Goal: Transaction & Acquisition: Obtain resource

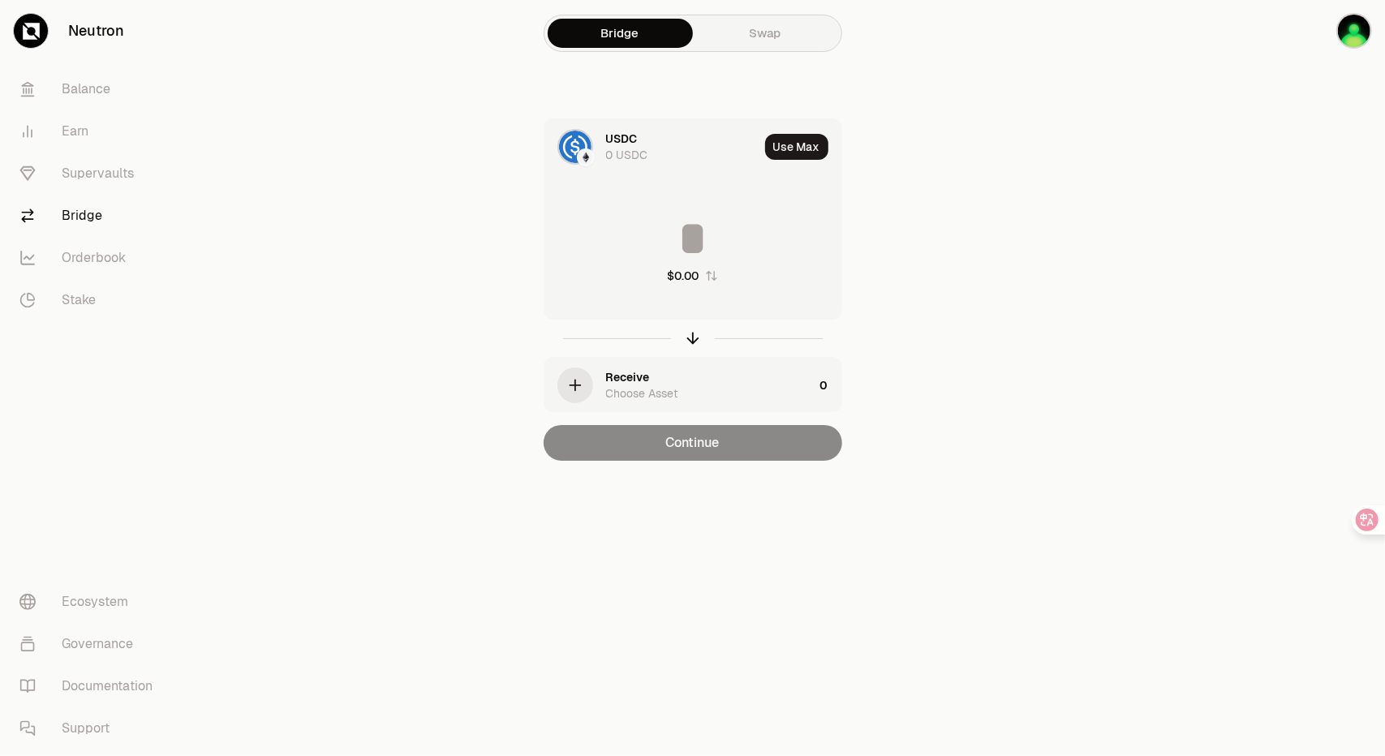
click at [584, 155] on img at bounding box center [585, 157] width 15 height 15
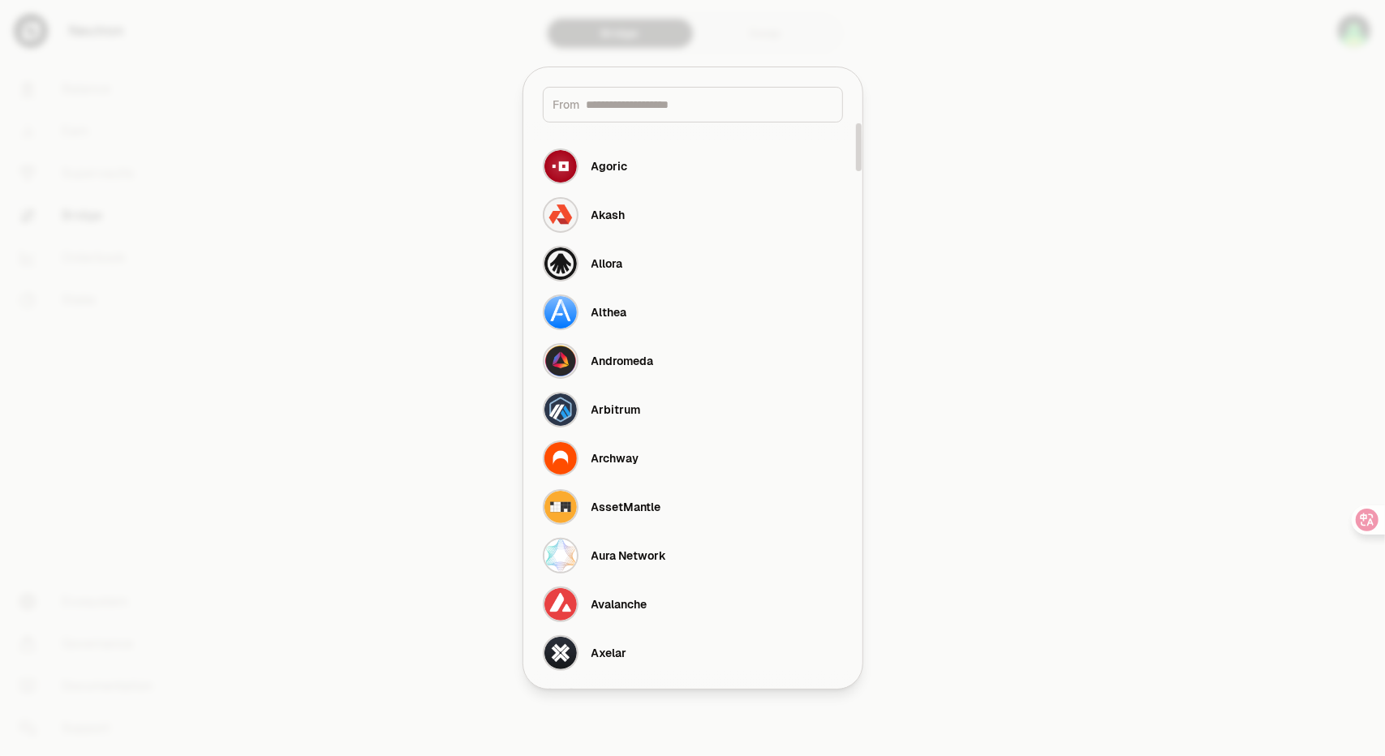
click at [669, 111] on input at bounding box center [709, 105] width 246 height 16
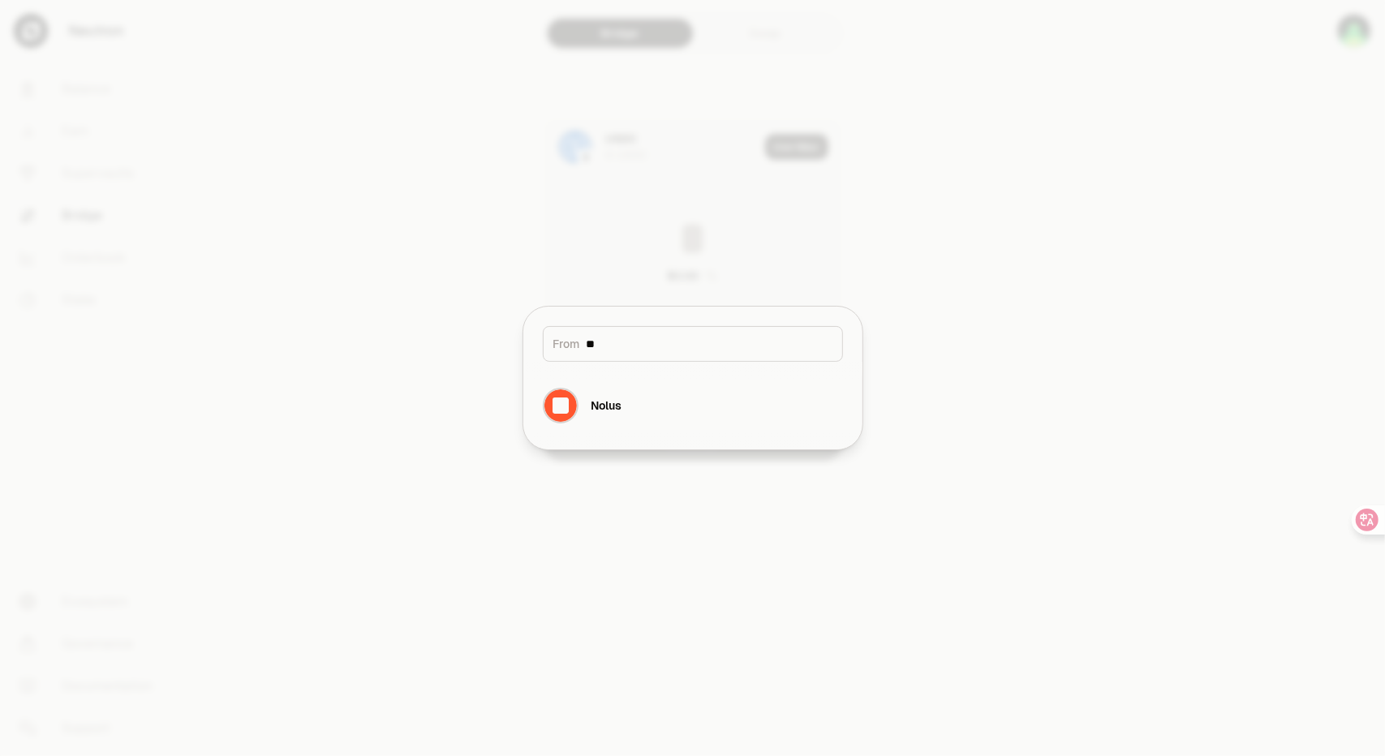
drag, startPoint x: 679, startPoint y: 316, endPoint x: 675, endPoint y: 336, distance: 19.9
click at [679, 319] on div "From **" at bounding box center [692, 334] width 339 height 55
click at [672, 341] on input "**" at bounding box center [709, 344] width 246 height 16
type input "*"
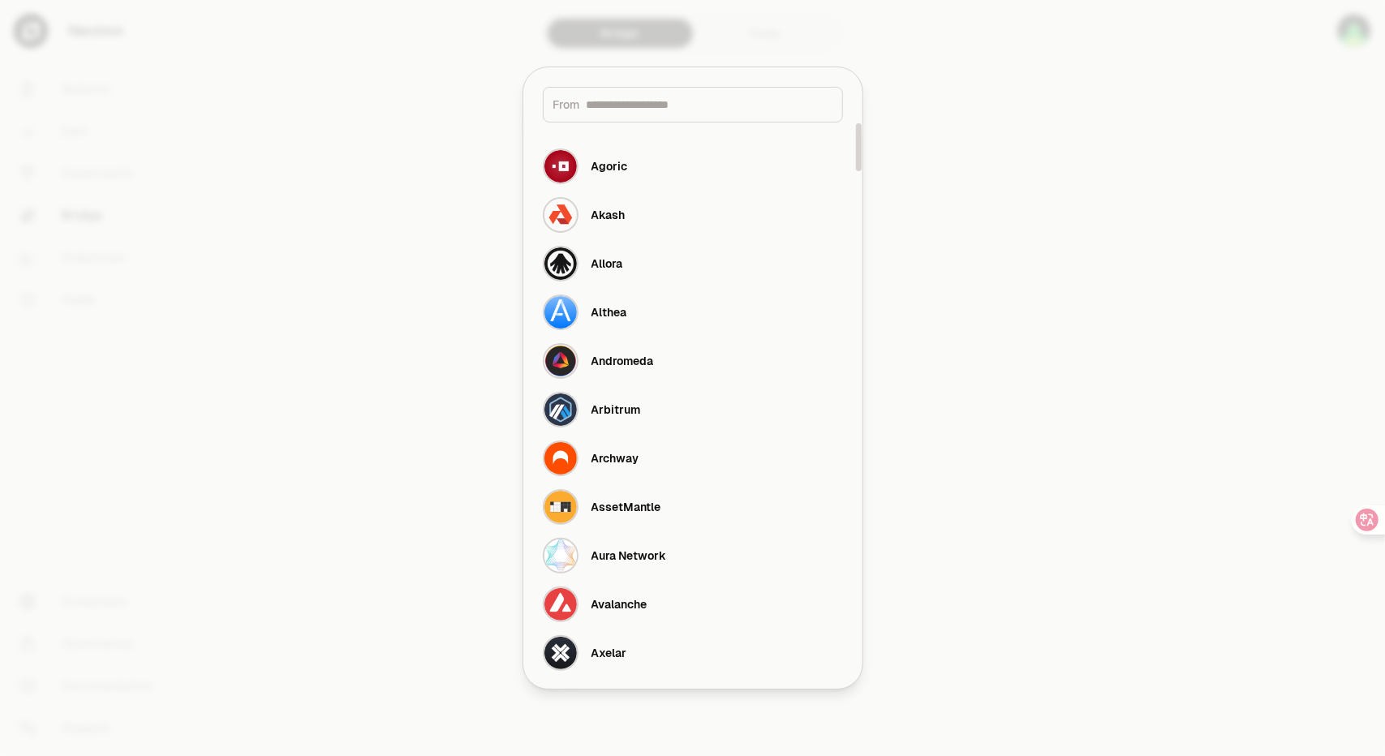
click at [1076, 269] on div at bounding box center [692, 378] width 1385 height 756
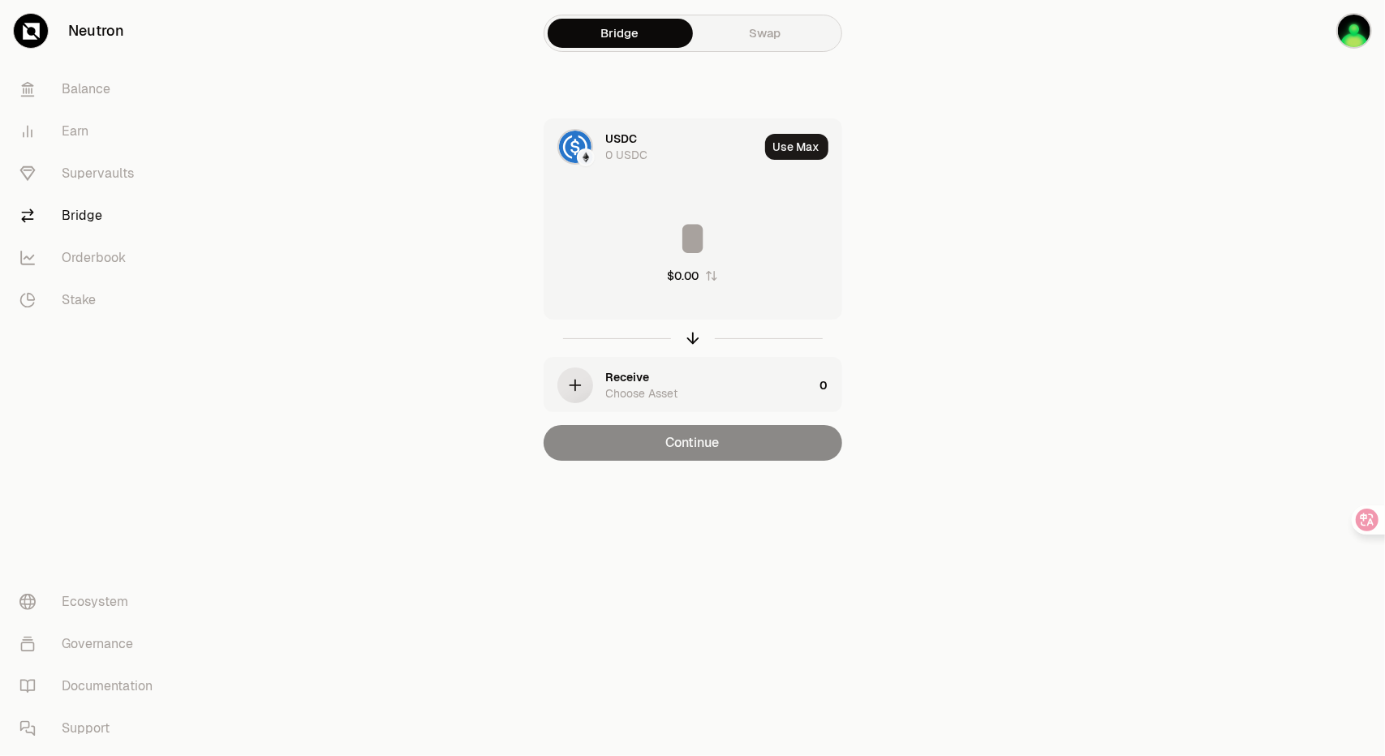
click at [633, 40] on link "Bridge" at bounding box center [620, 33] width 145 height 29
click at [772, 46] on link "Swap" at bounding box center [765, 33] width 145 height 29
click at [608, 38] on link "Bridge" at bounding box center [620, 33] width 145 height 29
click at [694, 258] on input at bounding box center [692, 238] width 297 height 49
click at [703, 249] on input at bounding box center [692, 238] width 297 height 49
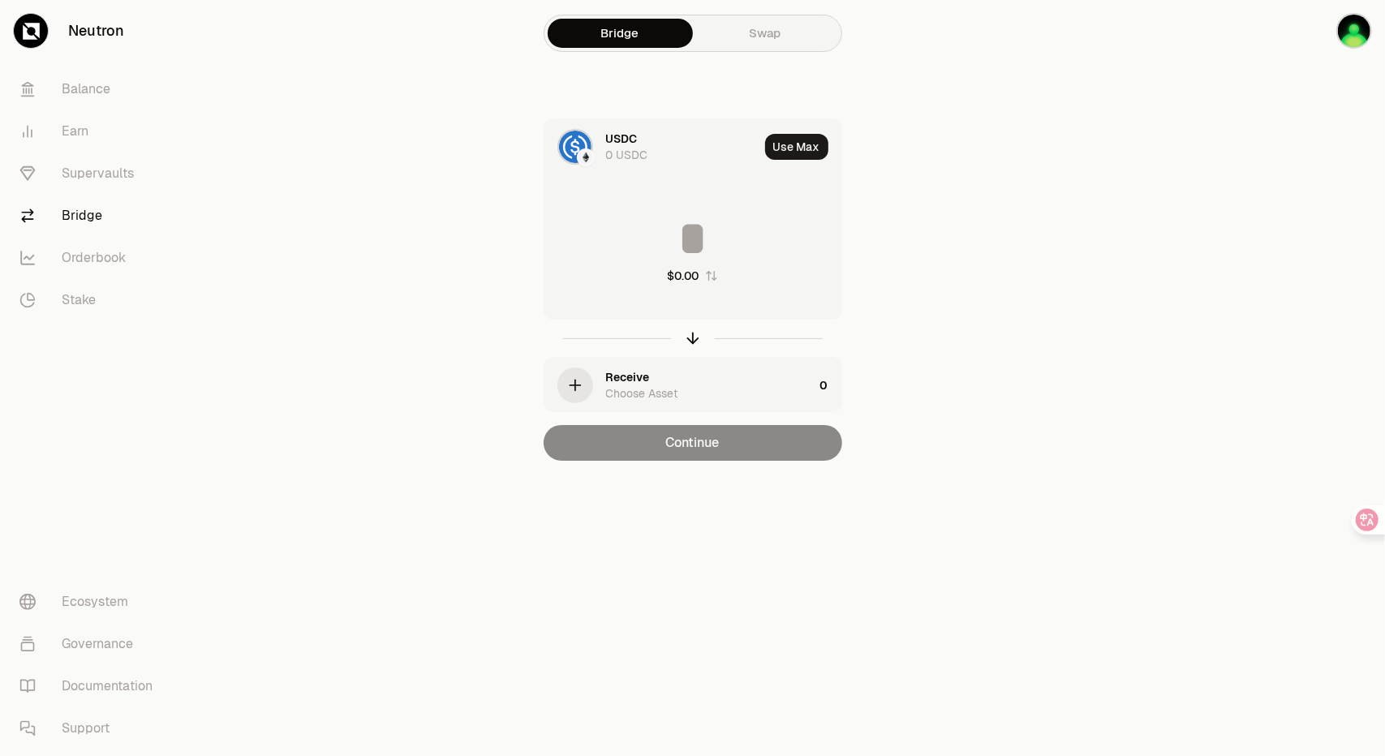
click at [589, 152] on img at bounding box center [585, 157] width 15 height 15
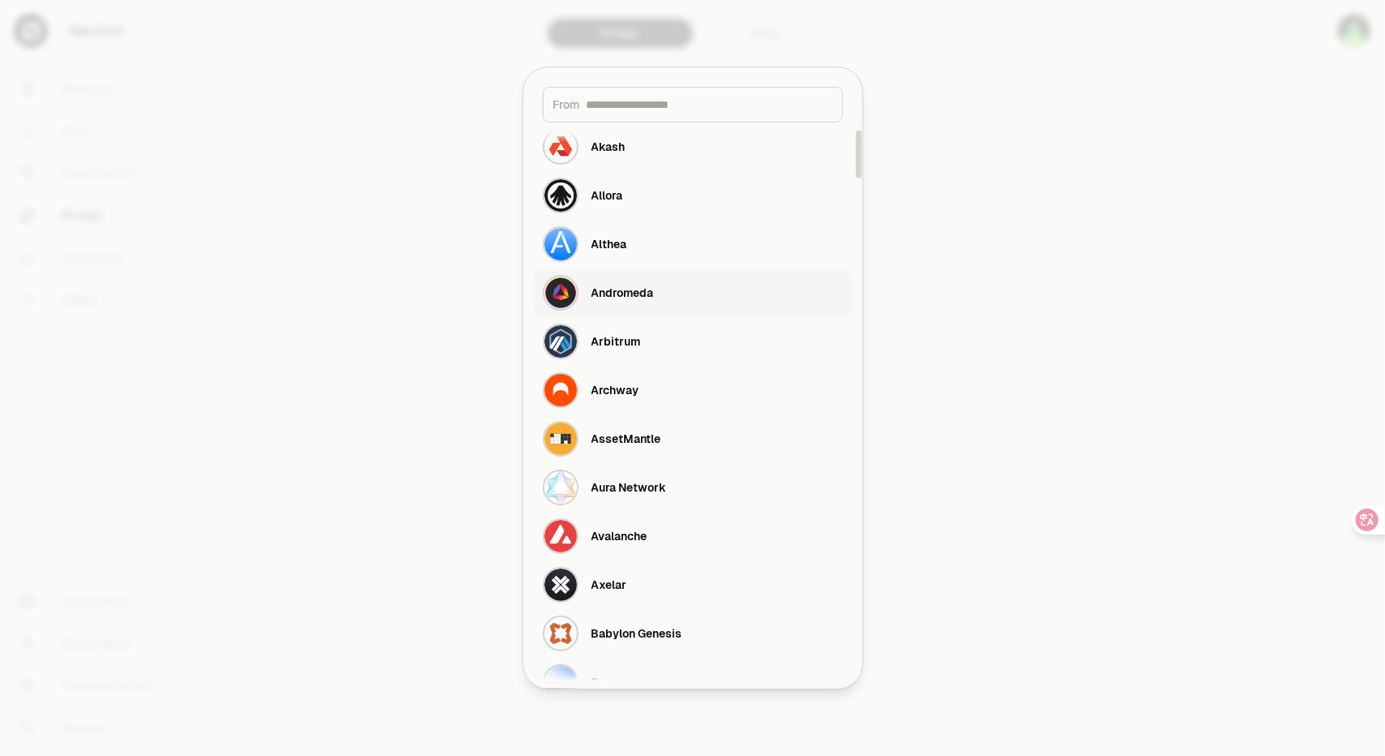
scroll to position [81, 0]
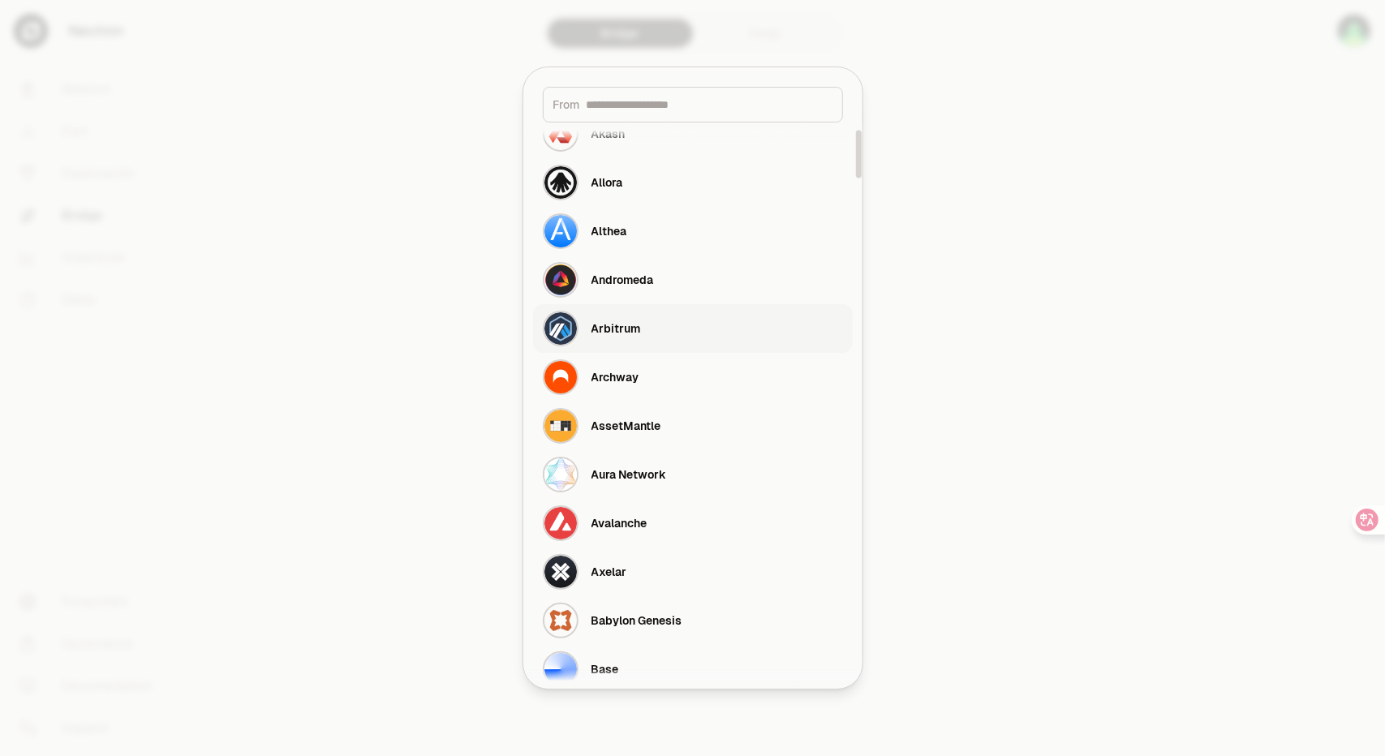
click at [662, 320] on button "Arbitrum" at bounding box center [693, 328] width 320 height 49
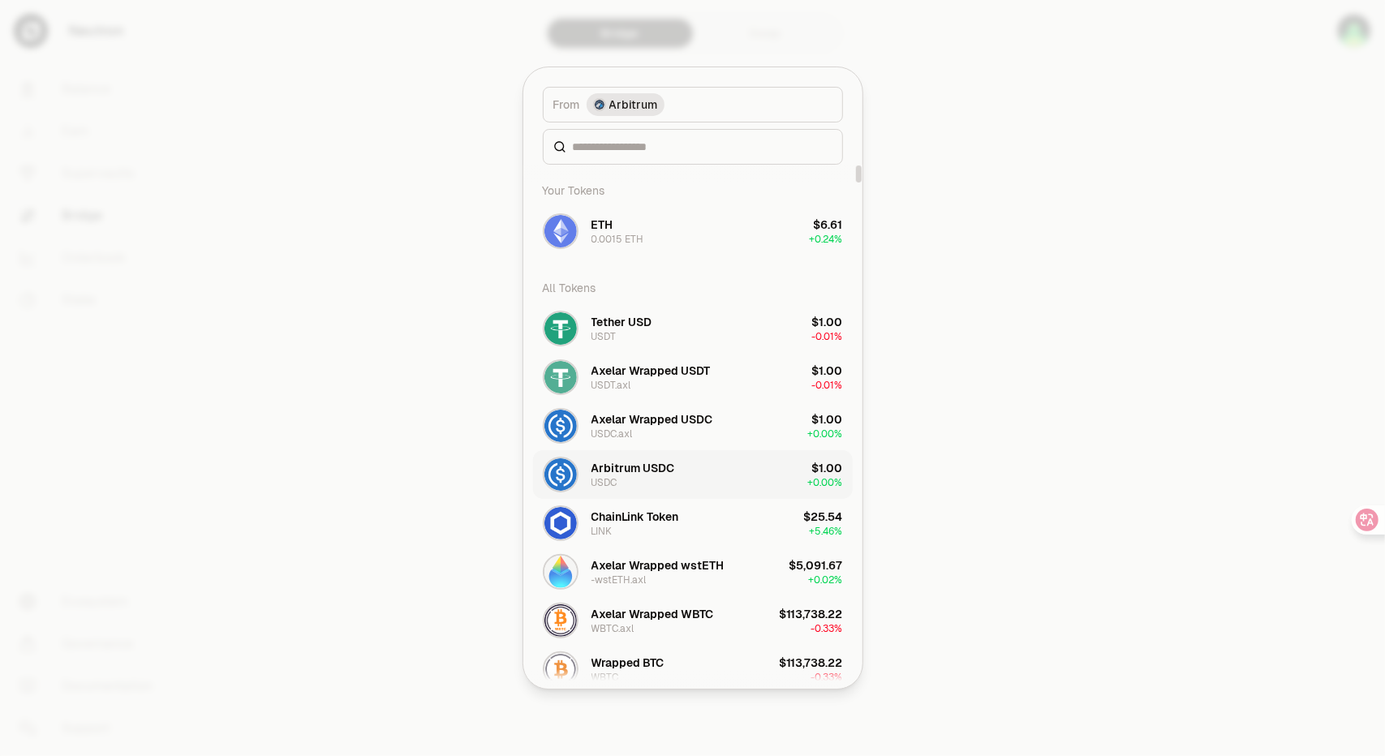
click at [694, 466] on button "Arbitrum USDC USDC $1.00 + 0.00%" at bounding box center [693, 474] width 320 height 49
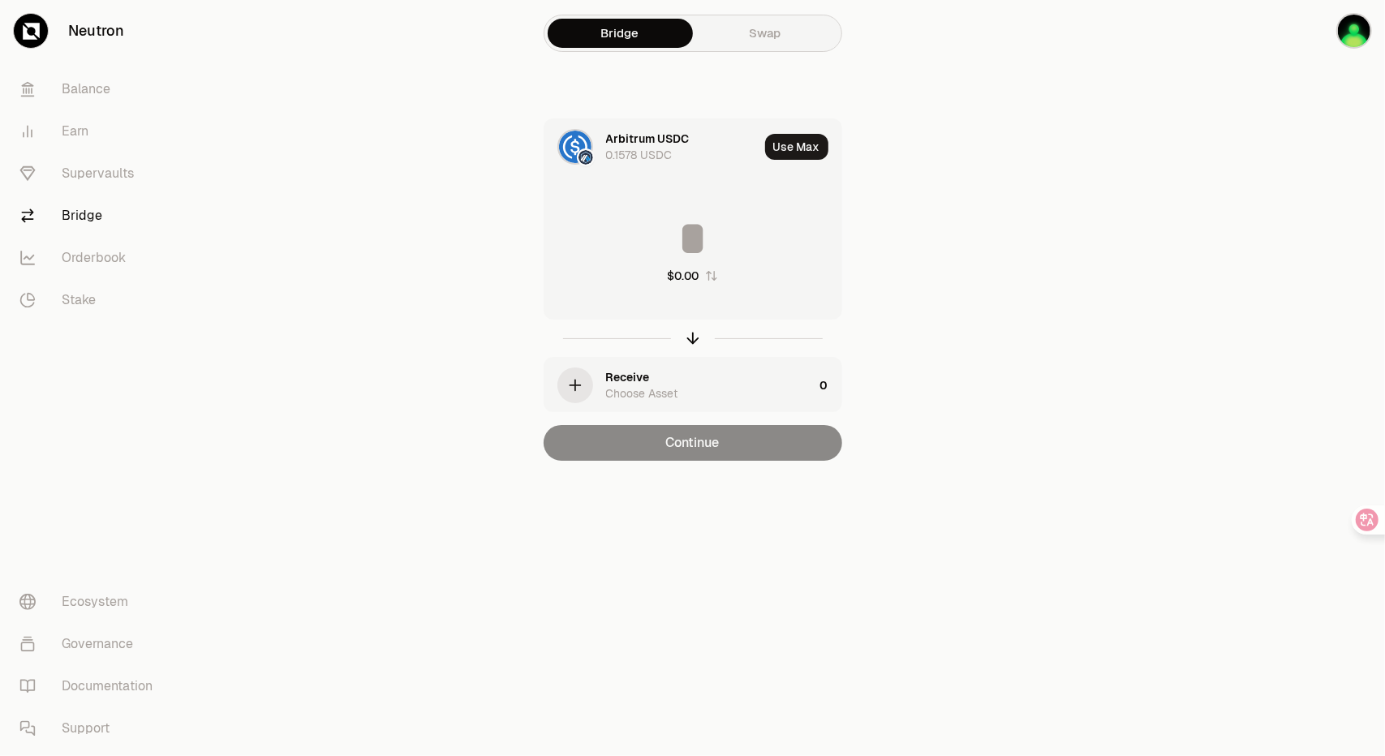
click at [389, 377] on section "Bridge Swap Arbitrum USDC 0.1578 USDC Use Max $0.00 Receive Choose Asset 0 Cont…" at bounding box center [692, 263] width 624 height 526
click at [704, 235] on input at bounding box center [692, 238] width 297 height 49
click at [569, 372] on div "button" at bounding box center [575, 385] width 36 height 36
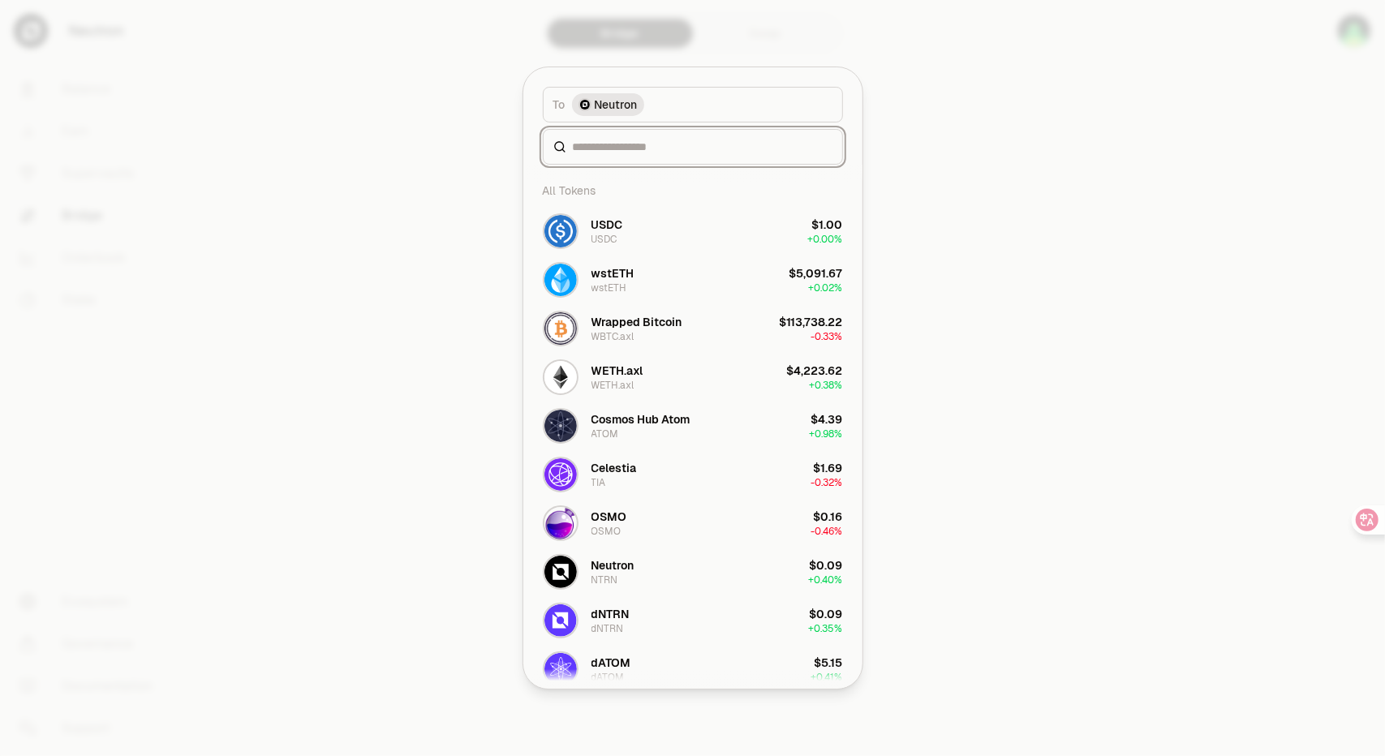
click at [680, 141] on input at bounding box center [703, 147] width 260 height 16
paste input "****"
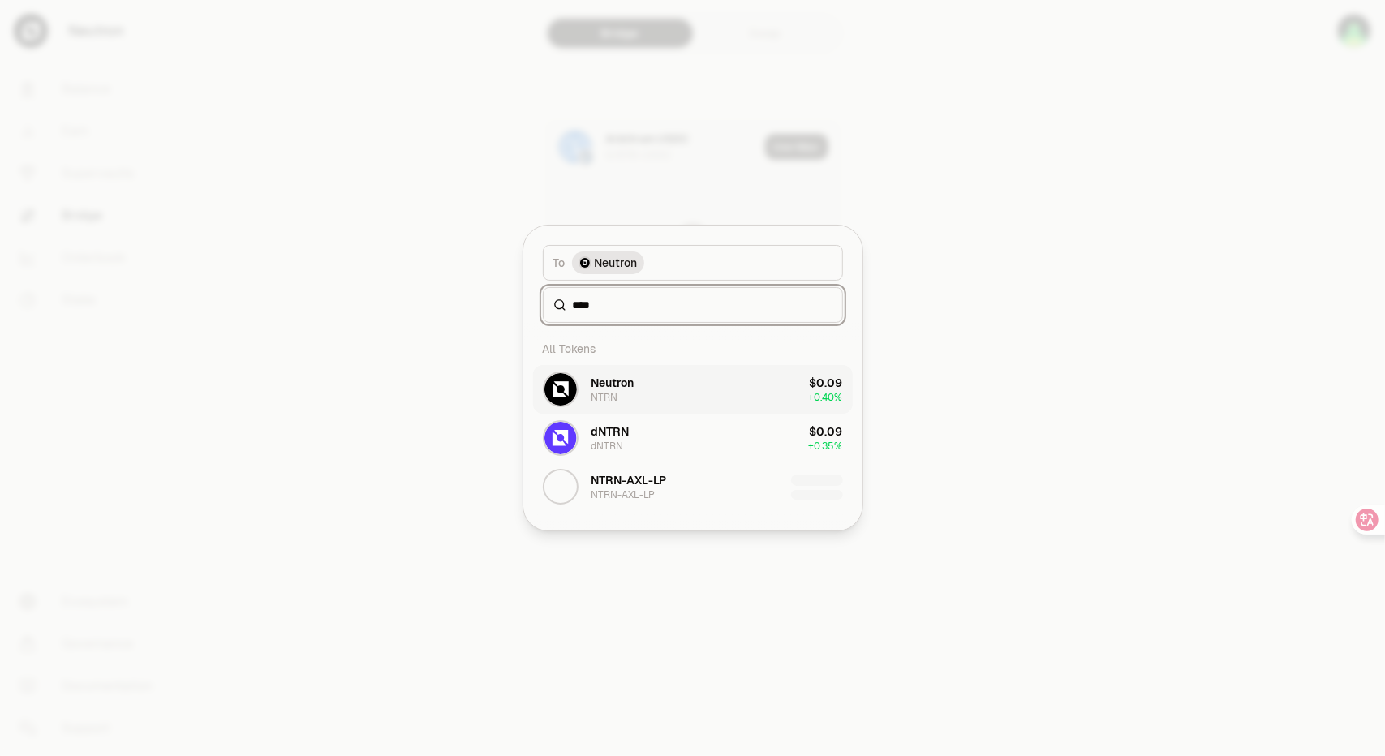
type input "****"
click at [701, 390] on button "Neutron NTRN $0.09 + 0.40%" at bounding box center [693, 389] width 320 height 49
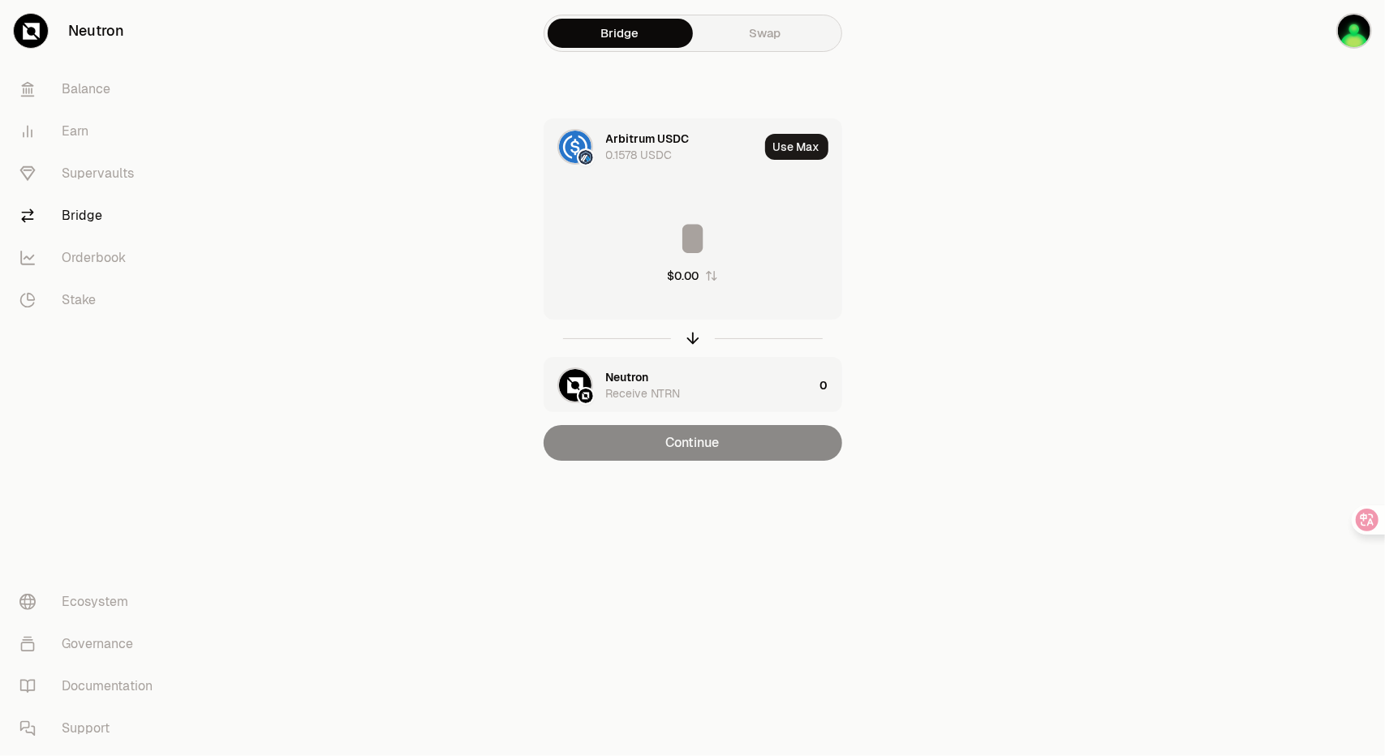
click at [1016, 285] on main "Bridge Swap Arbitrum USDC 0.1578 USDC Use Max $0.00 Neutron Receive NTRN 0 Cont…" at bounding box center [783, 263] width 1203 height 526
click at [806, 149] on button "Use Max" at bounding box center [796, 147] width 63 height 26
type input "********"
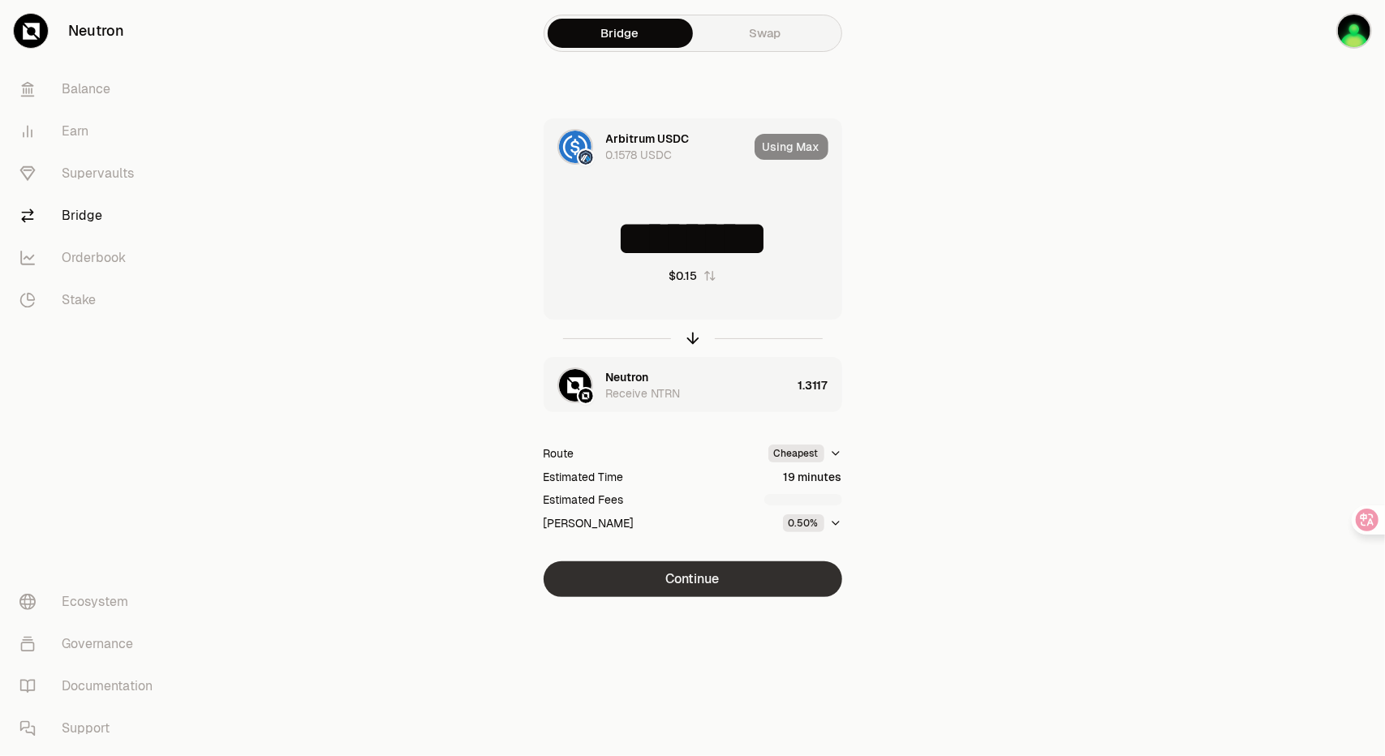
click at [736, 573] on button "Continue" at bounding box center [692, 579] width 299 height 36
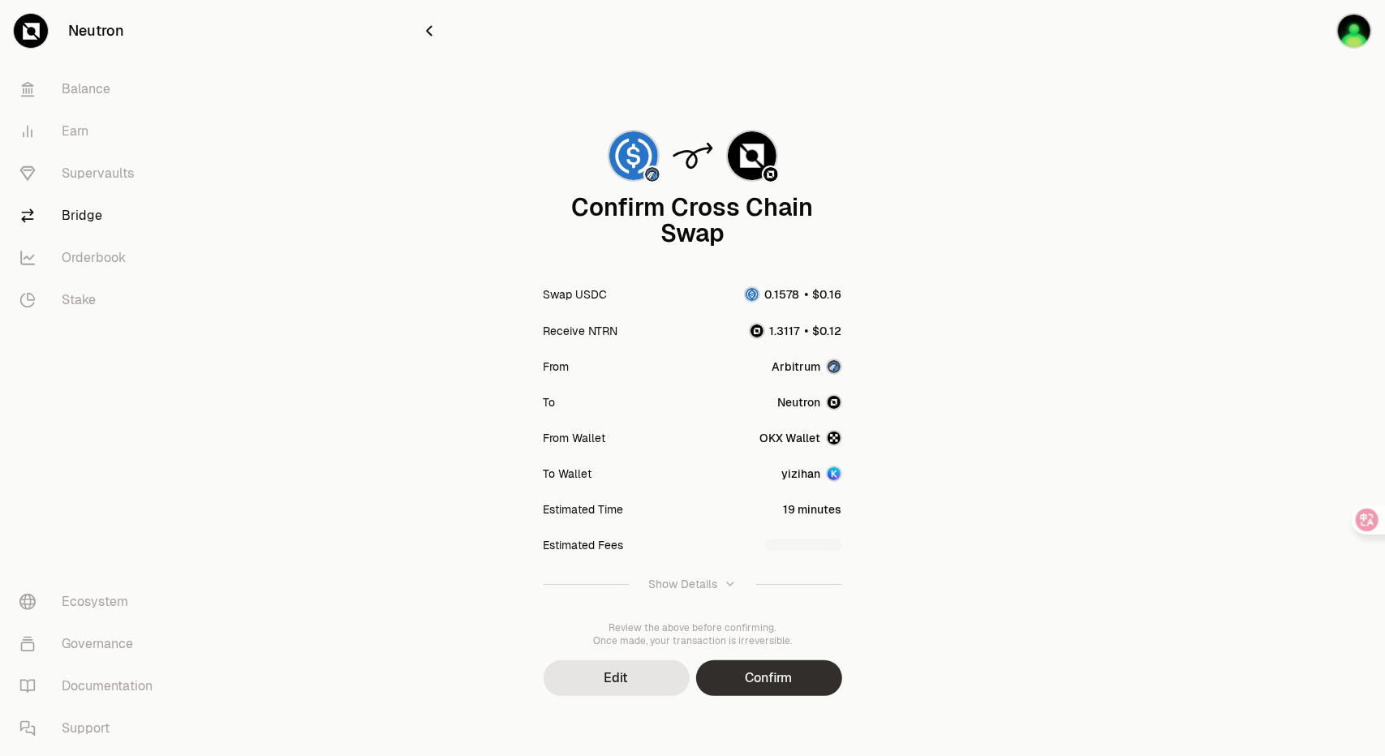
click at [787, 669] on button "Confirm" at bounding box center [769, 678] width 146 height 36
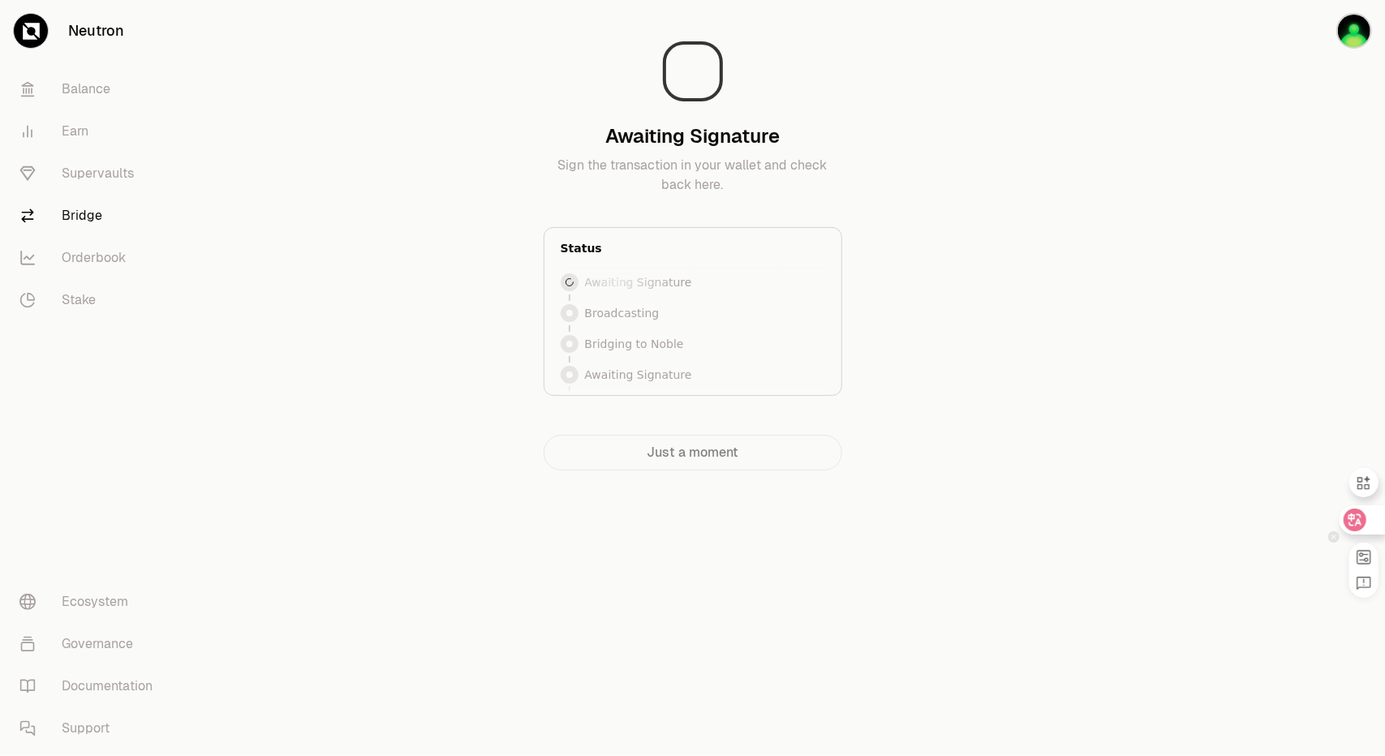
click at [1359, 522] on icon at bounding box center [1355, 519] width 14 height 13
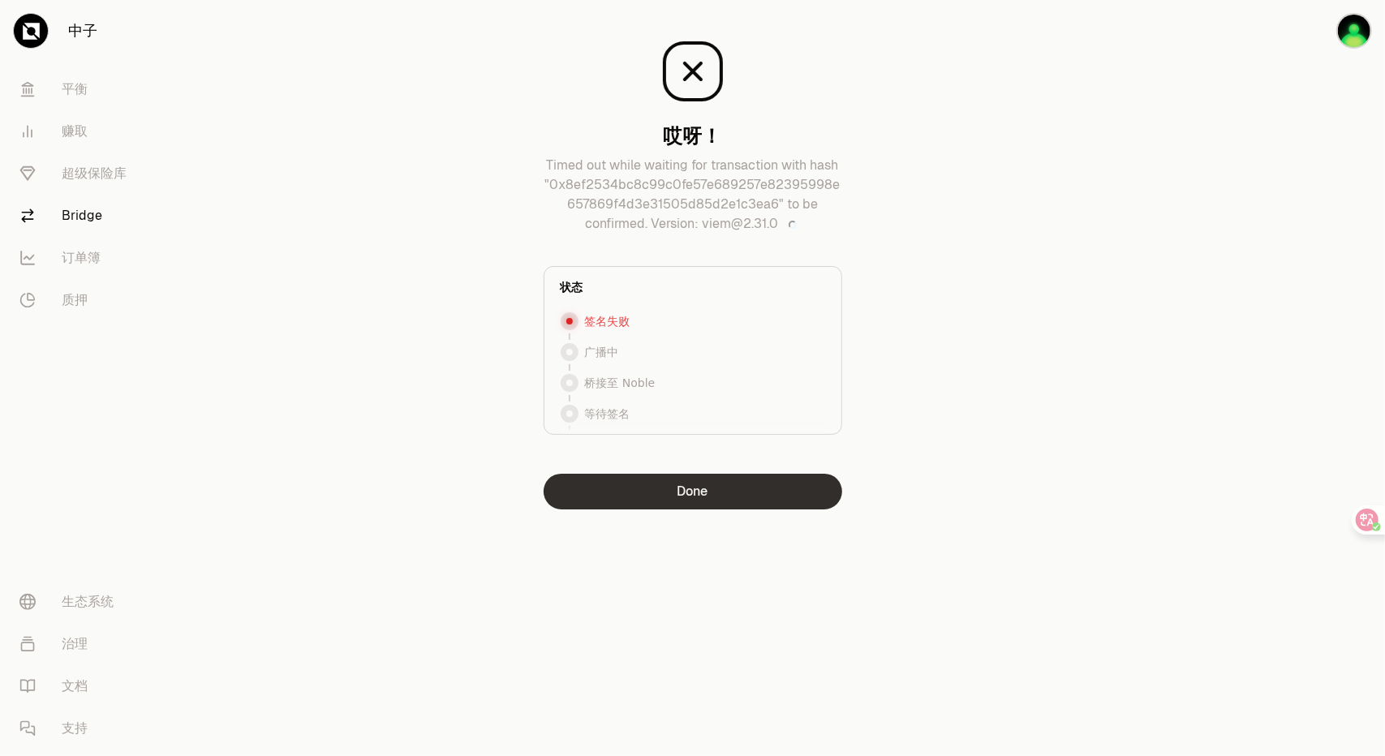
click at [732, 492] on button "Done" at bounding box center [692, 492] width 299 height 36
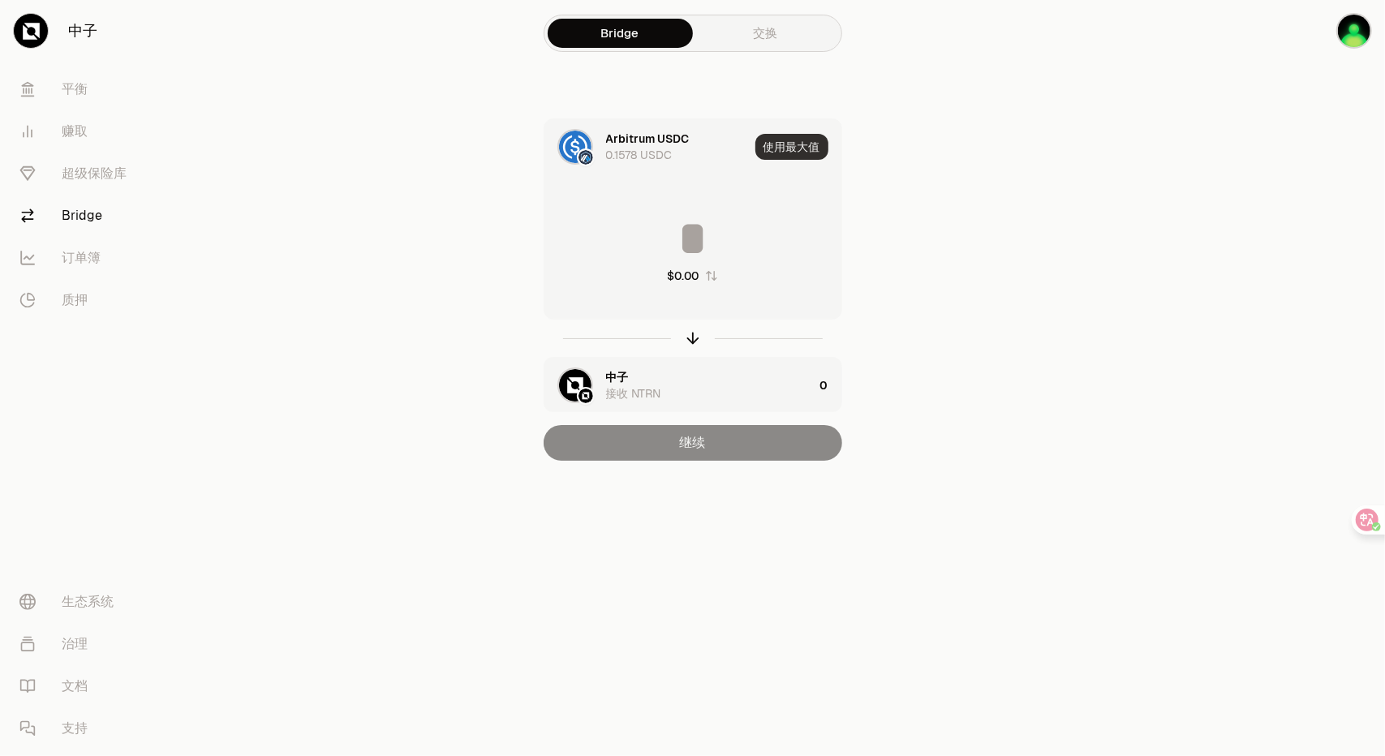
click at [793, 147] on font "使用最大值" at bounding box center [791, 147] width 57 height 15
type input "********"
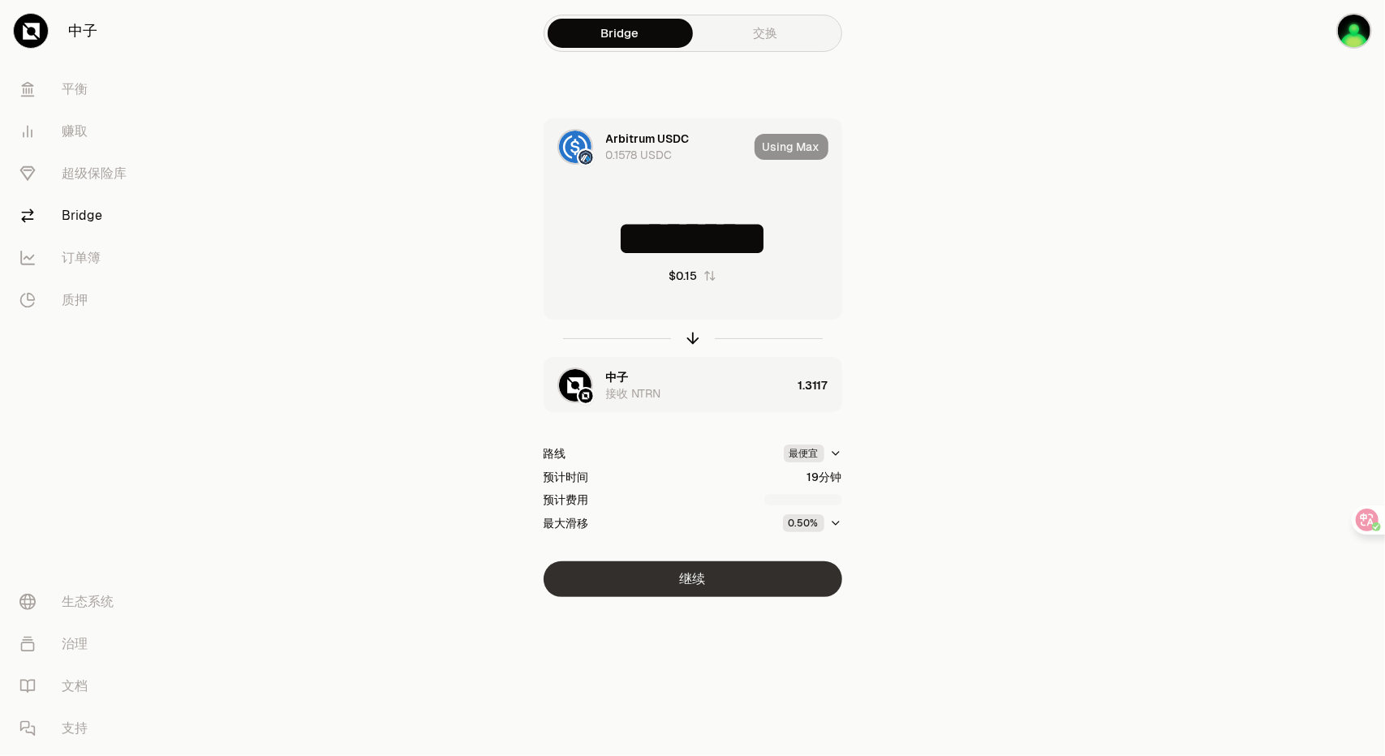
click at [750, 572] on button "继续" at bounding box center [692, 579] width 299 height 36
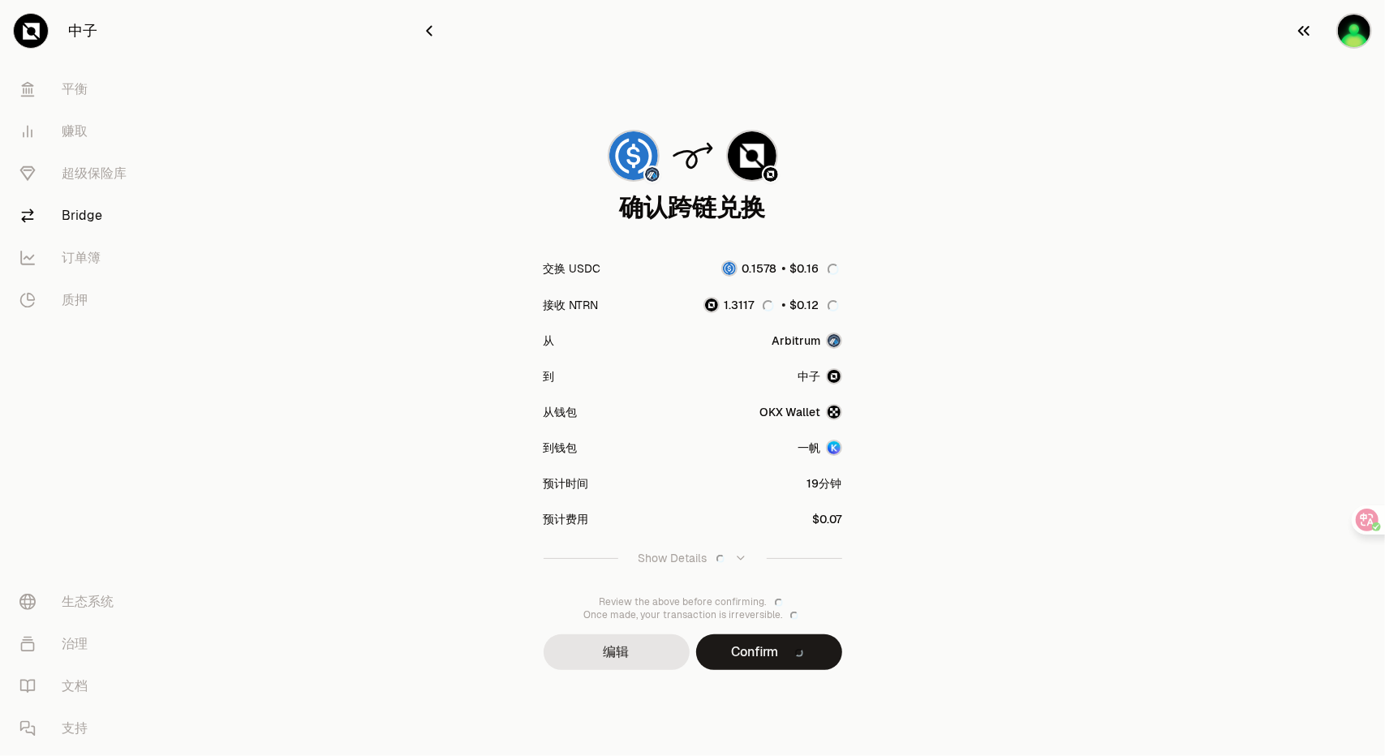
click at [1300, 32] on icon "button" at bounding box center [1303, 31] width 11 height 10
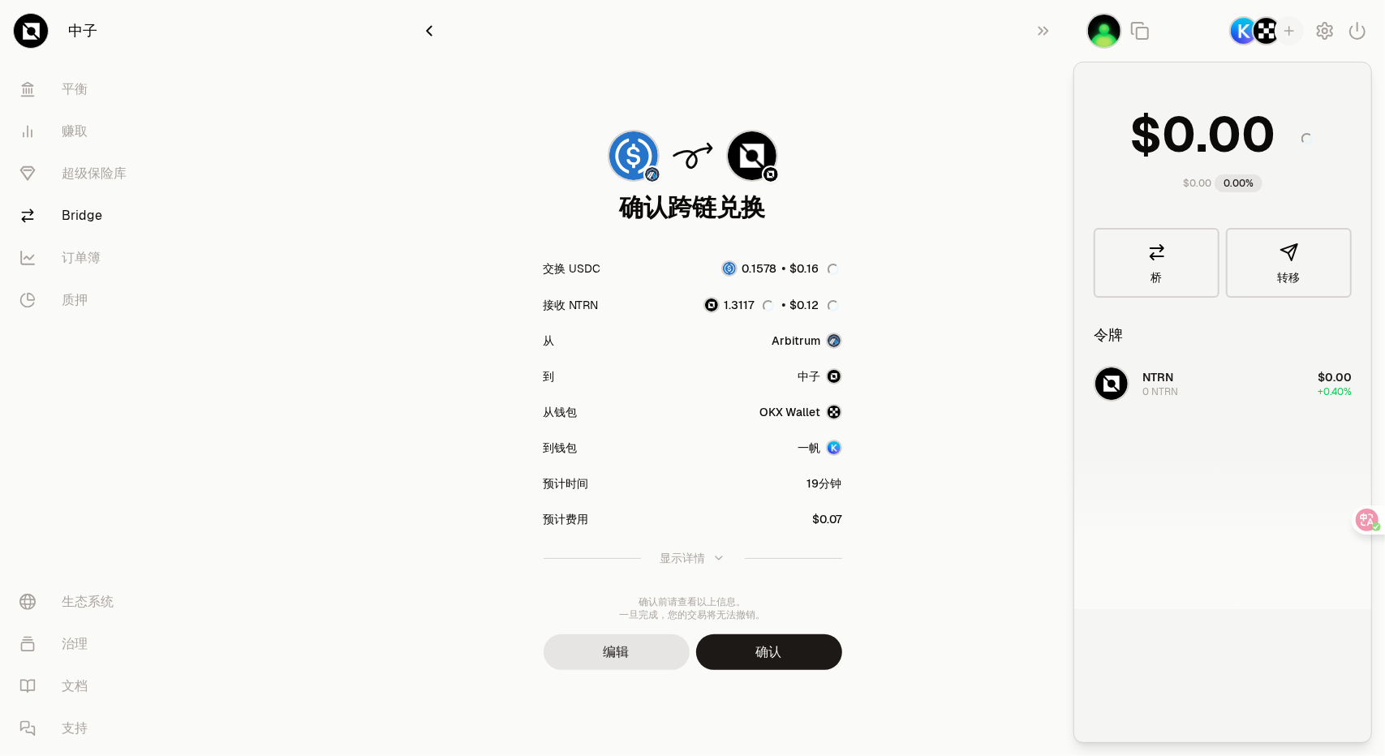
click at [1240, 30] on img "button" at bounding box center [1243, 30] width 29 height 29
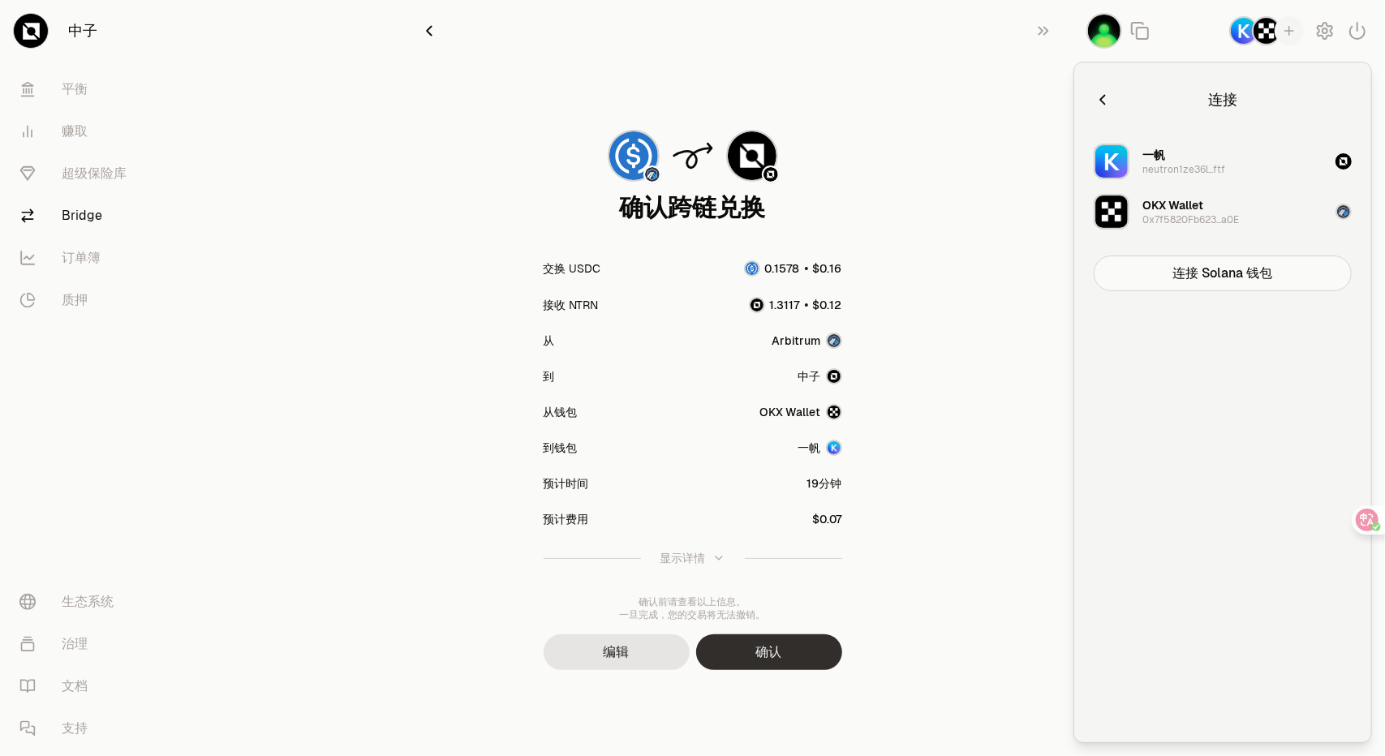
click at [783, 659] on button "确认" at bounding box center [769, 652] width 146 height 36
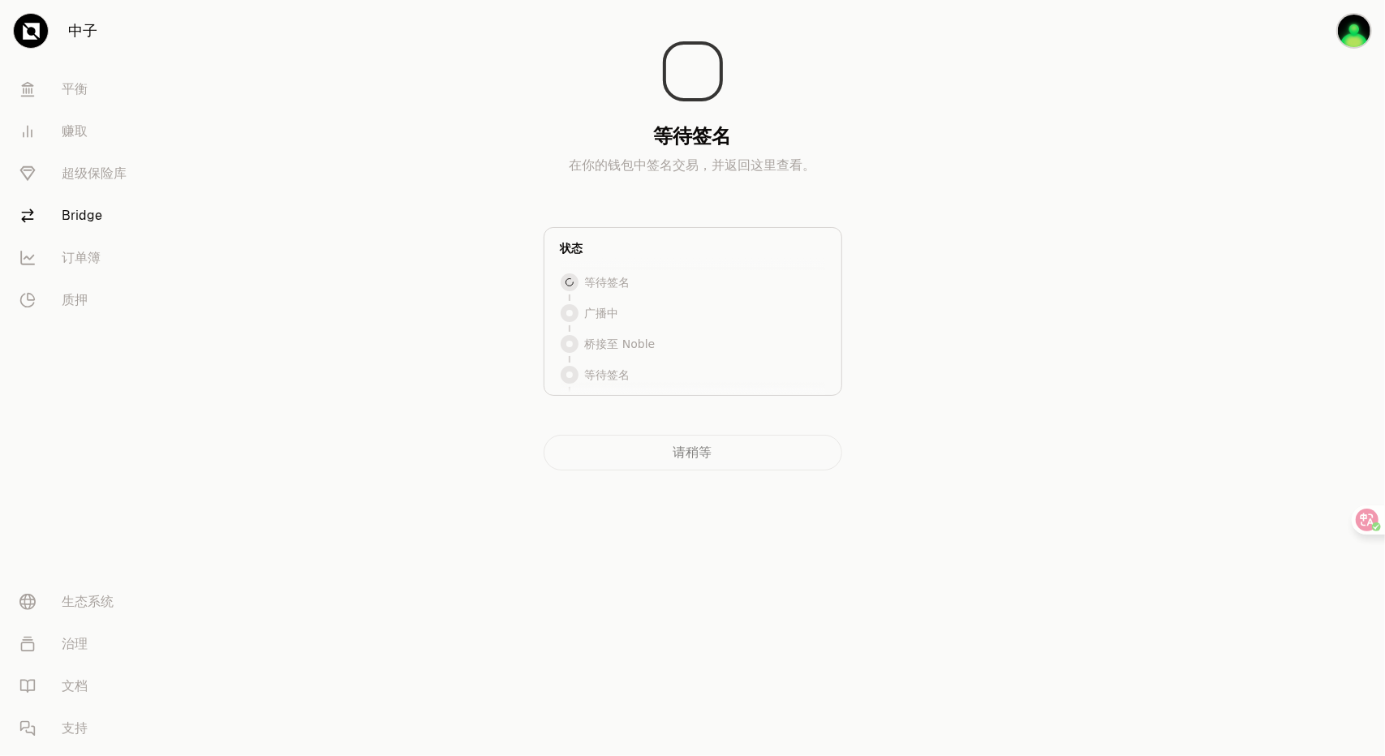
click at [436, 204] on div "等待签名 在你的钱包中签名交易，并返回这里查看。 状态 等待签名 等待签名 广播中 桥接至 Noble 等待签名 Broadcasting Bridging …" at bounding box center [692, 241] width 545 height 457
click at [1350, 28] on img "button" at bounding box center [1354, 31] width 36 height 36
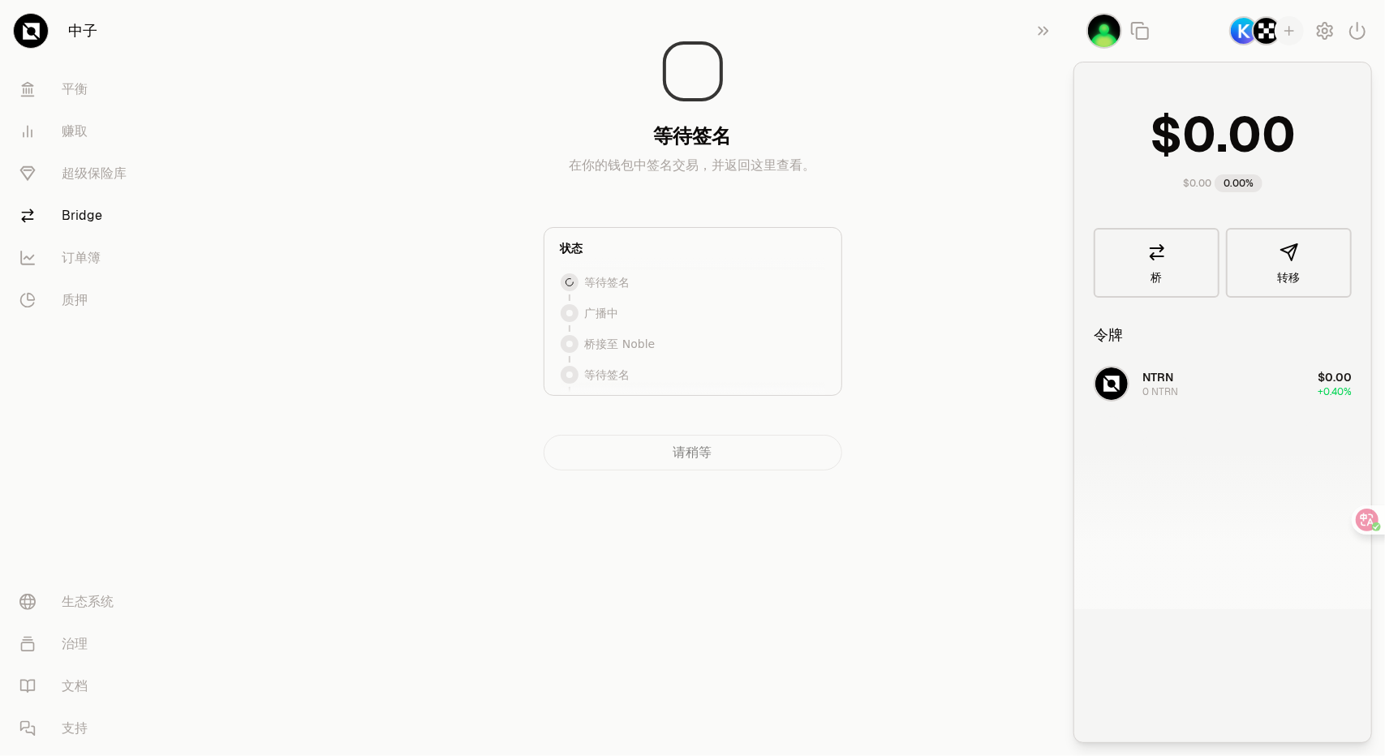
click at [1244, 28] on img "button" at bounding box center [1243, 30] width 29 height 29
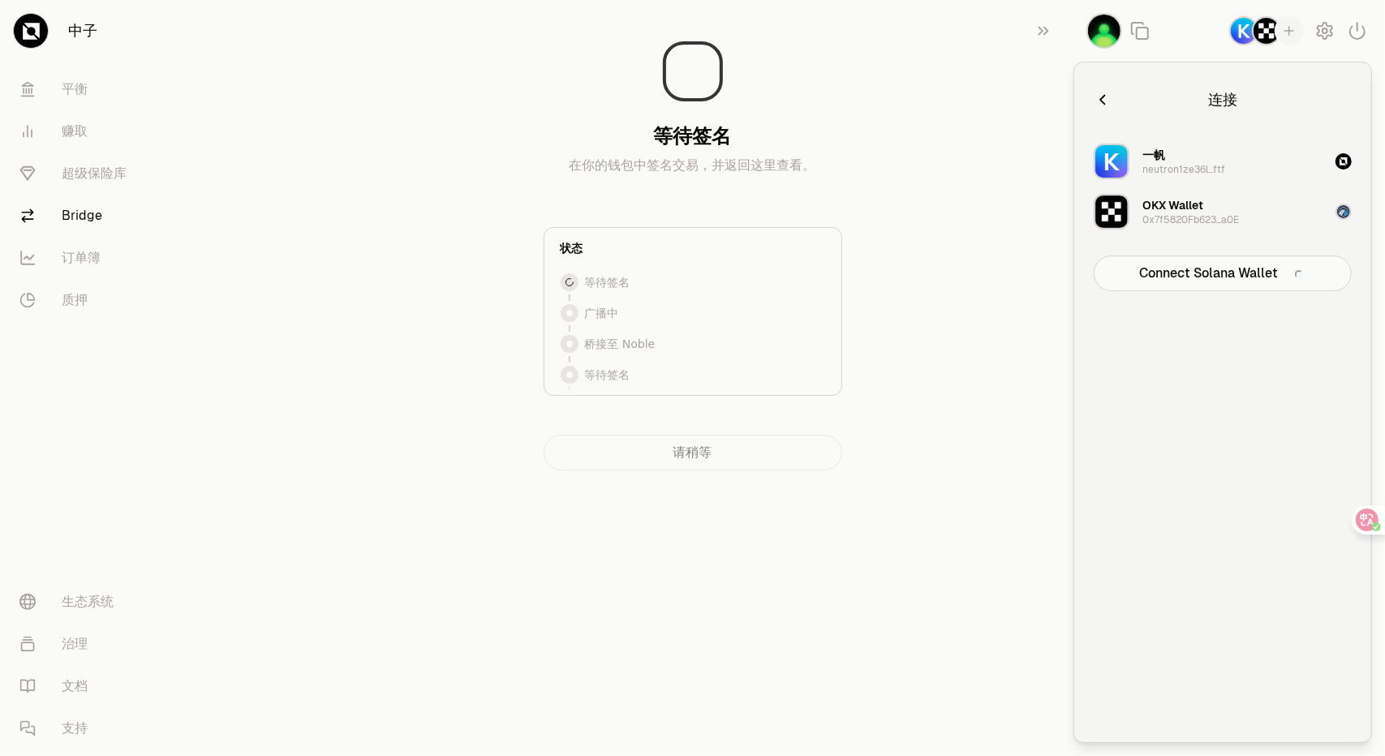
click at [1307, 165] on button "一帆 neutron1ze36l...ftf" at bounding box center [1222, 161] width 277 height 49
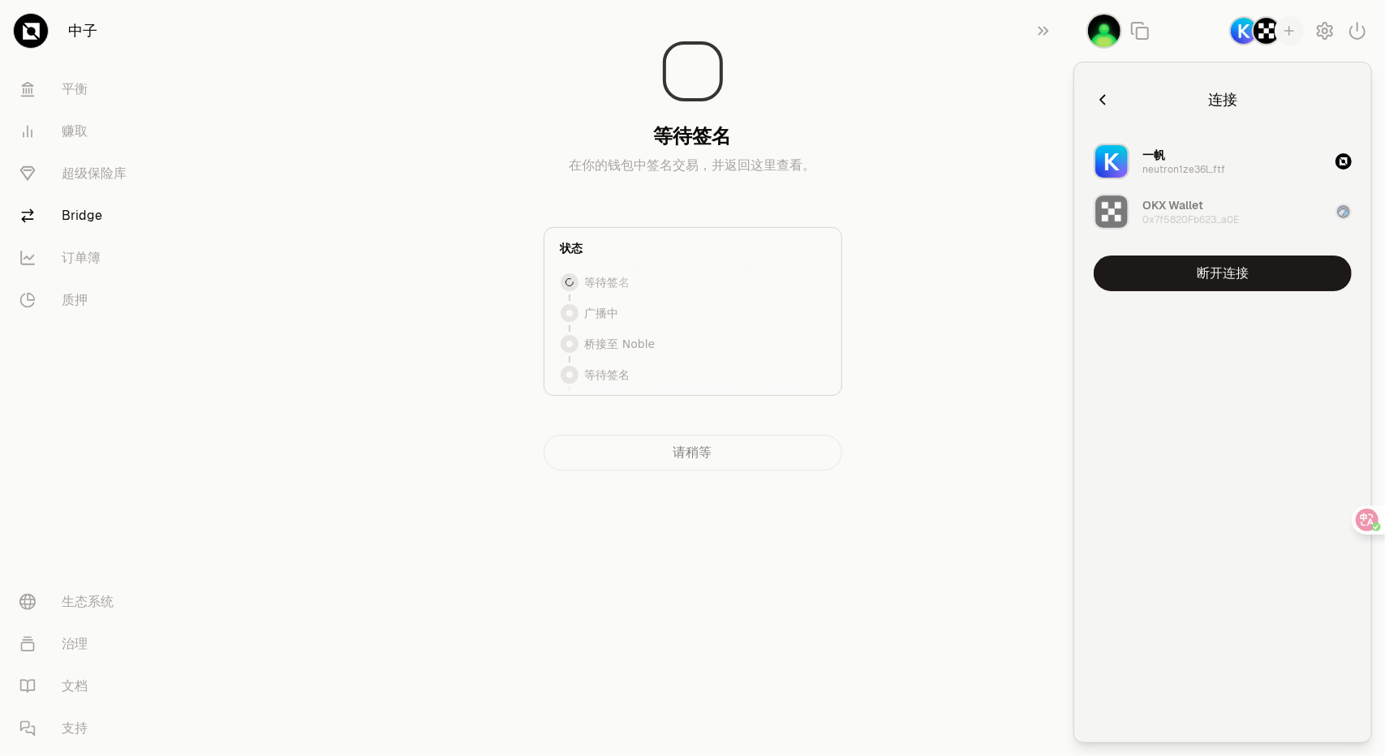
click at [1307, 165] on button "一帆 neutron1ze36l...ftf" at bounding box center [1222, 161] width 277 height 49
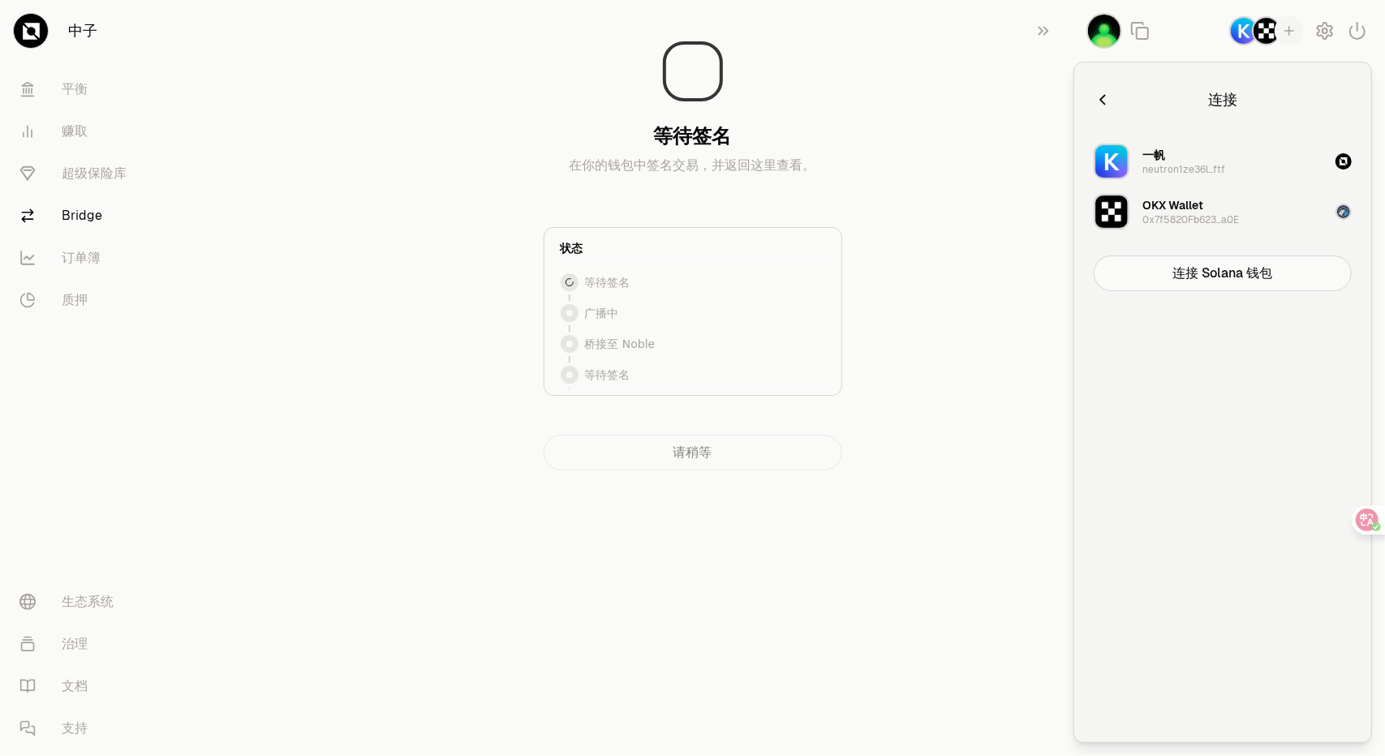
click at [1299, 154] on button "一帆 neutron1ze36l...ftf" at bounding box center [1222, 161] width 277 height 49
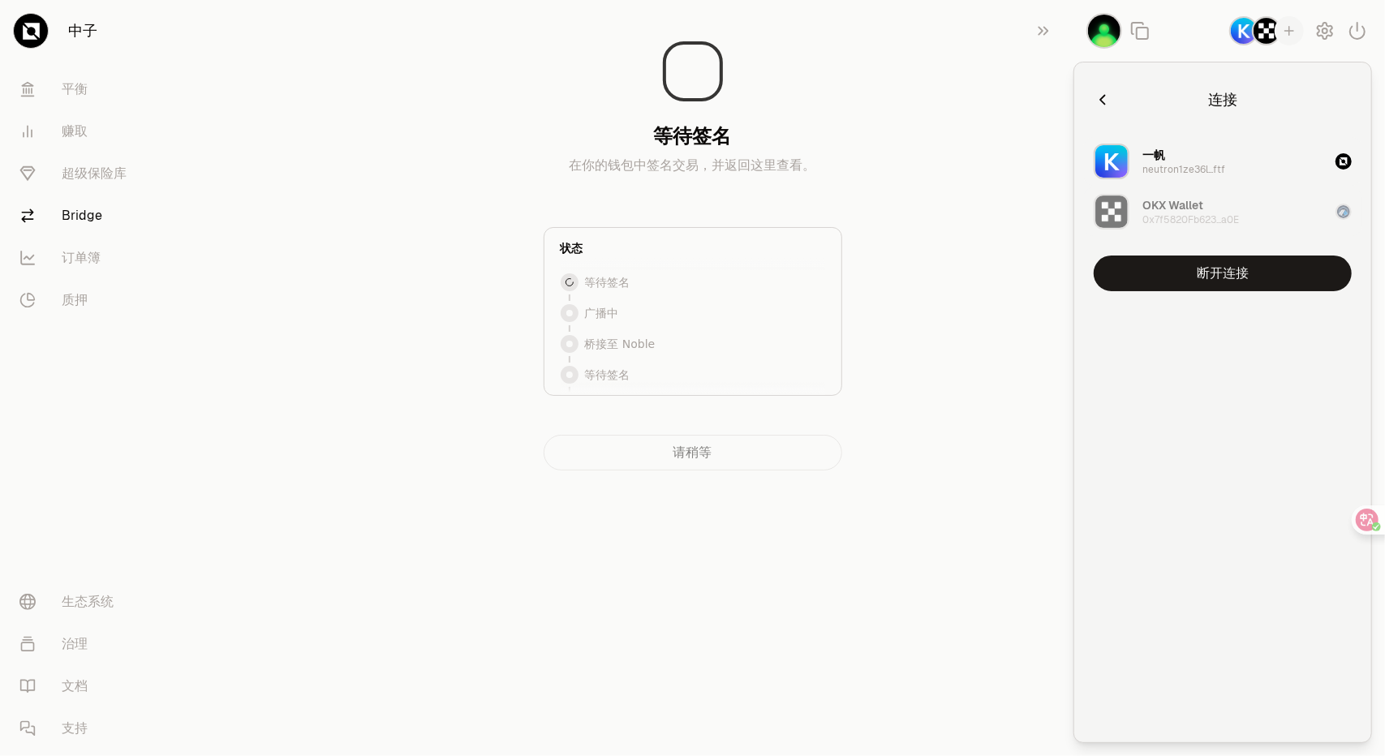
click at [1261, 219] on button "OKX Wallet 0x7f5820Fb623...a0E" at bounding box center [1222, 211] width 277 height 49
click at [1243, 161] on button "一帆 neutron1ze36l...ftf" at bounding box center [1222, 161] width 277 height 49
click at [1283, 223] on button "OKX Wallet 0x7f5820Fb623...a0E" at bounding box center [1222, 211] width 277 height 49
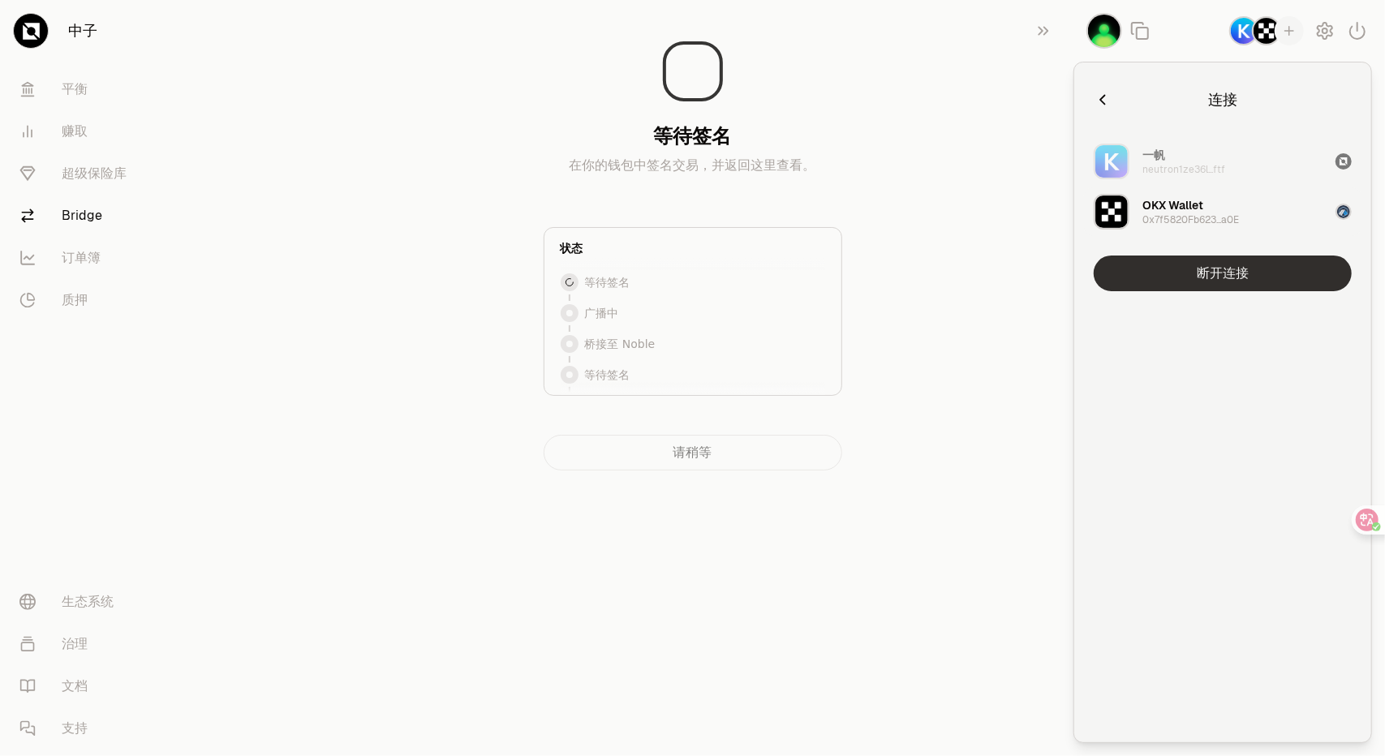
click at [1265, 275] on button "断开连接" at bounding box center [1222, 274] width 258 height 36
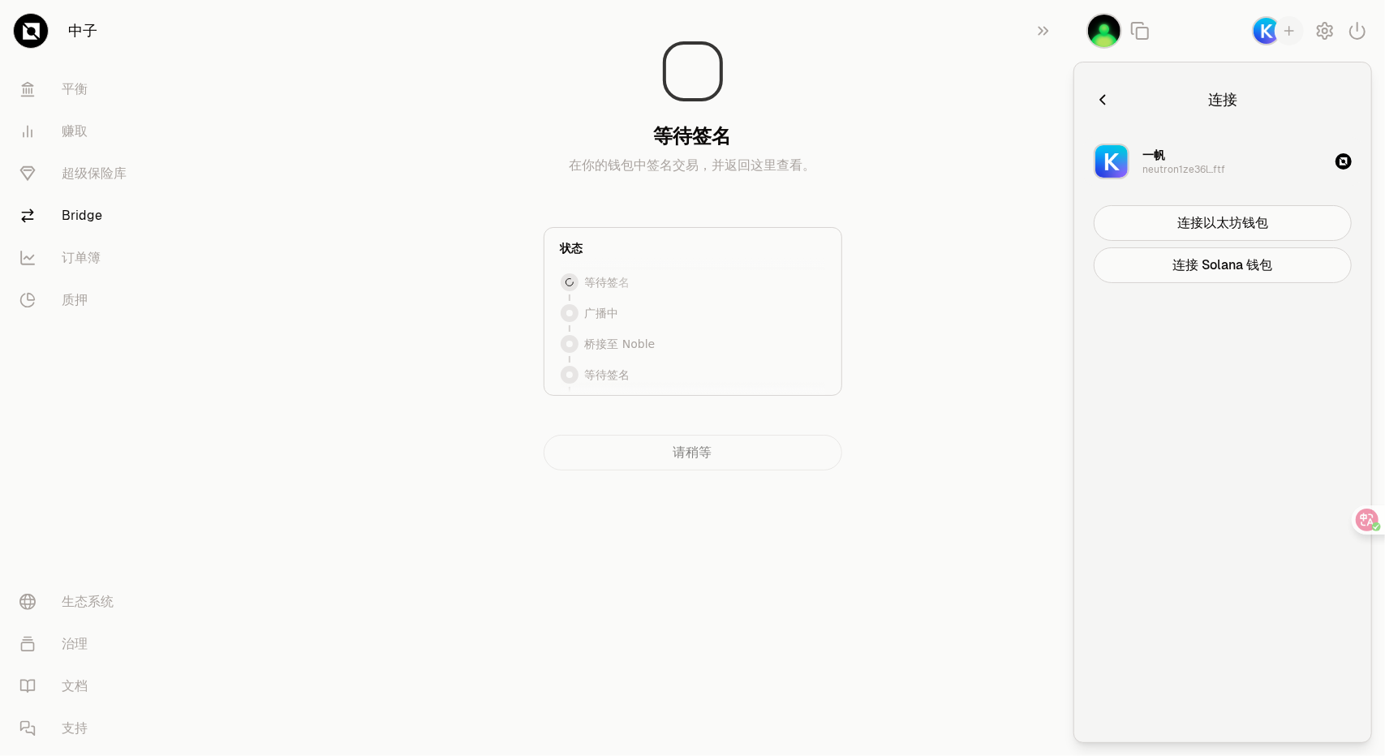
click at [1224, 161] on button "一帆 neutron1ze36l...ftf" at bounding box center [1222, 161] width 277 height 49
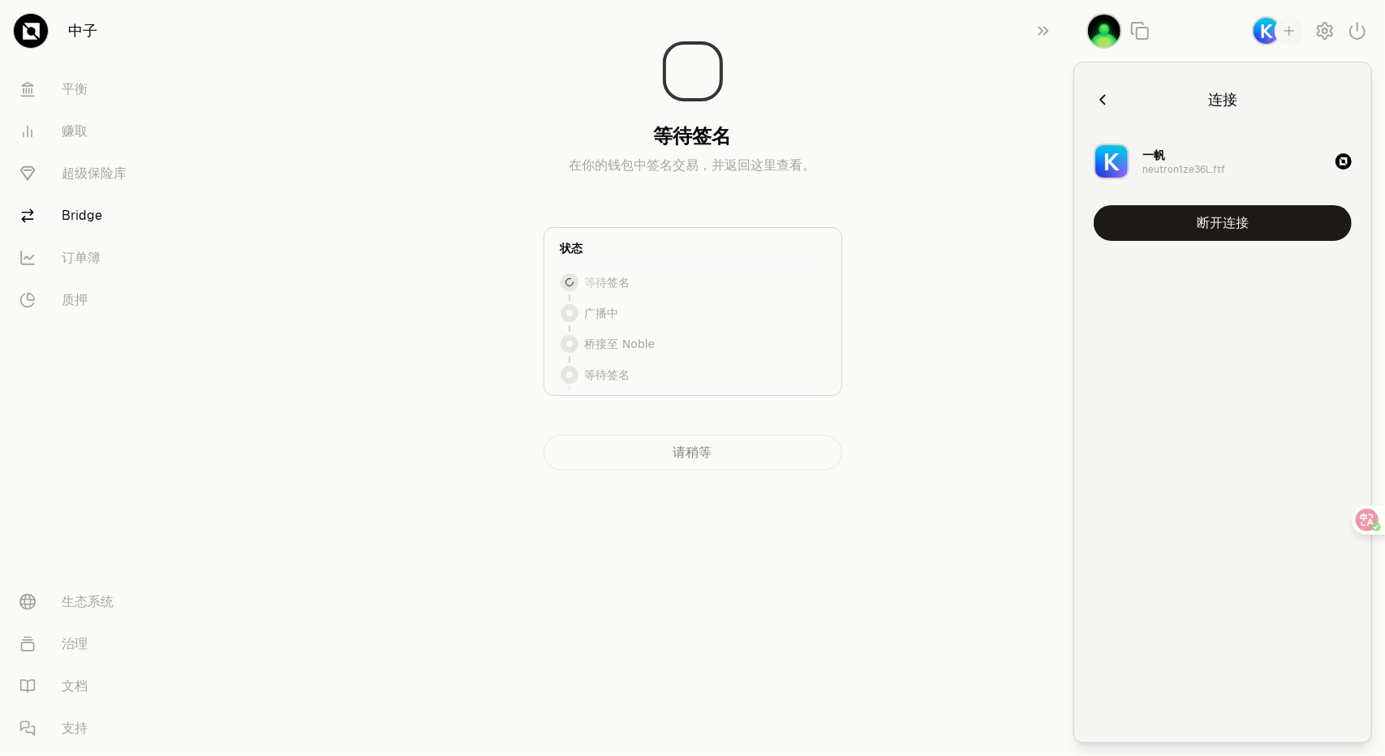
click at [1093, 104] on icon "button" at bounding box center [1102, 100] width 18 height 18
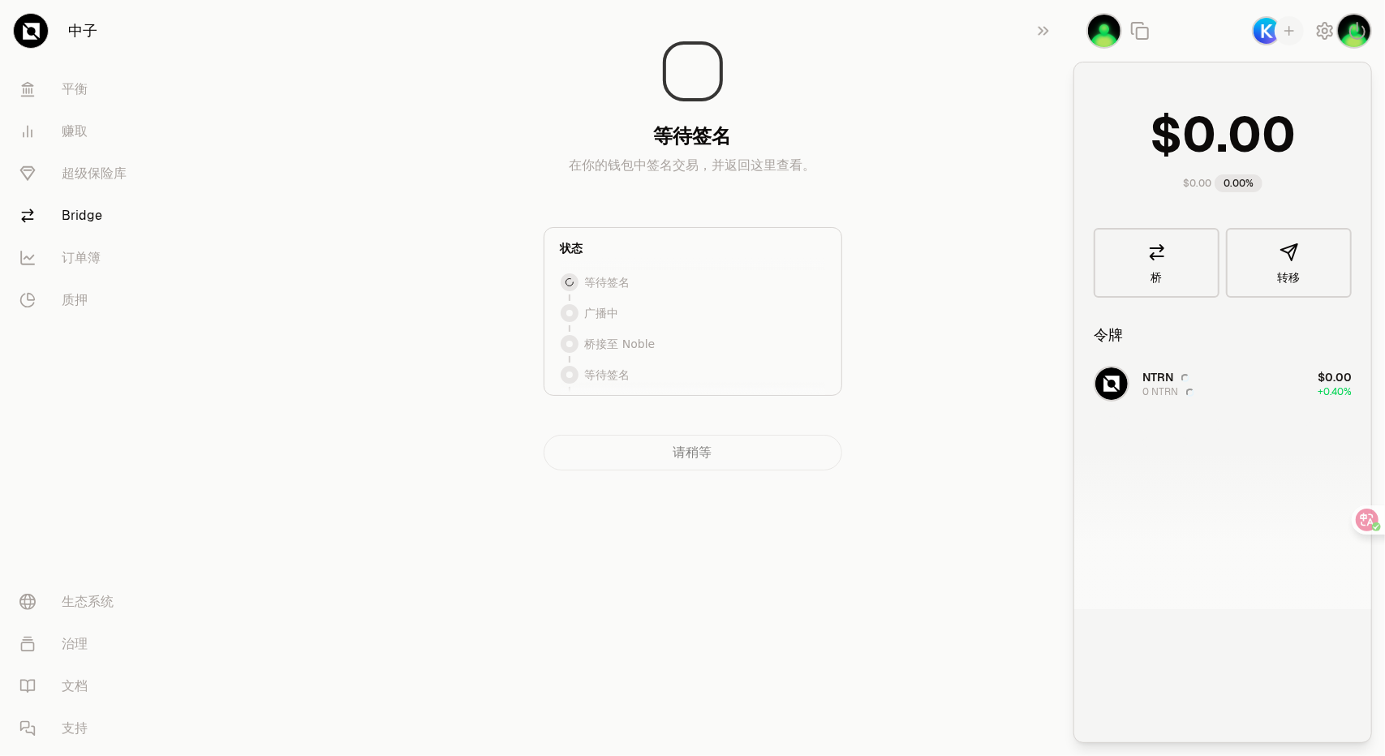
click at [992, 139] on section "等待签名 在你的钱包中签名交易，并返回这里查看。 状态 等待签名 等待签名 广播中 桥接至 Noble 等待签名 Broadcasting Bridging …" at bounding box center [692, 267] width 624 height 535
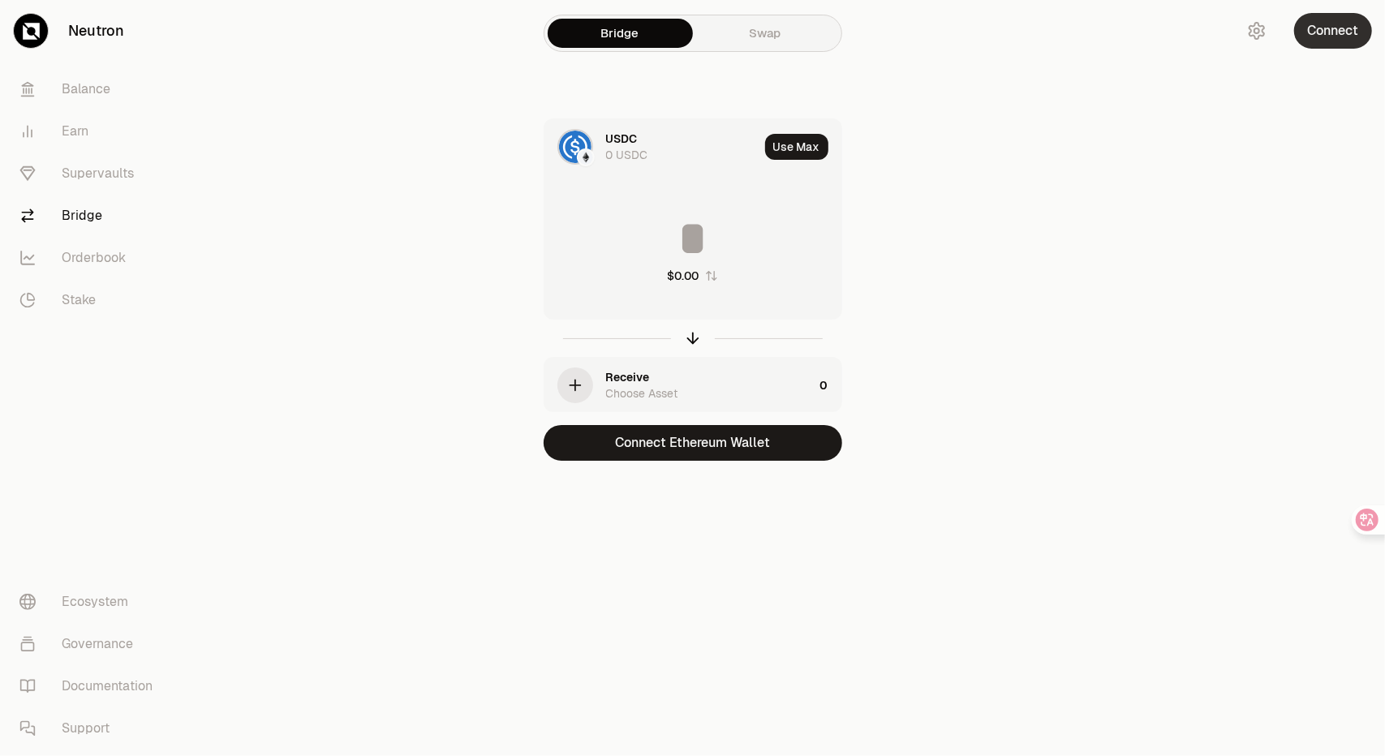
click at [1338, 23] on button "Connect" at bounding box center [1333, 31] width 78 height 36
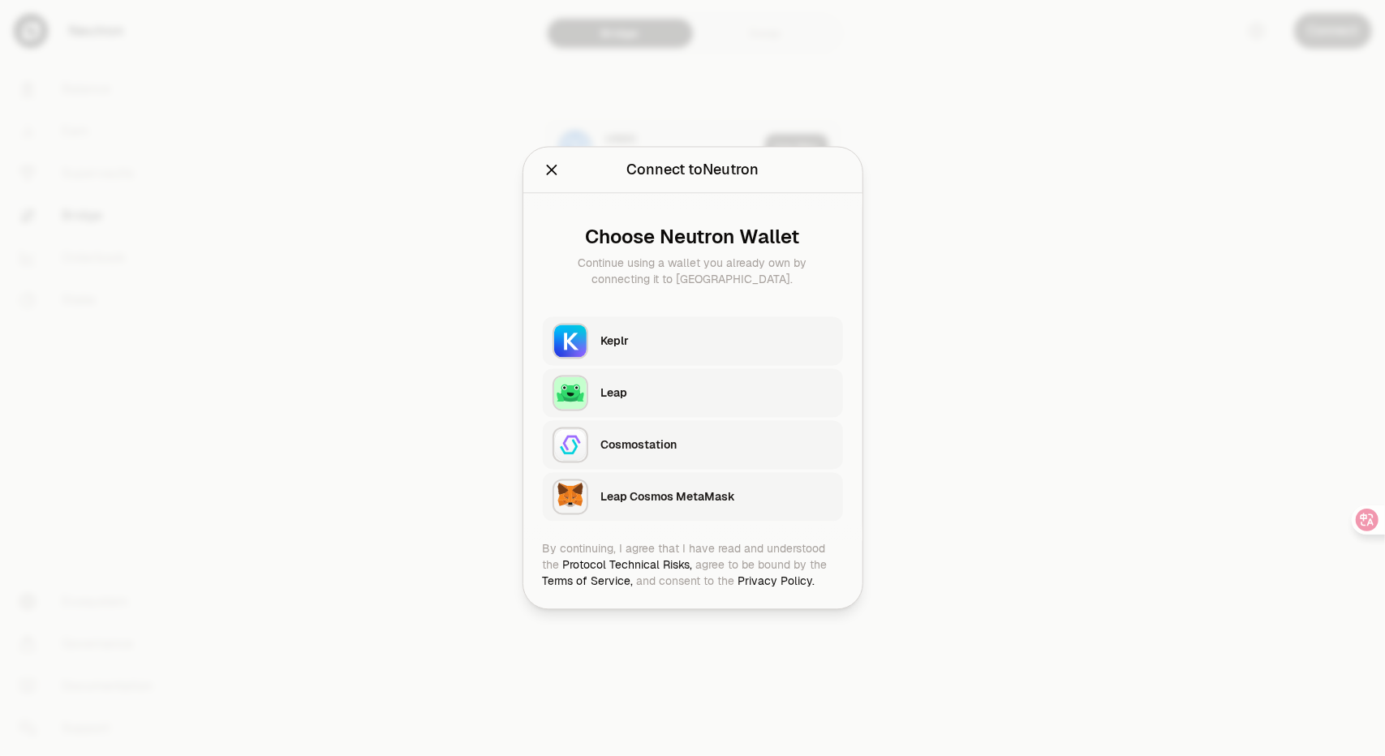
click at [674, 349] on div "Keplr" at bounding box center [717, 341] width 232 height 24
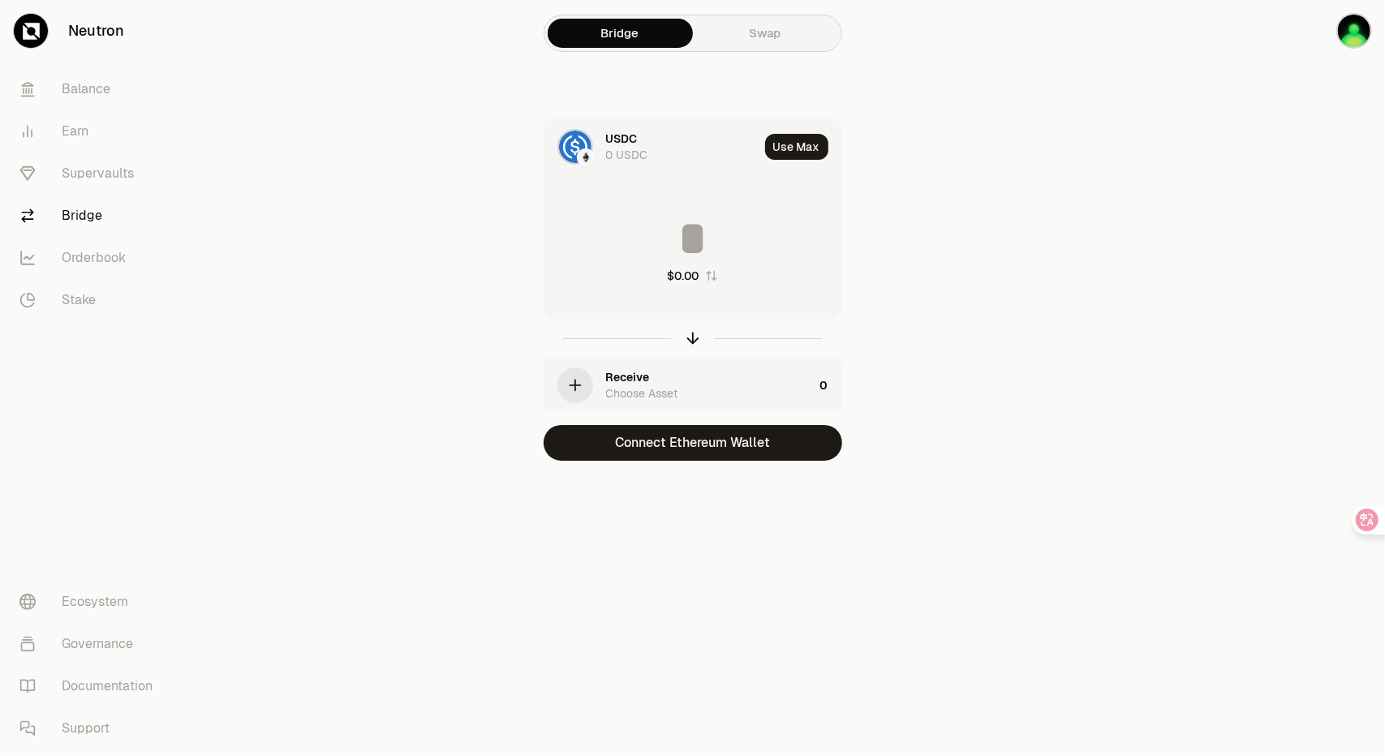
click at [621, 144] on div "USDC" at bounding box center [622, 139] width 32 height 16
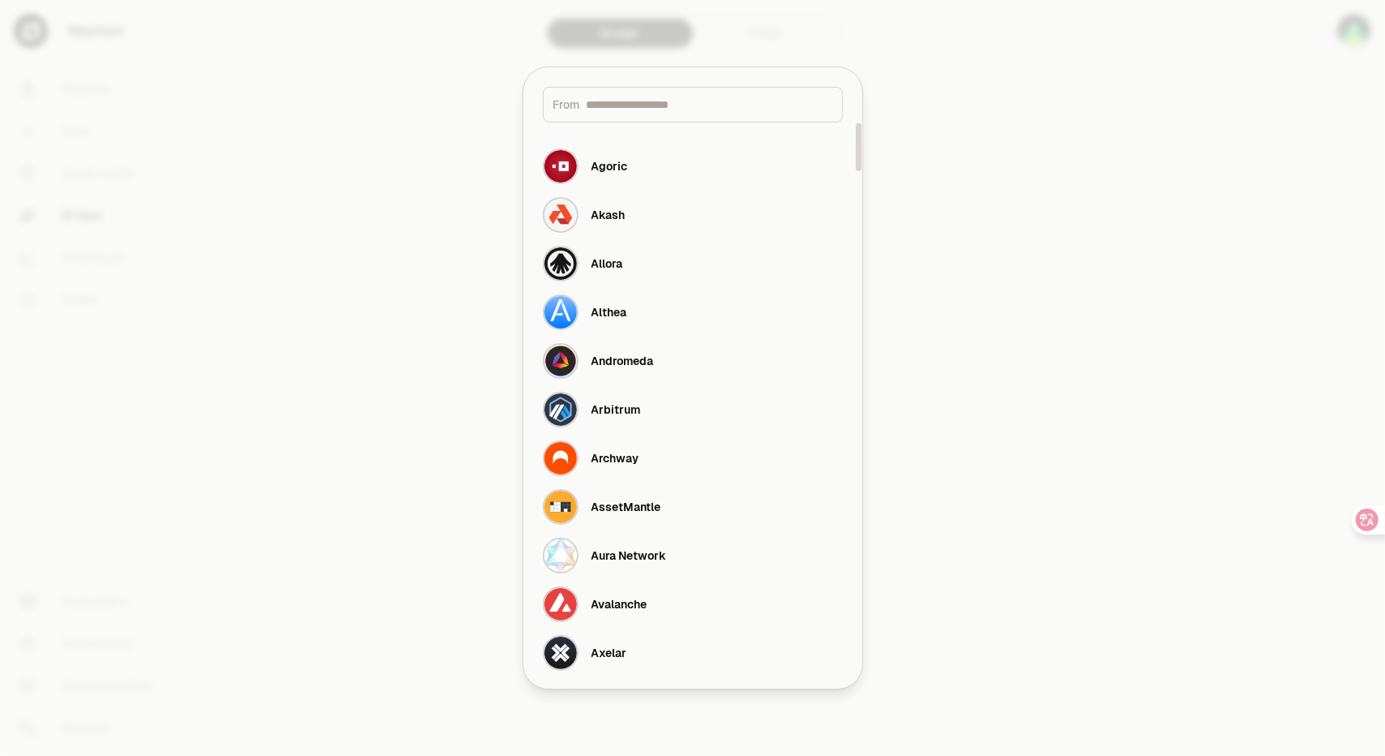
click at [665, 121] on div "From" at bounding box center [693, 105] width 300 height 36
click at [681, 111] on input at bounding box center [709, 105] width 246 height 16
click at [641, 408] on button "Arbitrum" at bounding box center [693, 409] width 320 height 49
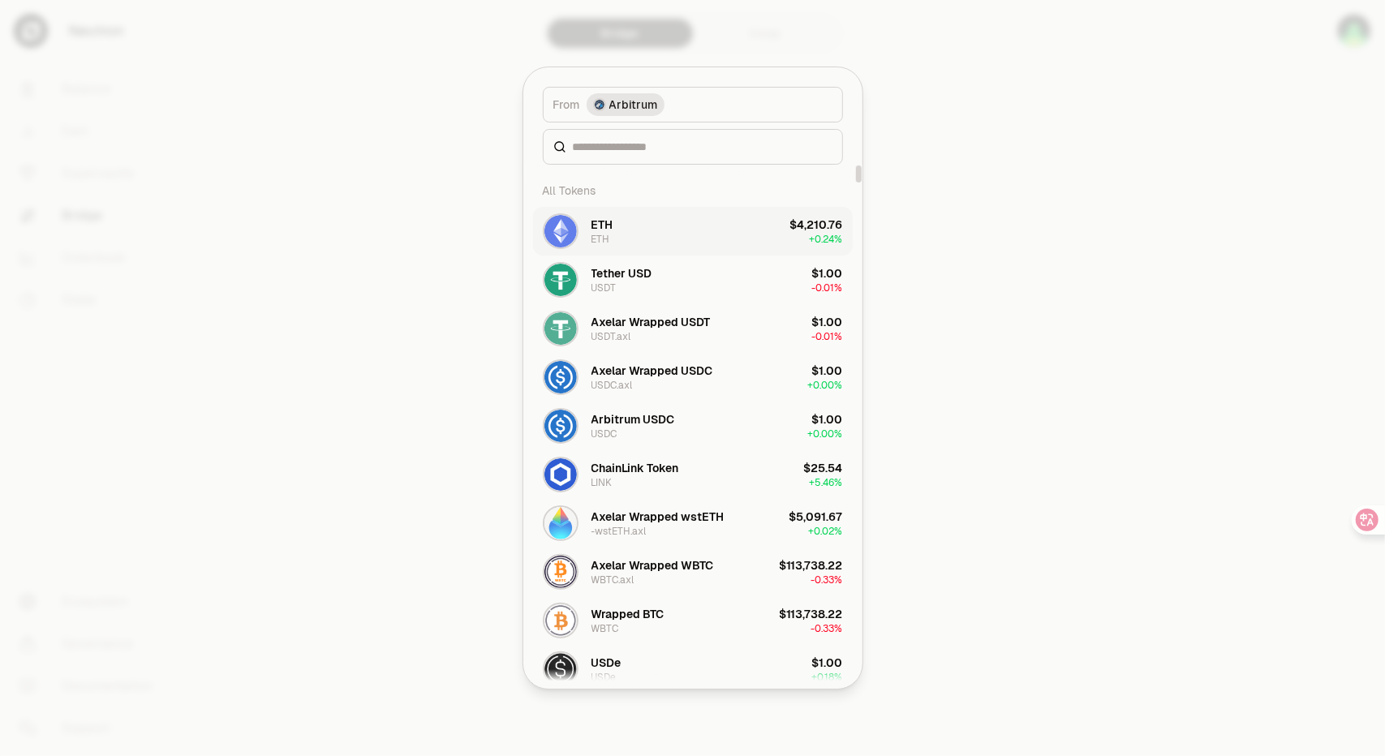
click at [696, 236] on button "ETH ETH $4,210.76 + 0.24%" at bounding box center [693, 231] width 320 height 49
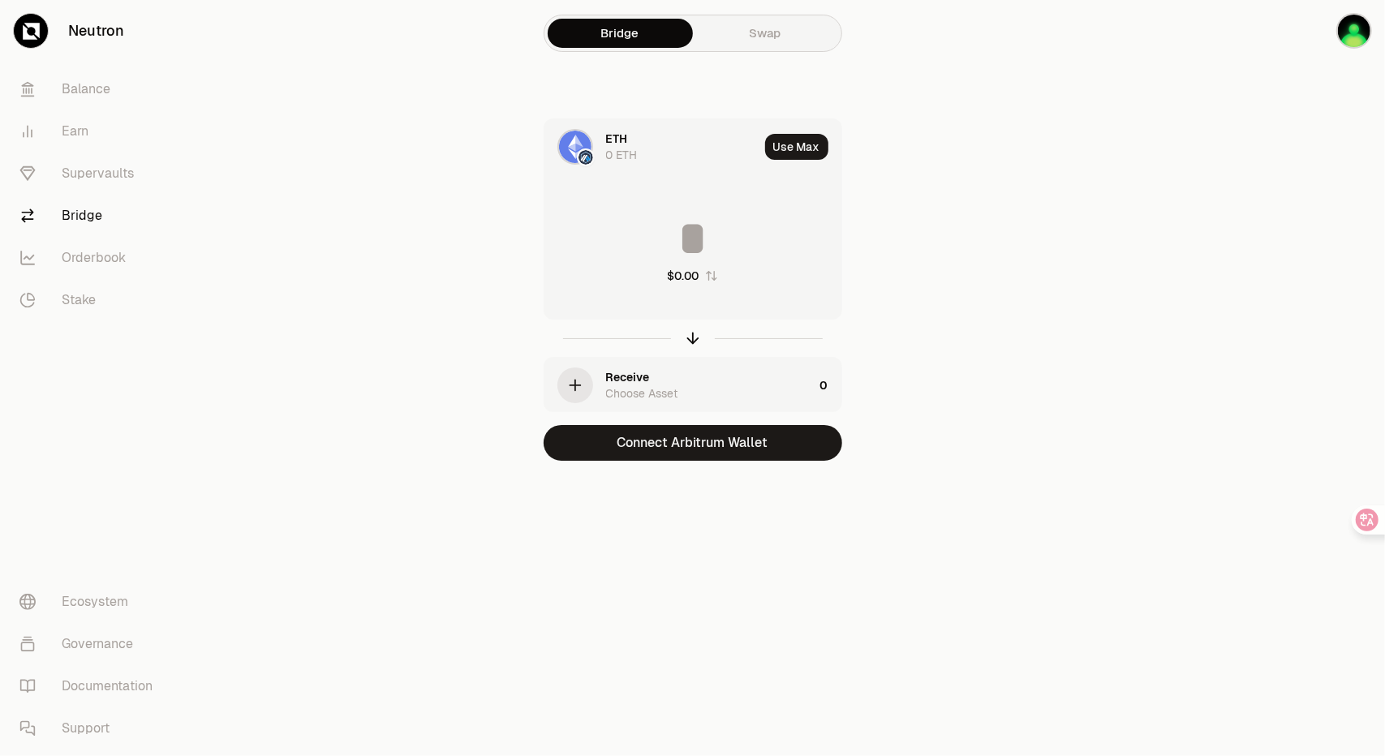
click at [938, 294] on div "ETH 0 ETH Use Max $0.00 Receive Choose Asset 0 Connect Arbitrum Wallet" at bounding box center [692, 289] width 545 height 342
click at [808, 152] on button "Use Max" at bounding box center [796, 147] width 63 height 26
type input "*"
click at [949, 170] on div "ETH 0 ETH Using Max * $0.00 Receive Choose Asset 0 Connect Arbitrum Wallet" at bounding box center [692, 289] width 545 height 342
drag, startPoint x: 795, startPoint y: 150, endPoint x: 1048, endPoint y: 97, distance: 258.5
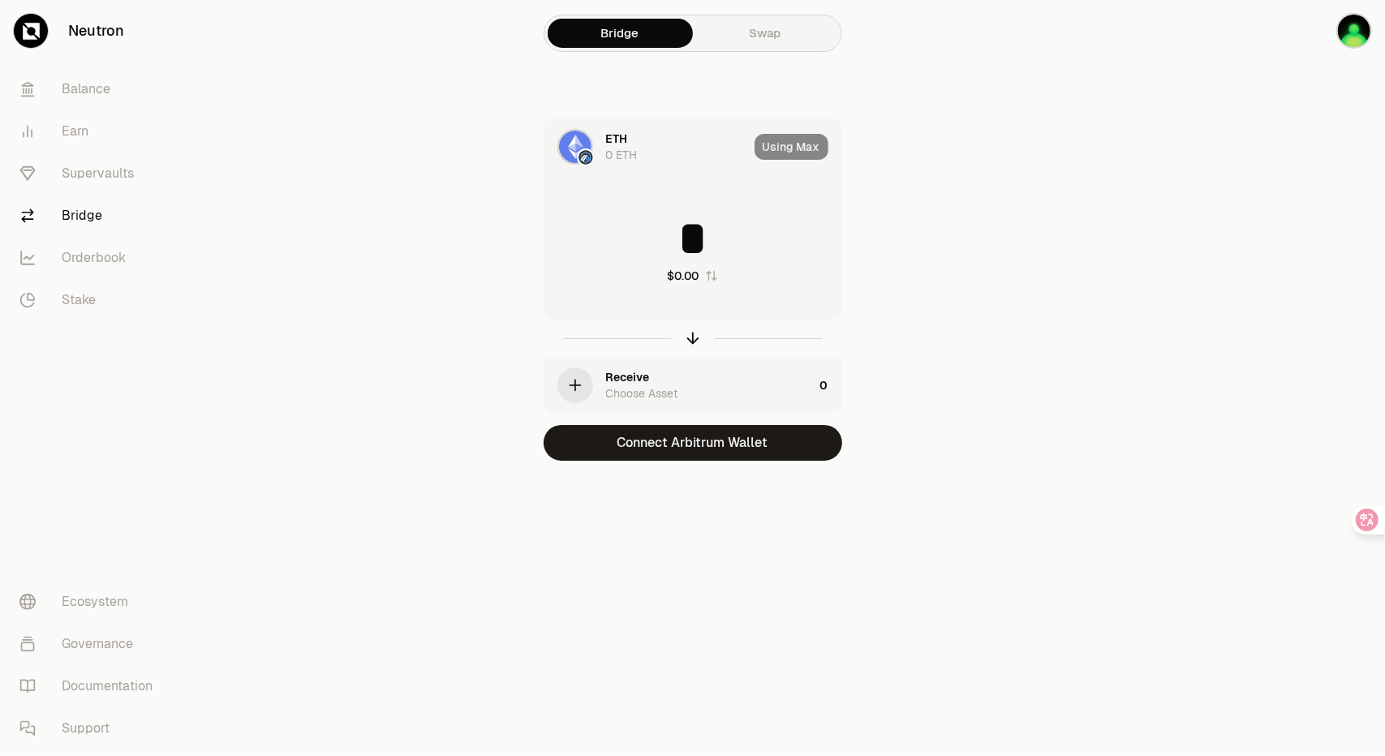
click at [795, 150] on div "Using Max" at bounding box center [797, 146] width 87 height 55
click at [1364, 34] on img "button" at bounding box center [1354, 31] width 36 height 36
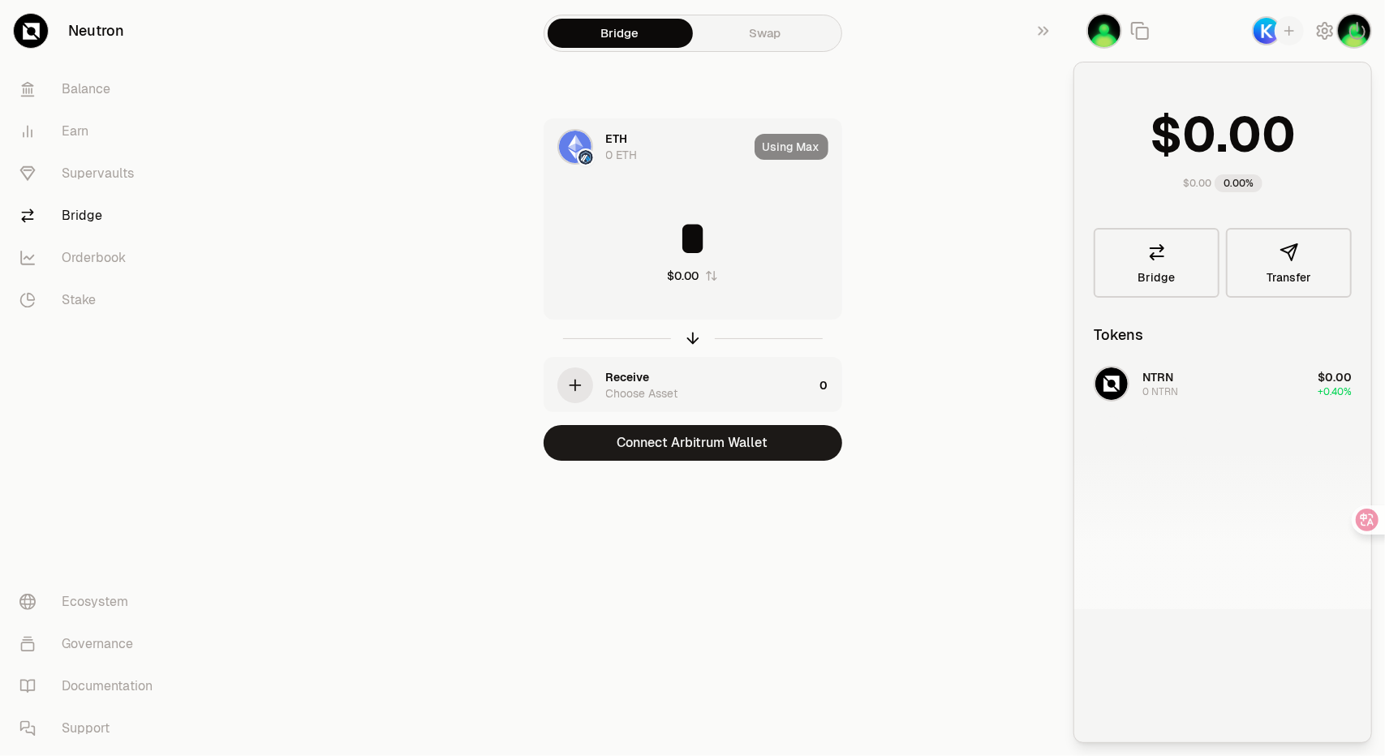
click at [948, 252] on div "ETH 0 ETH Using Max * $0.00 Receive Choose Asset 0 Connect Arbitrum Wallet" at bounding box center [692, 289] width 545 height 342
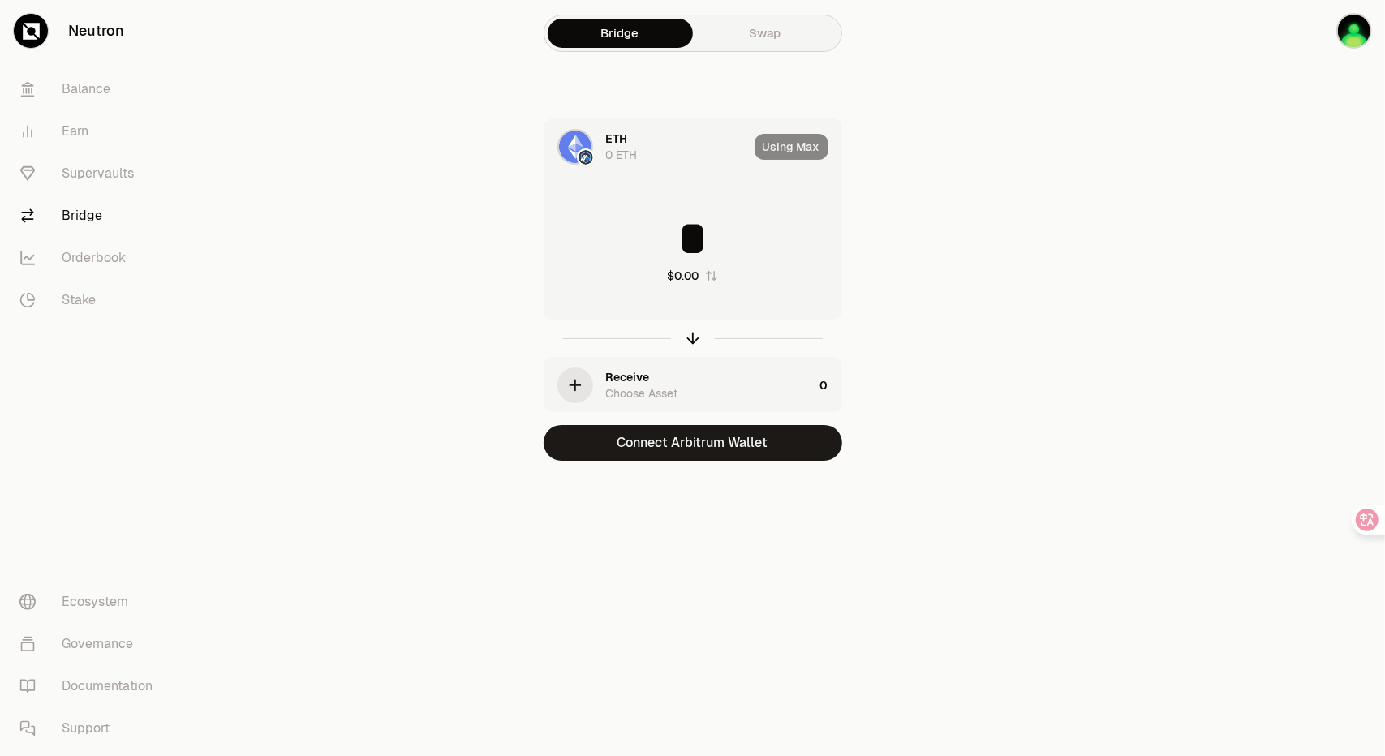
click at [669, 152] on div "ETH 0 ETH" at bounding box center [677, 147] width 142 height 32
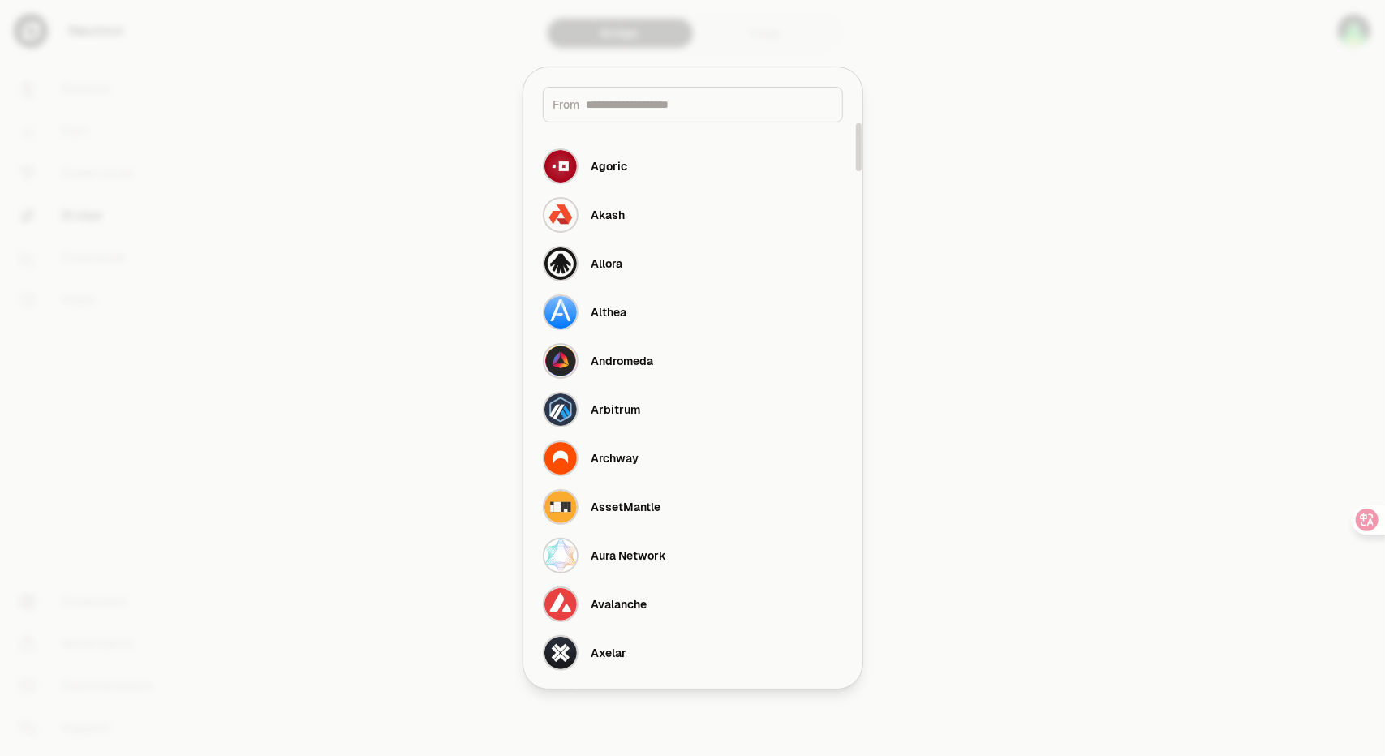
click at [748, 110] on input at bounding box center [709, 105] width 246 height 16
click at [1051, 108] on div at bounding box center [692, 378] width 1385 height 756
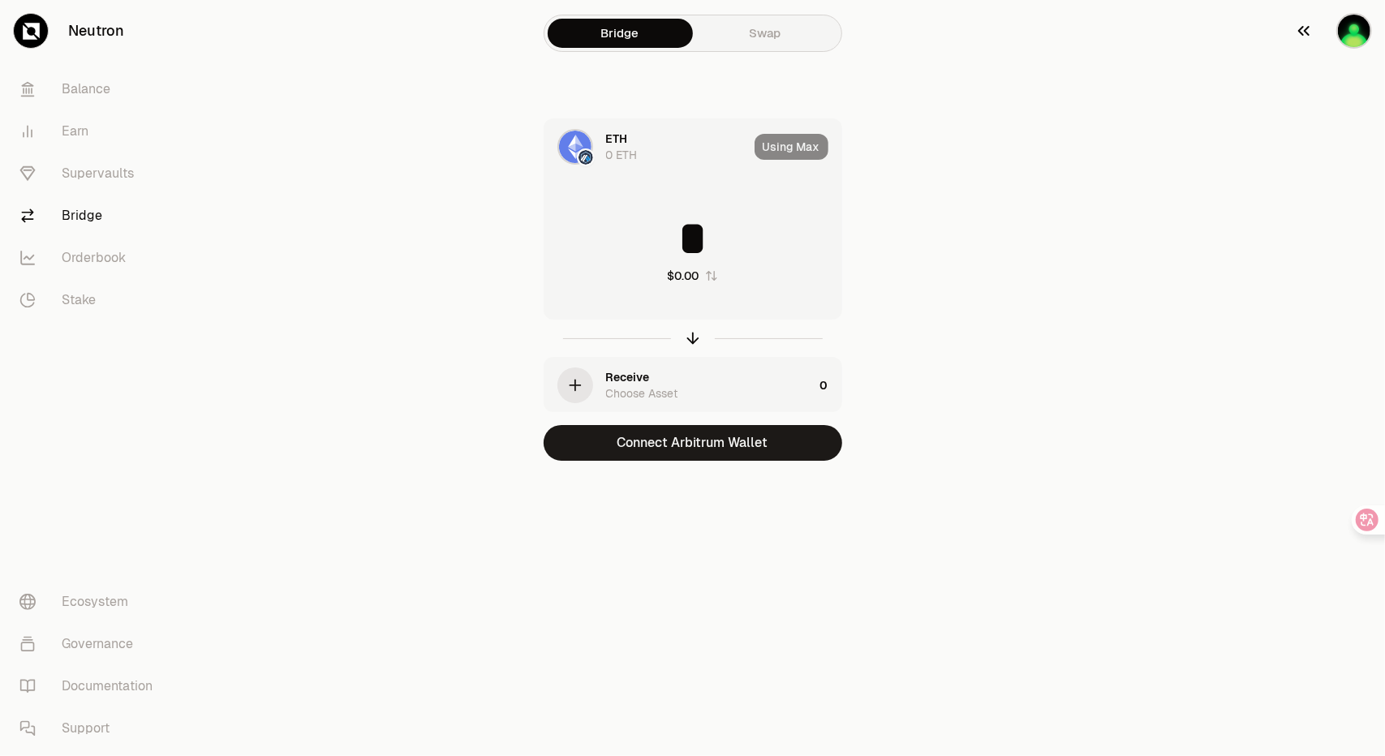
click at [1359, 33] on img "button" at bounding box center [1354, 31] width 36 height 36
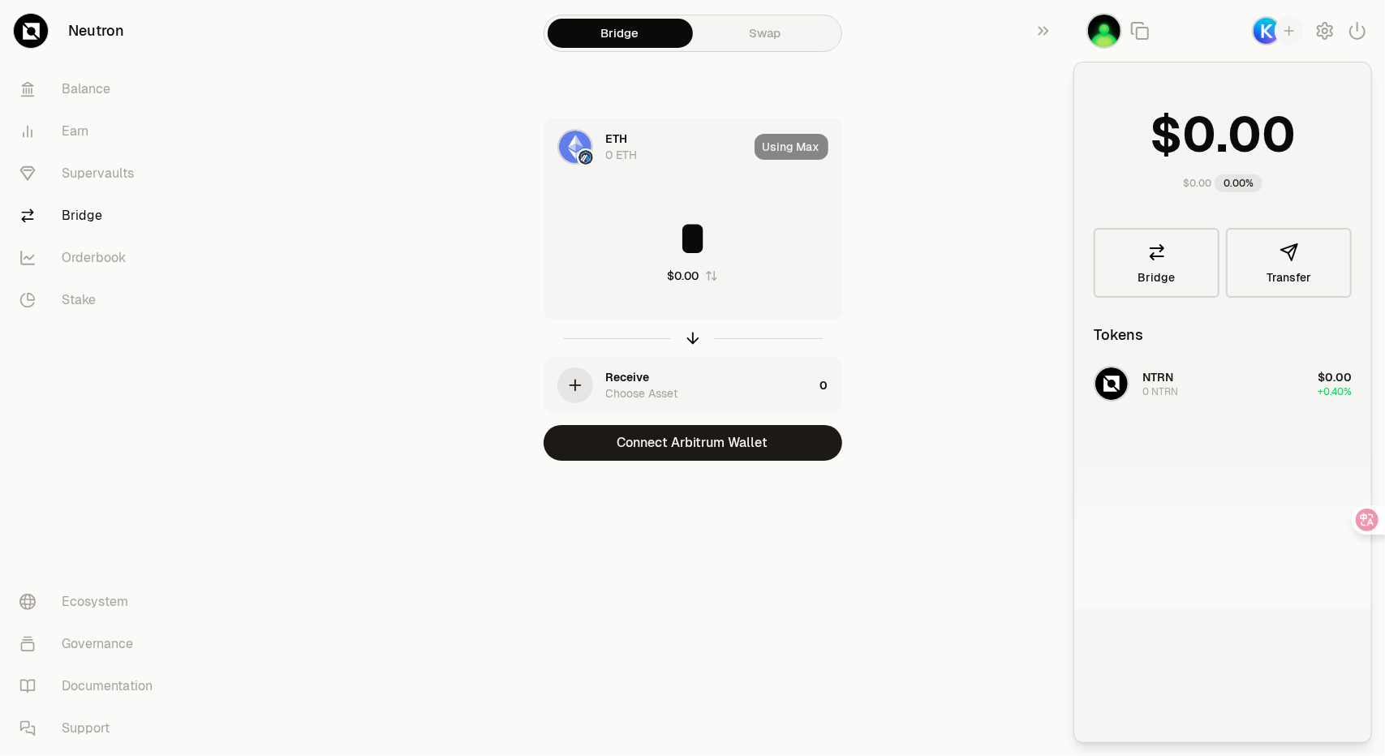
click at [762, 193] on div "* $0.00" at bounding box center [692, 249] width 297 height 143
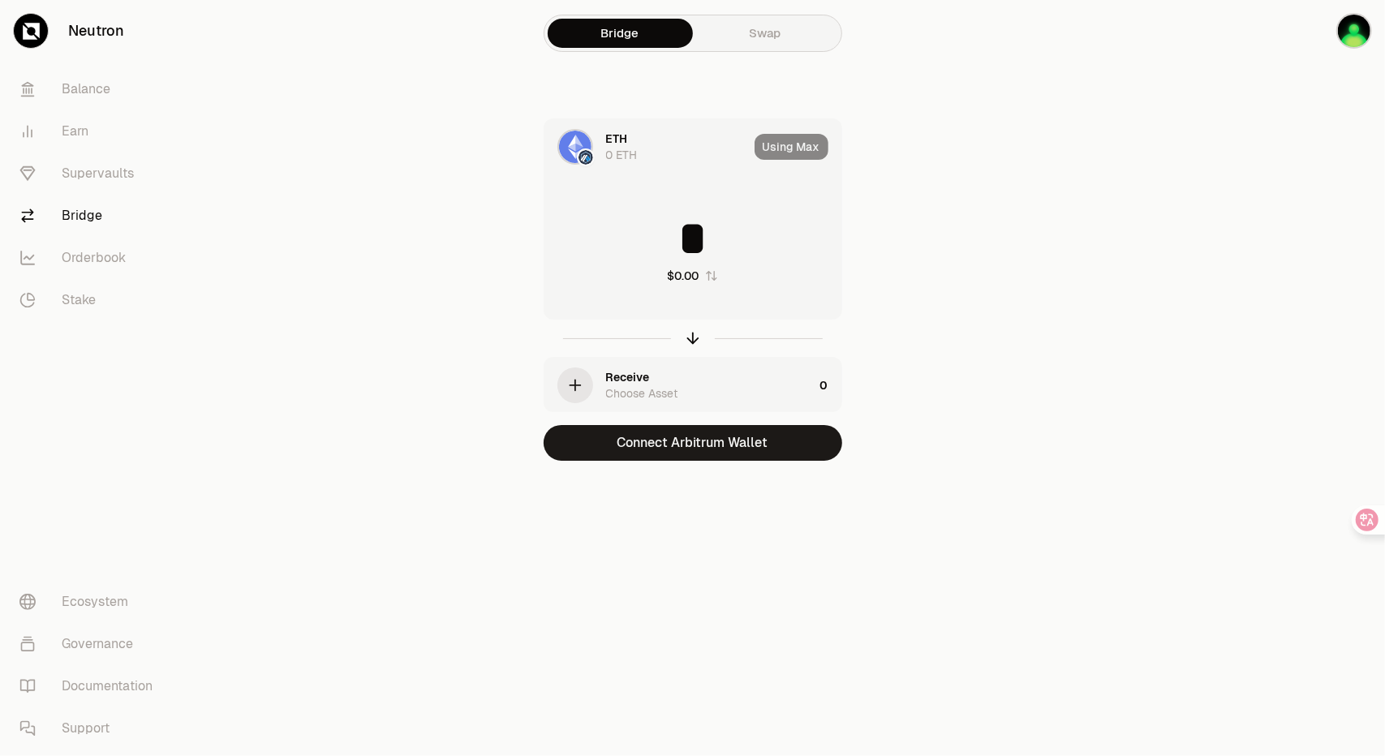
click at [780, 141] on div "Using Max" at bounding box center [797, 146] width 87 height 55
click at [552, 144] on div "ETH 0 ETH" at bounding box center [646, 146] width 204 height 55
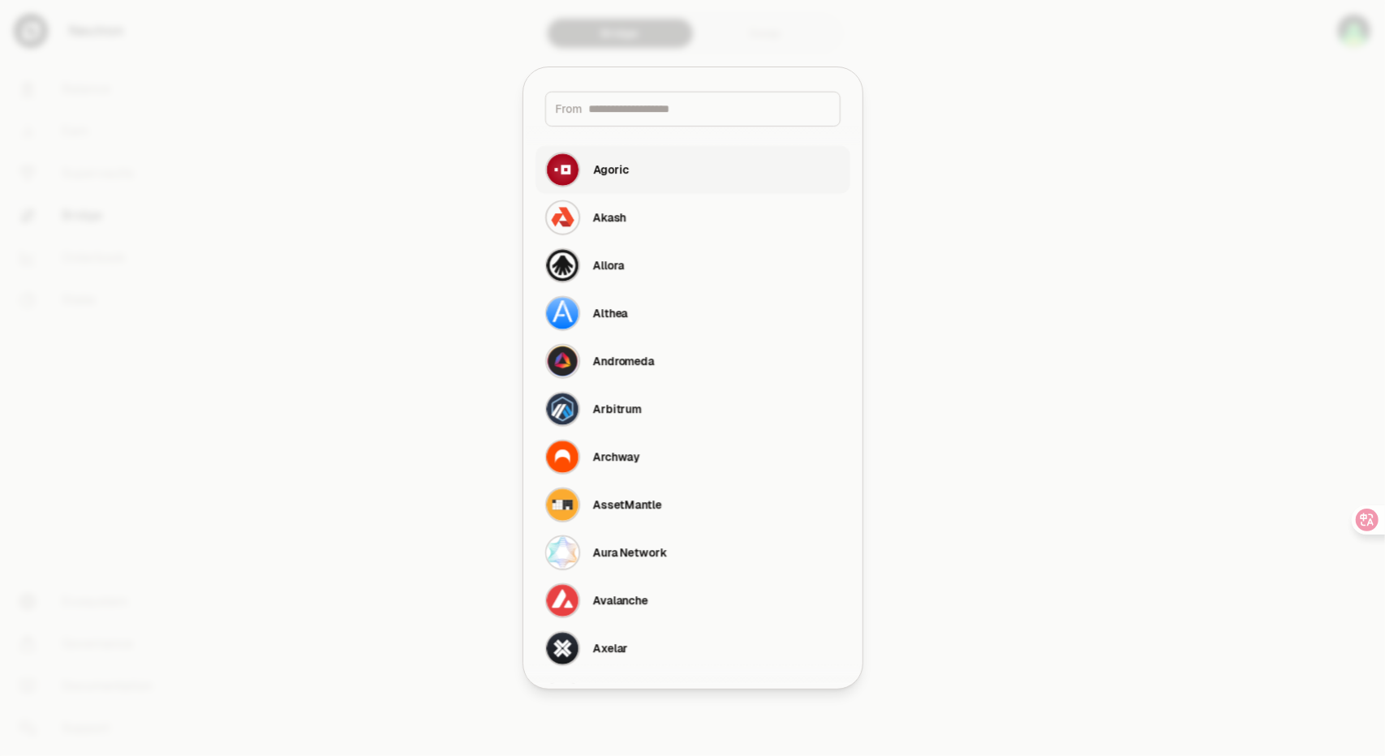
click at [579, 146] on button "Agoric" at bounding box center [692, 170] width 315 height 48
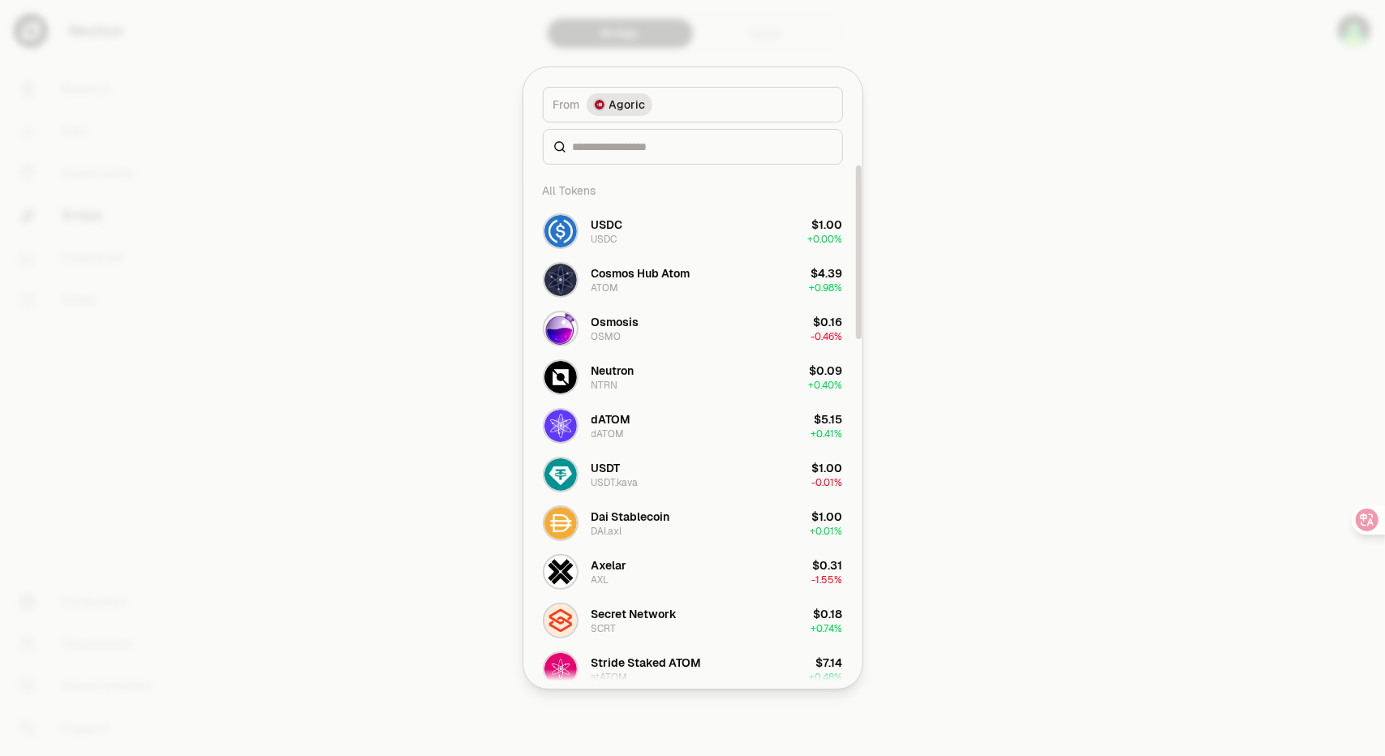
click at [1010, 181] on div at bounding box center [692, 378] width 1385 height 756
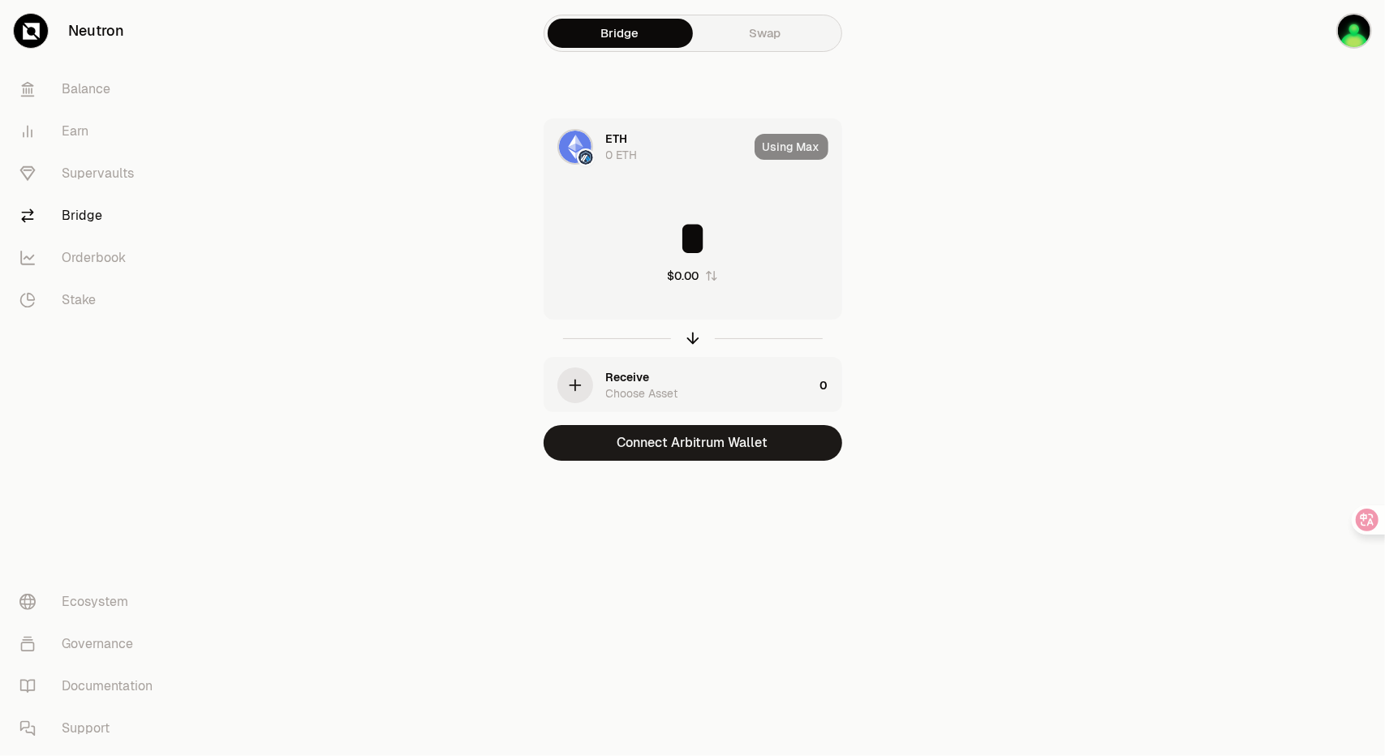
click at [643, 161] on div "ETH 0 ETH" at bounding box center [677, 147] width 142 height 32
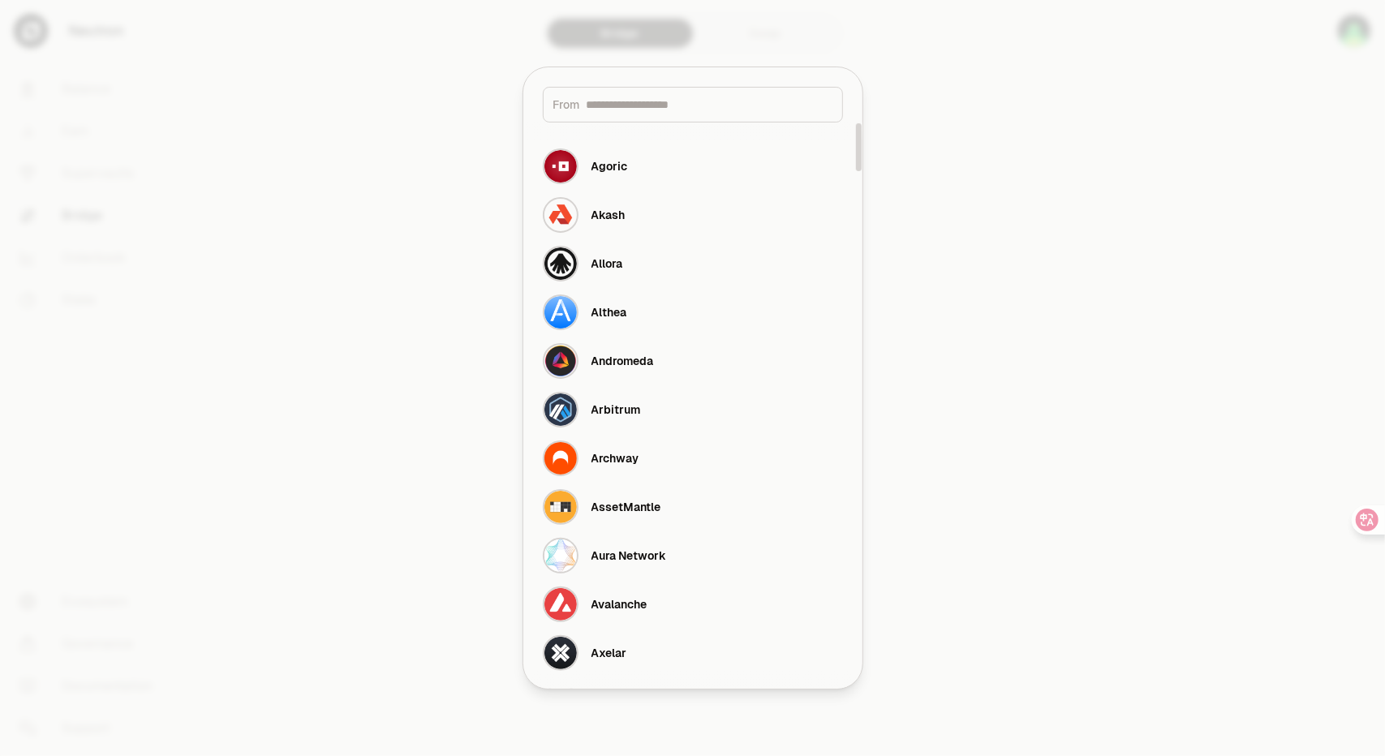
click at [677, 113] on div "From" at bounding box center [693, 105] width 300 height 36
click at [633, 410] on div "Arbitrum" at bounding box center [615, 410] width 49 height 16
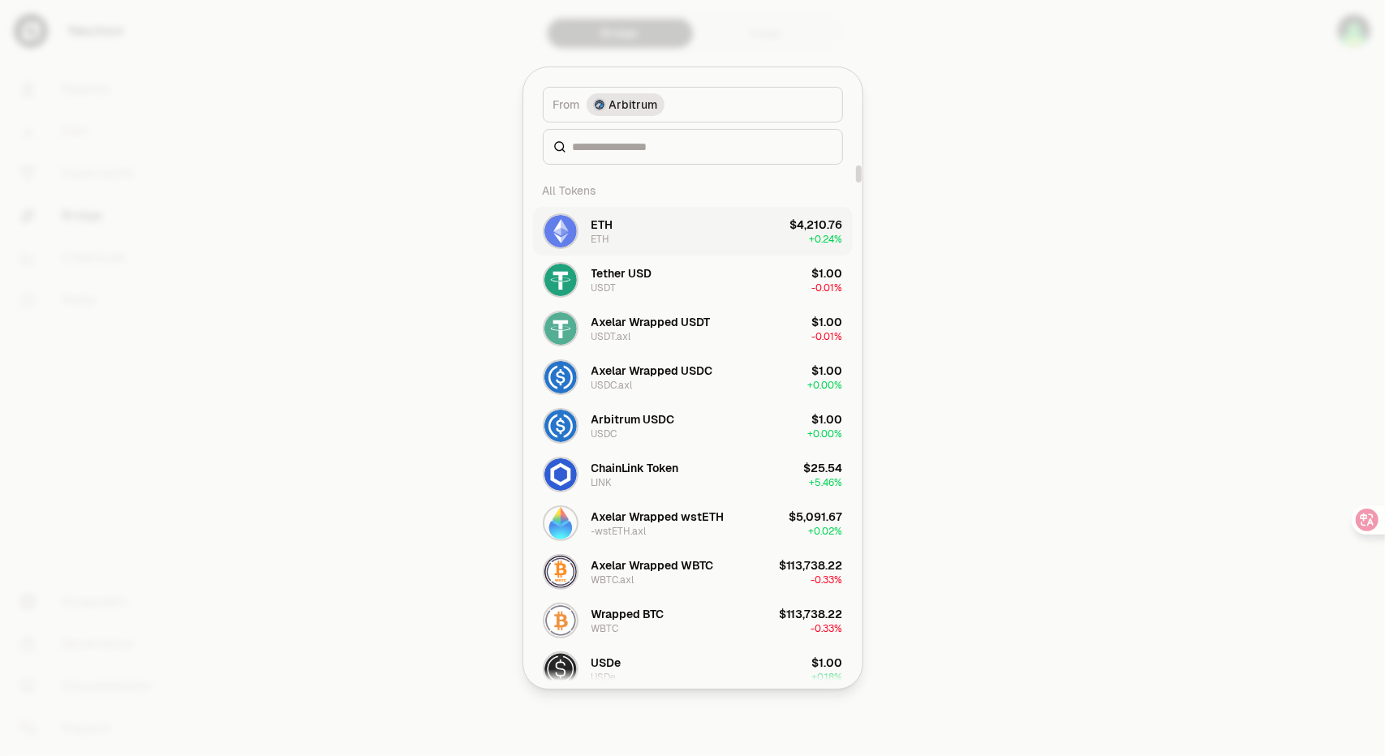
click at [709, 241] on button "ETH ETH $4,210.76 + 0.24%" at bounding box center [693, 231] width 320 height 49
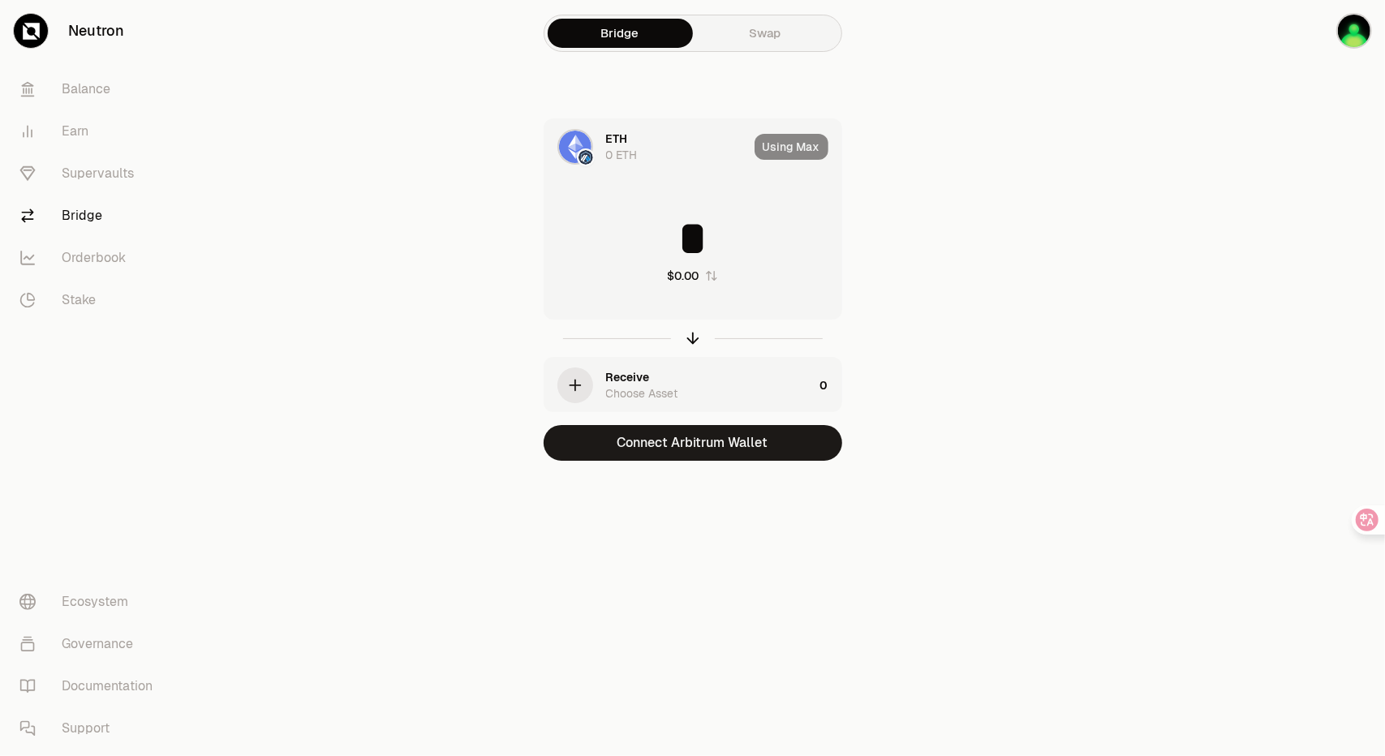
click at [725, 212] on div "* $0.00" at bounding box center [692, 249] width 297 height 143
click at [707, 221] on input "*" at bounding box center [692, 238] width 297 height 49
click at [825, 153] on button "Use Max" at bounding box center [796, 147] width 63 height 26
type input "*"
click at [569, 389] on icon "button" at bounding box center [575, 385] width 18 height 18
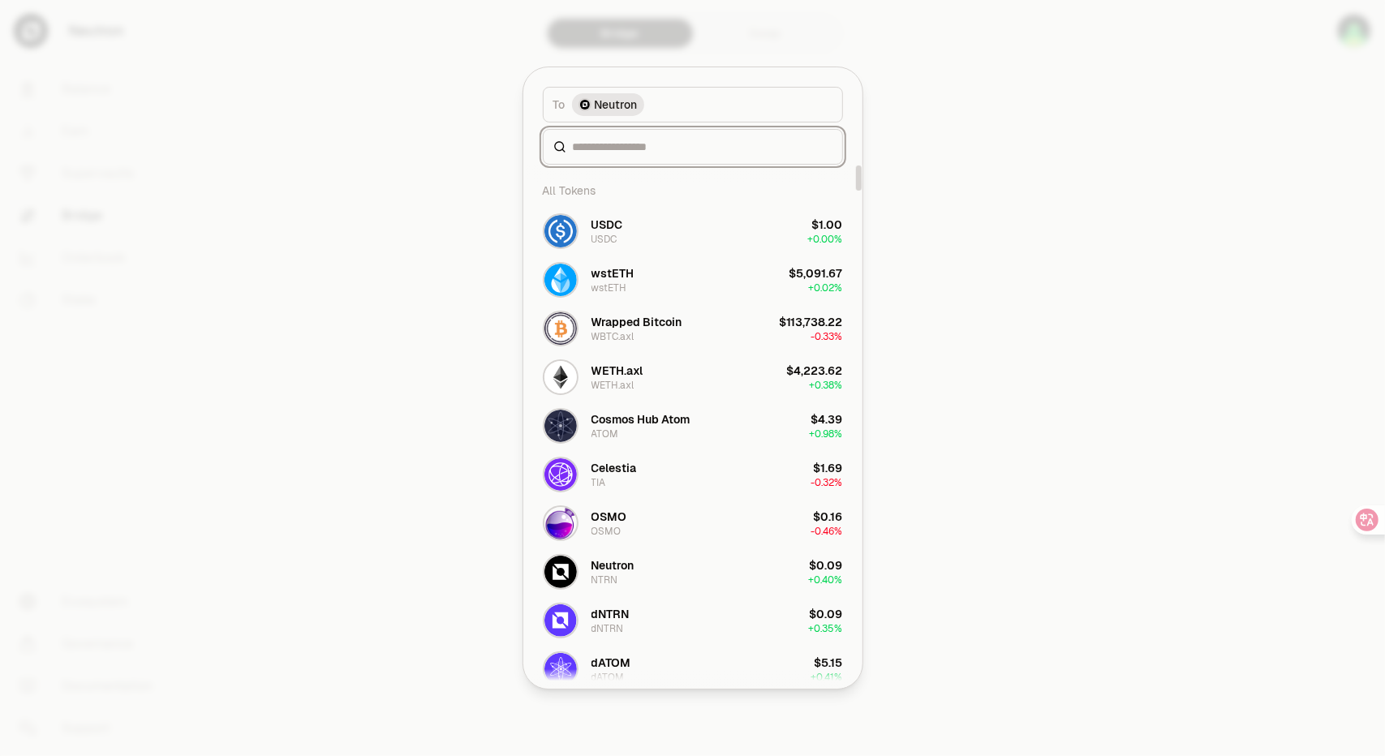
click at [652, 147] on input at bounding box center [703, 147] width 260 height 16
paste input "****"
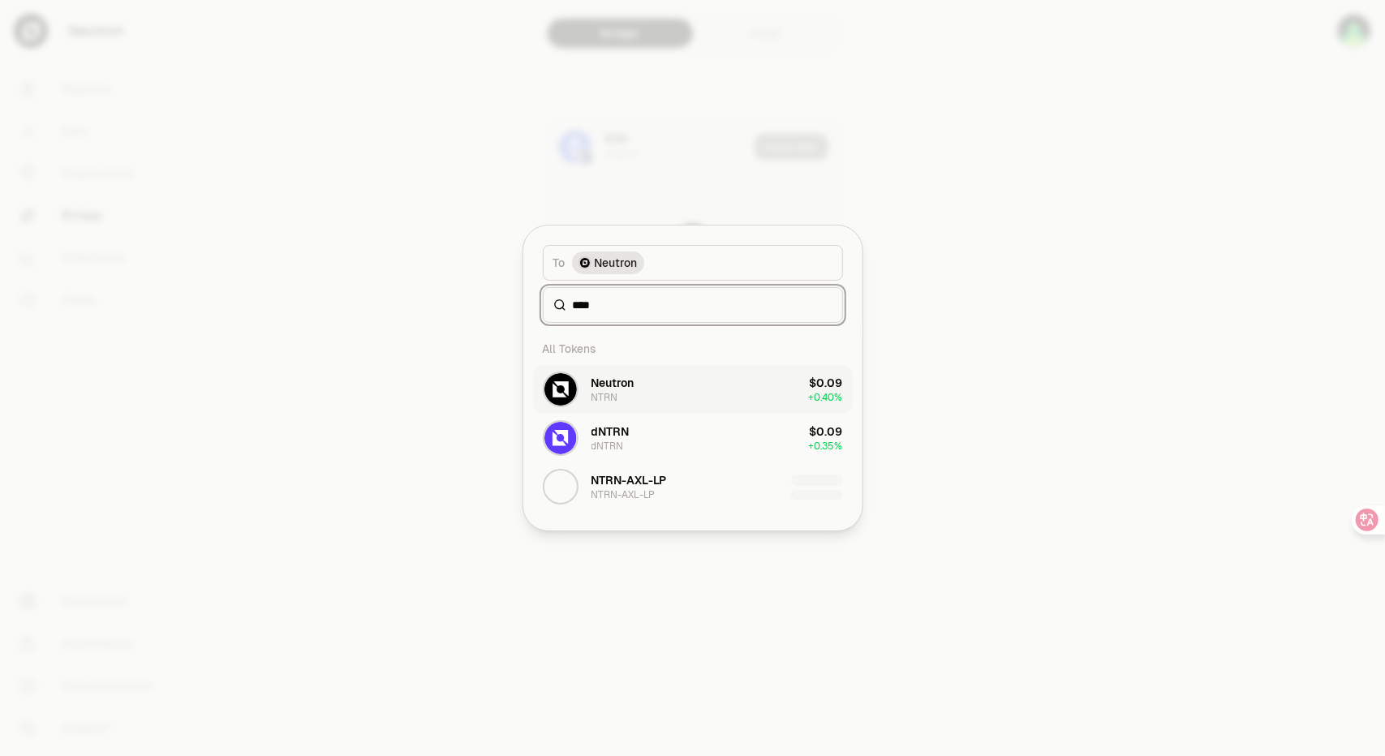
type input "****"
click at [694, 387] on button "Neutron NTRN $0.09 + 0.40%" at bounding box center [693, 389] width 320 height 49
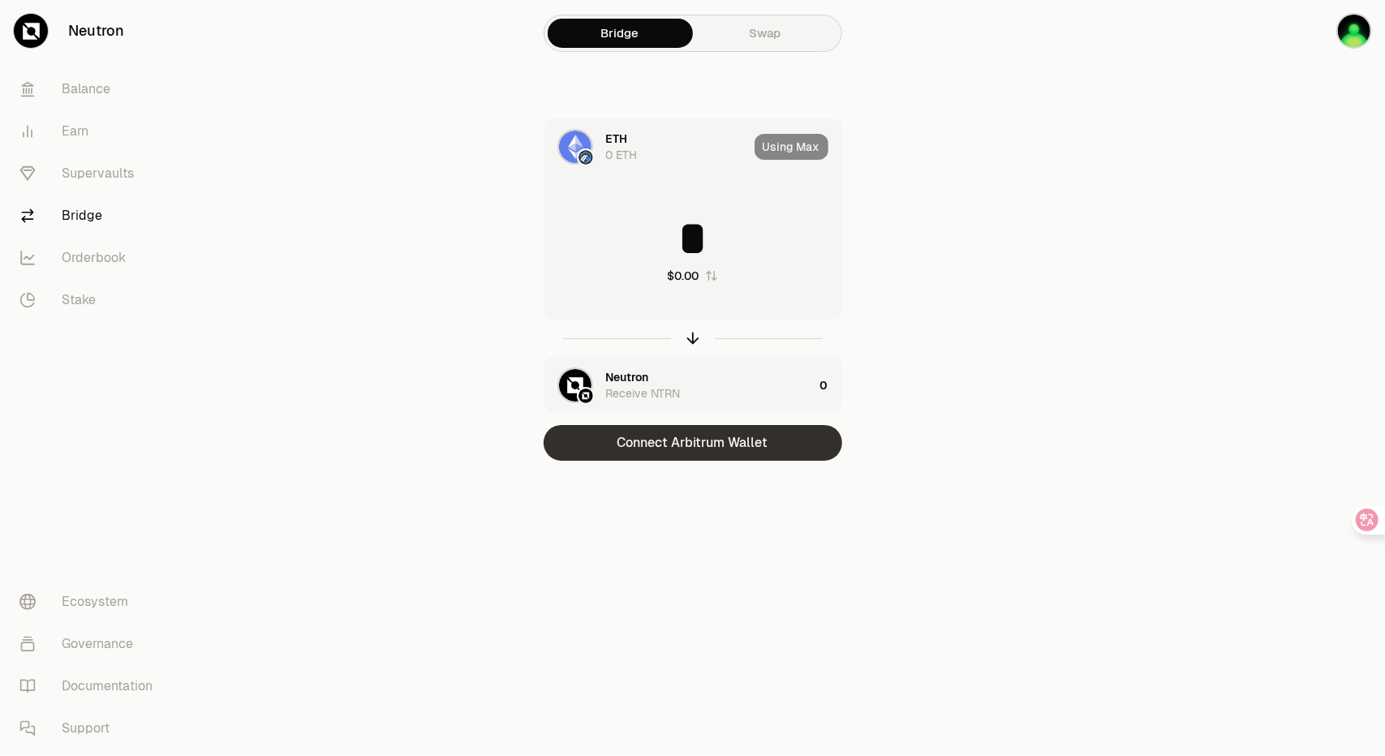
click at [754, 445] on button "Connect Arbitrum Wallet" at bounding box center [692, 443] width 299 height 36
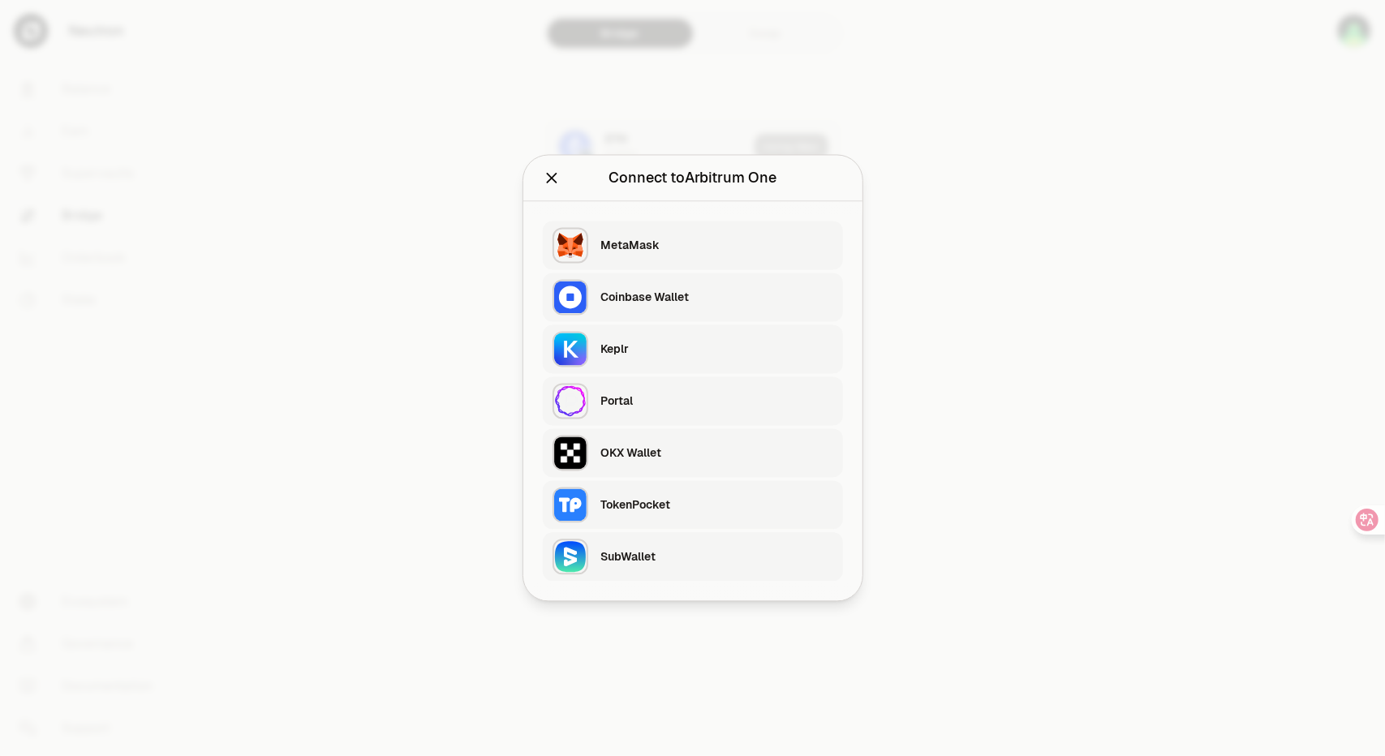
click at [650, 341] on div "Keplr" at bounding box center [717, 349] width 232 height 16
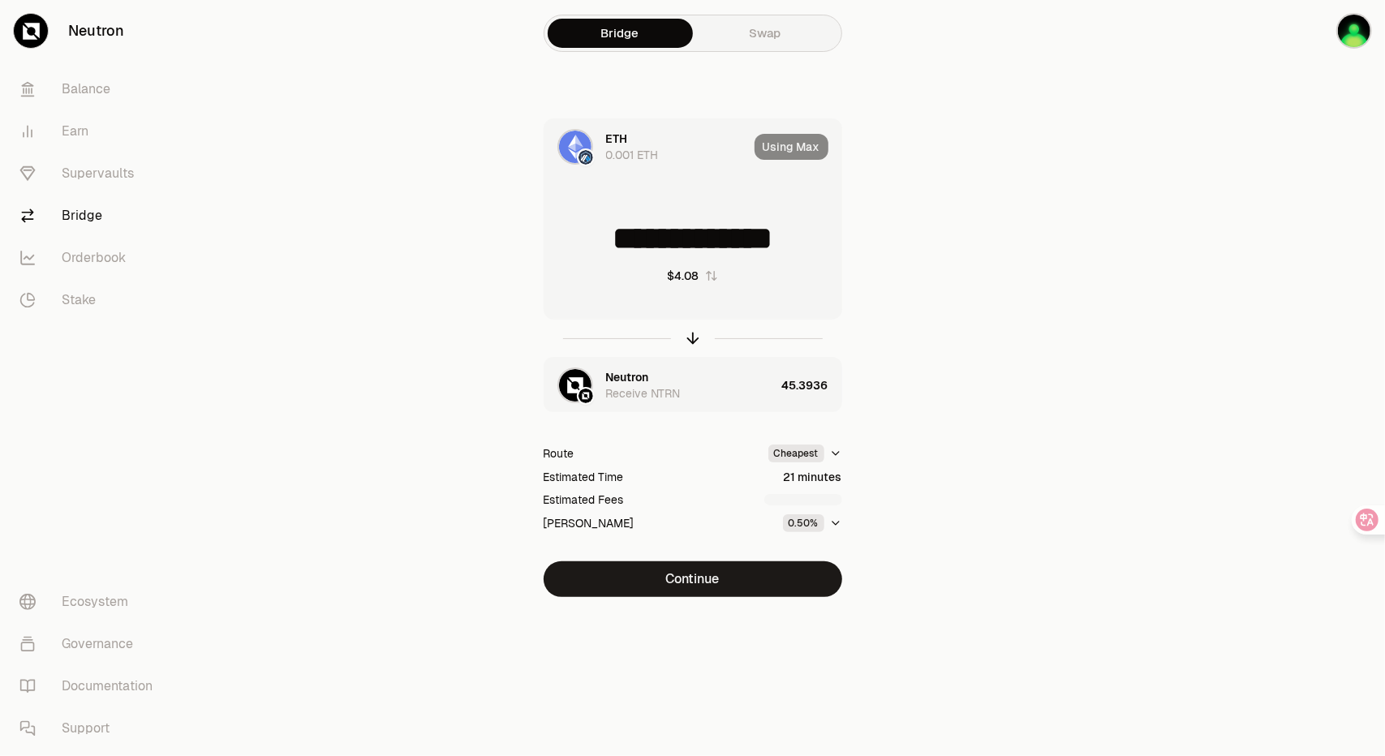
click at [762, 232] on input "**********" at bounding box center [692, 238] width 297 height 49
click at [724, 233] on input "**********" at bounding box center [692, 238] width 297 height 49
drag, startPoint x: 669, startPoint y: 235, endPoint x: 860, endPoint y: 238, distance: 190.6
click at [860, 238] on div "**********" at bounding box center [692, 357] width 545 height 479
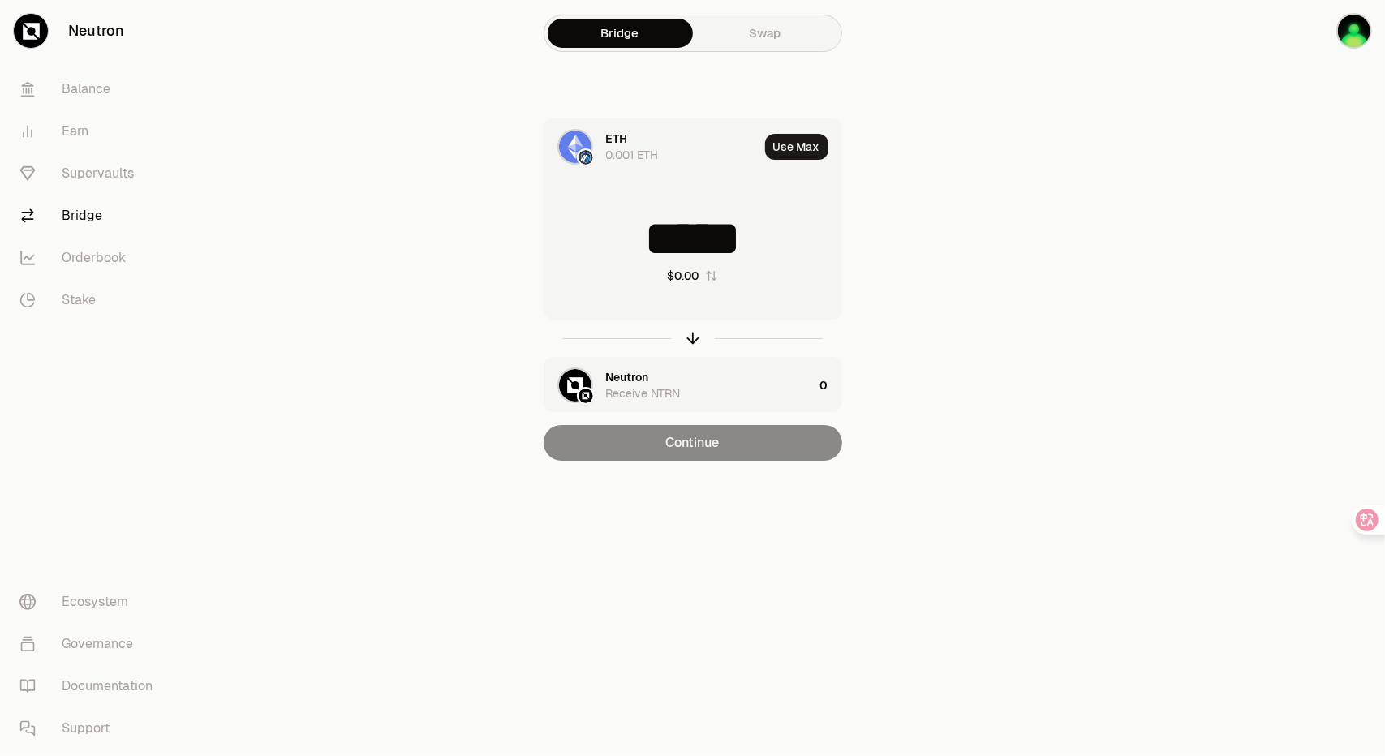
click at [743, 244] on input "*****" at bounding box center [692, 238] width 297 height 49
click at [771, 241] on input "*****" at bounding box center [692, 238] width 297 height 49
click at [766, 241] on input "*****" at bounding box center [692, 238] width 297 height 49
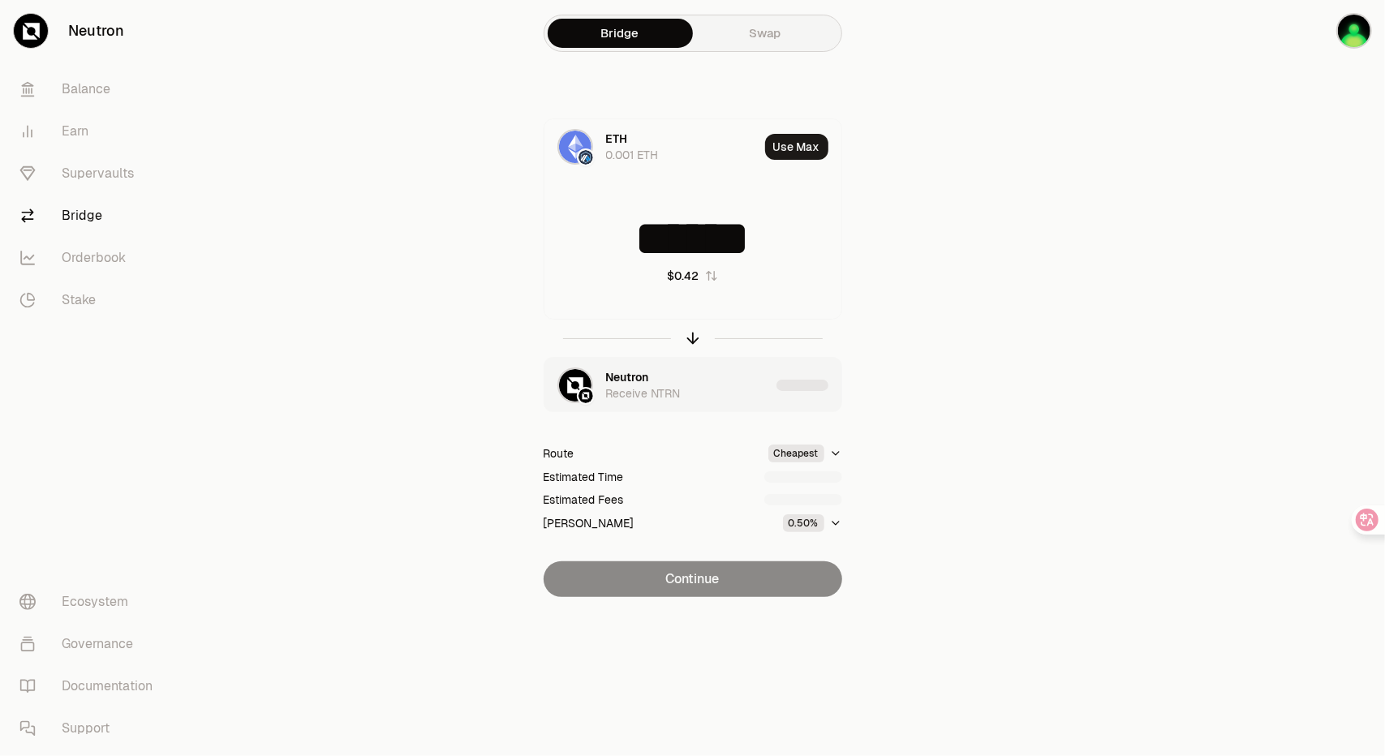
type input "******"
click at [994, 270] on section "Bridge Swap ETH 0.001 ETH Use Max ****** $0.42 Neutron Receive NTRN Route Cheap…" at bounding box center [692, 331] width 624 height 662
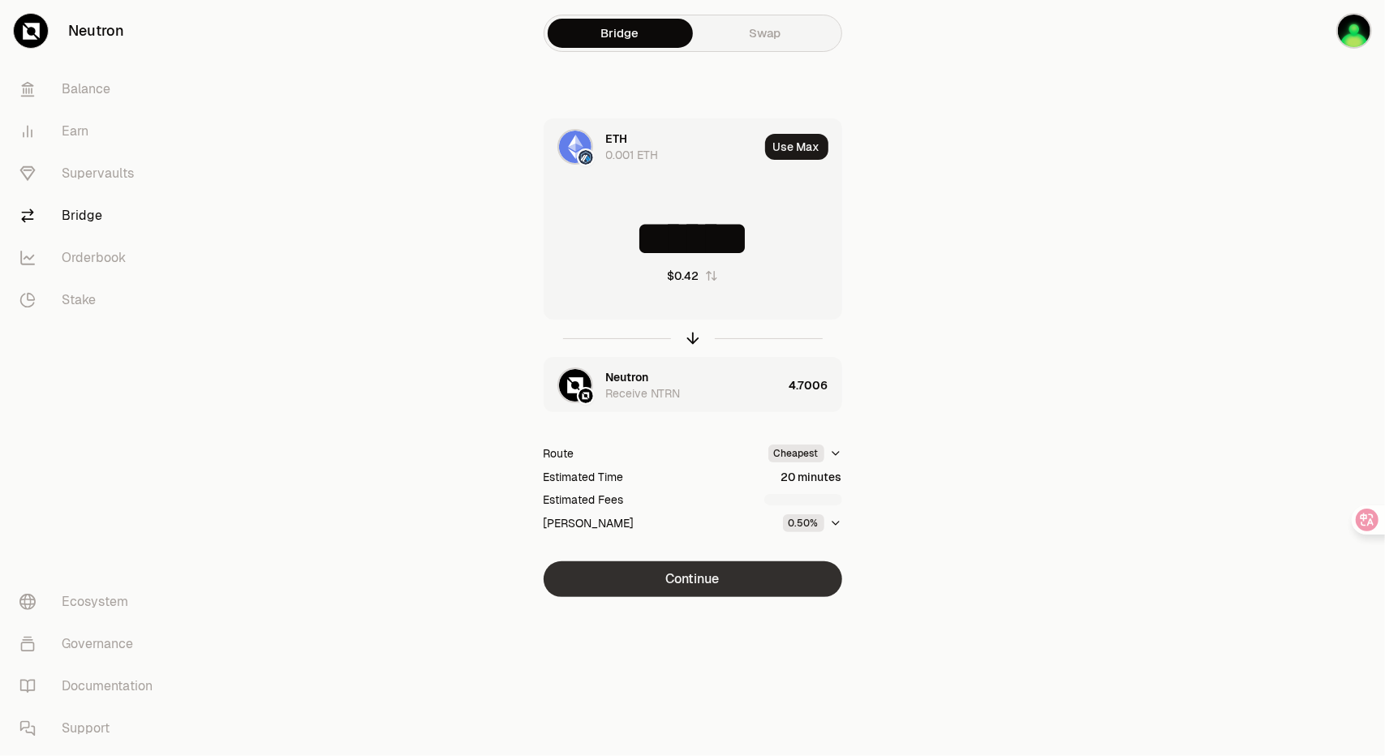
click at [764, 575] on button "Continue" at bounding box center [692, 579] width 299 height 36
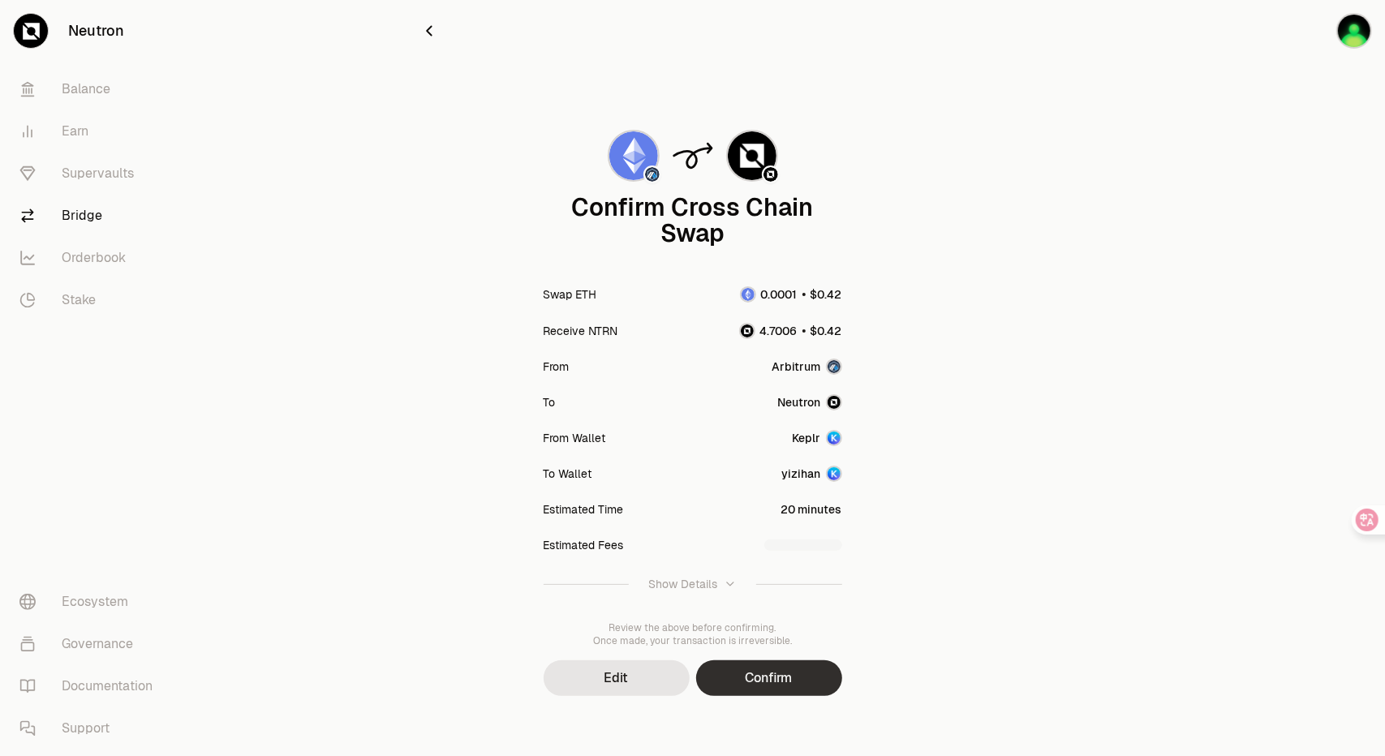
click at [795, 684] on button "Confirm" at bounding box center [769, 678] width 146 height 36
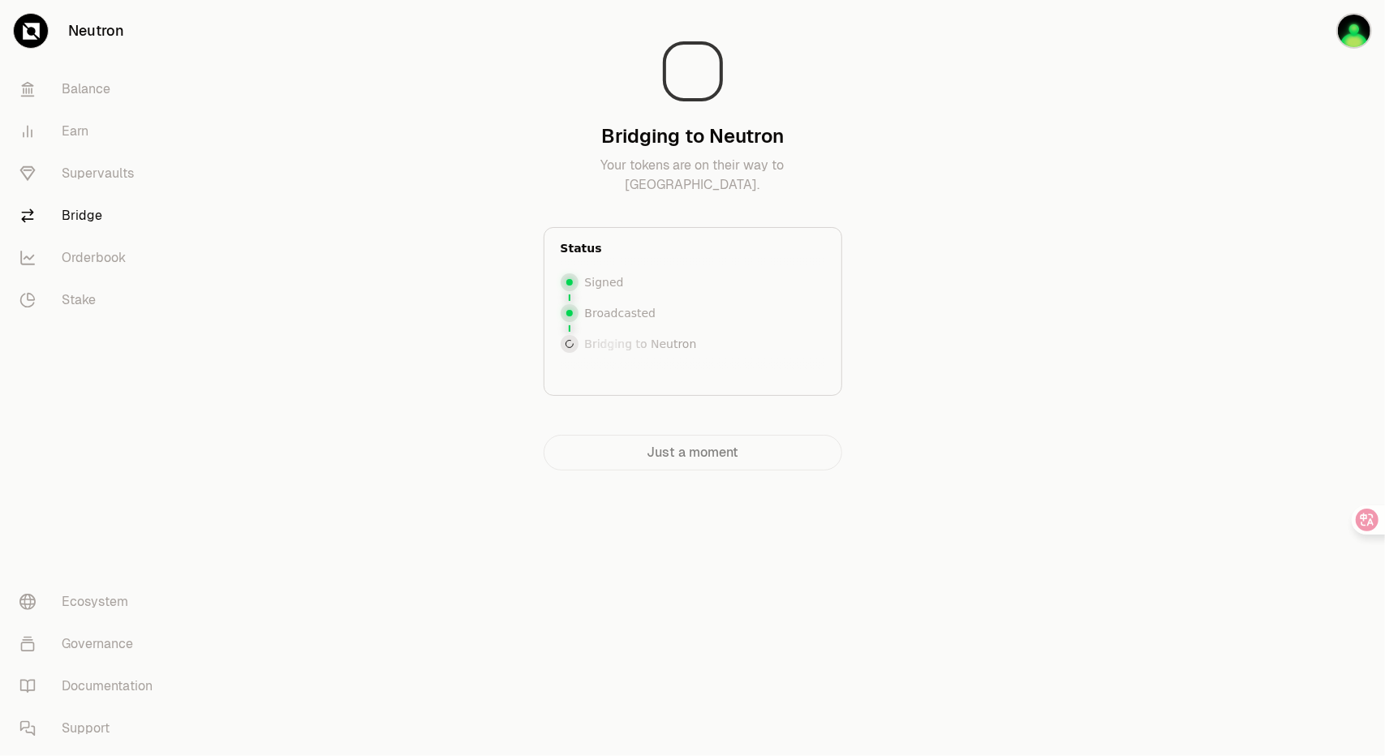
click at [931, 259] on div "Bridging to Neutron Your tokens are on their way to [GEOGRAPHIC_DATA]. Status S…" at bounding box center [692, 241] width 545 height 457
drag, startPoint x: 1226, startPoint y: 251, endPoint x: 1134, endPoint y: 251, distance: 92.5
click at [1226, 251] on div at bounding box center [1294, 267] width 182 height 535
click at [611, 347] on p "Bridging to Neutron" at bounding box center [641, 344] width 112 height 16
click at [1349, 514] on icon at bounding box center [1355, 519] width 14 height 13
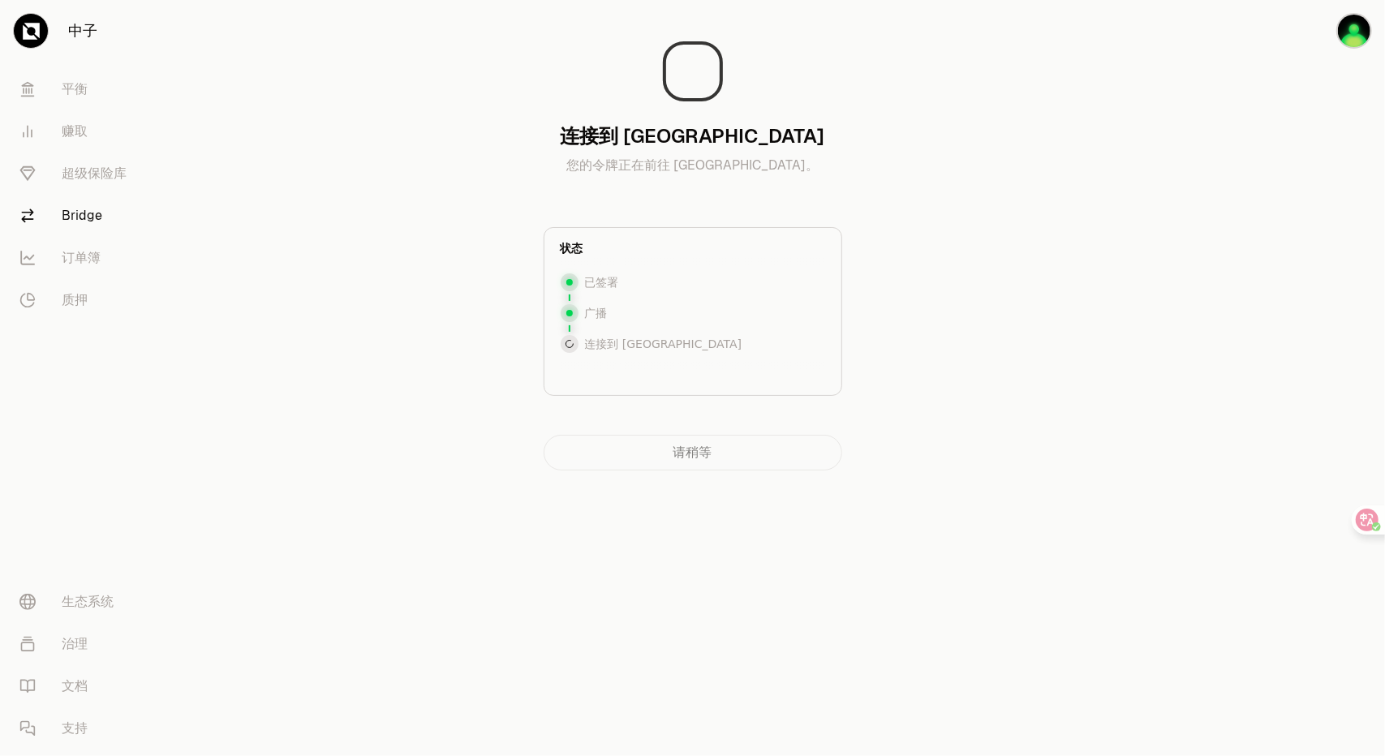
drag, startPoint x: 1311, startPoint y: 108, endPoint x: 1303, endPoint y: 114, distance: 9.9
click at [1304, 114] on div at bounding box center [1294, 267] width 182 height 535
click at [1132, 489] on main "连接到 Neutron 您的令牌正在前往 [GEOGRAPHIC_DATA]。 状态 已签署 广播 连接到 [GEOGRAPHIC_DATA] 连接到 Neu…" at bounding box center [783, 267] width 1203 height 535
click at [608, 341] on font "连接到 [GEOGRAPHIC_DATA]" at bounding box center [663, 343] width 157 height 13
click at [711, 442] on div "请稍等" at bounding box center [692, 453] width 299 height 36
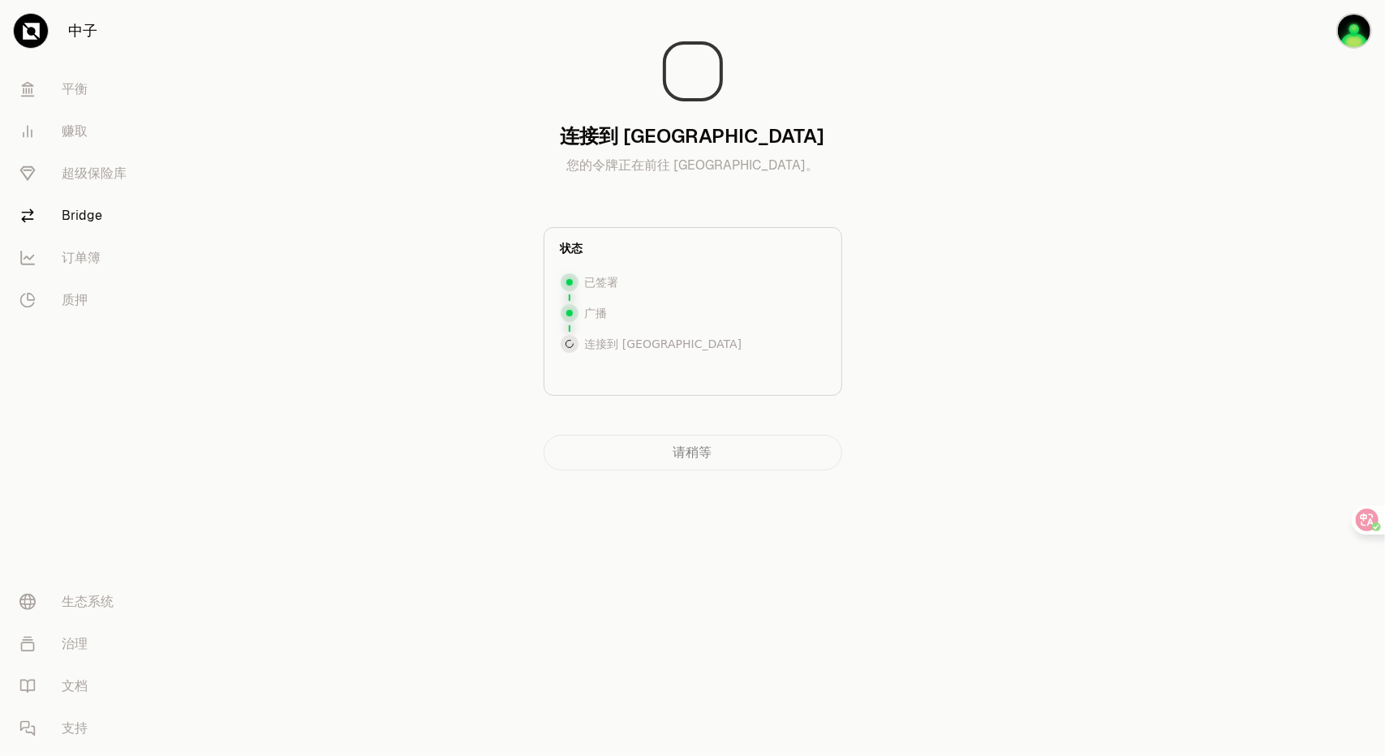
click at [642, 364] on div at bounding box center [693, 362] width 264 height 13
click at [729, 456] on div "请稍等" at bounding box center [692, 453] width 299 height 36
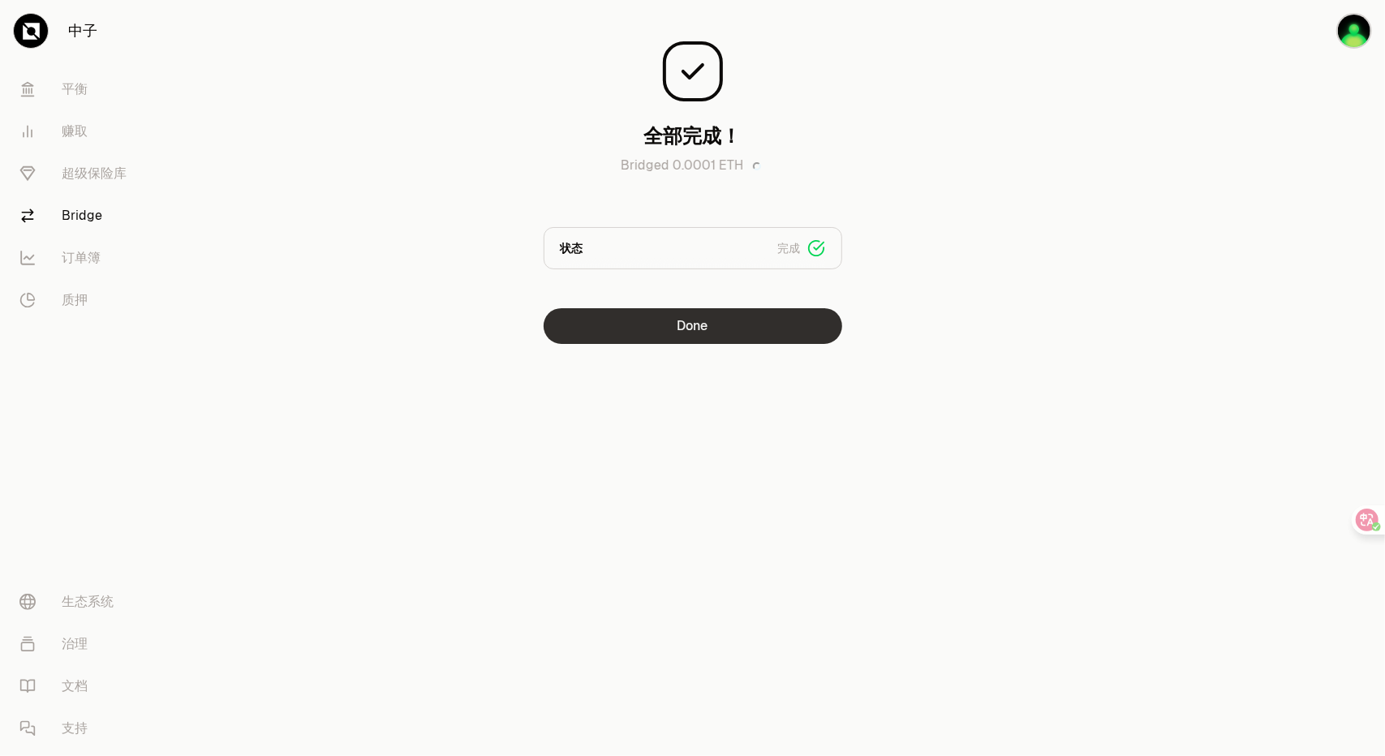
click at [719, 322] on button "Done" at bounding box center [692, 326] width 299 height 36
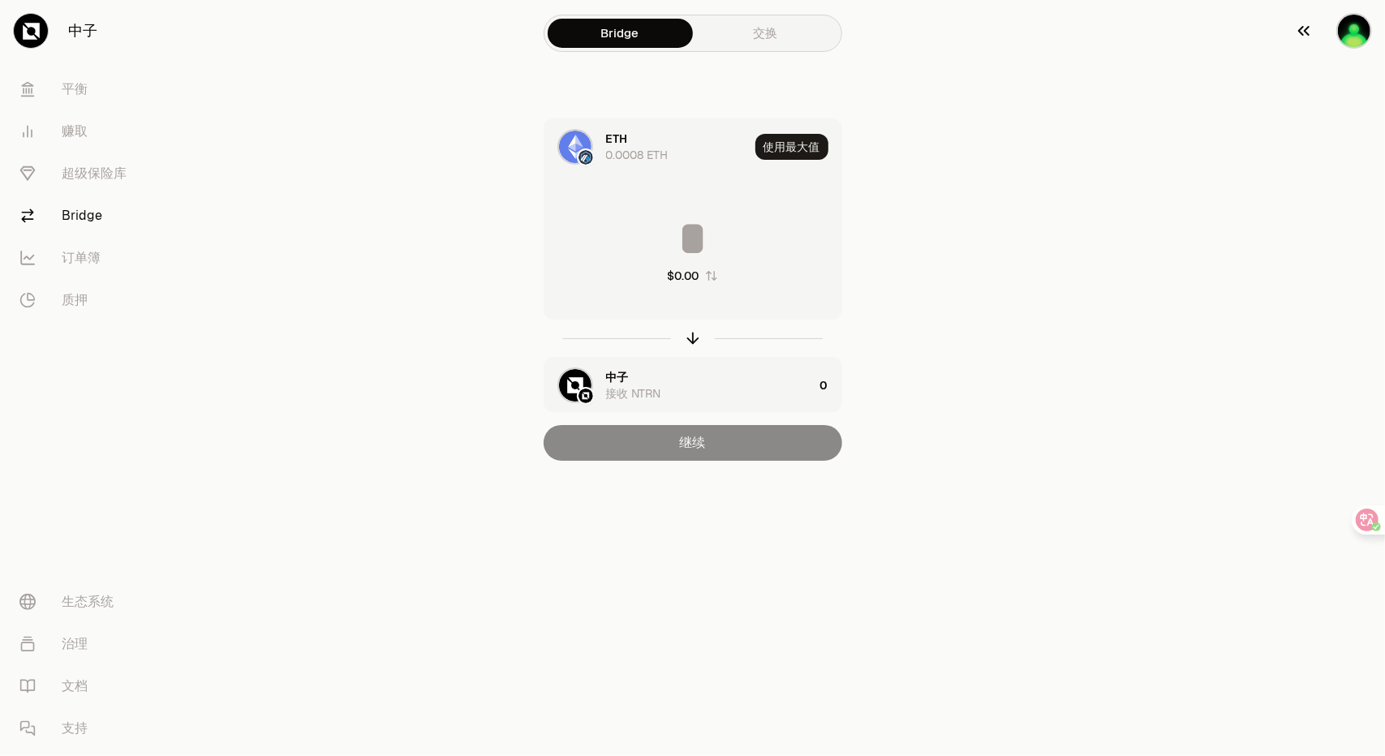
click at [1350, 27] on img "button" at bounding box center [1354, 31] width 36 height 36
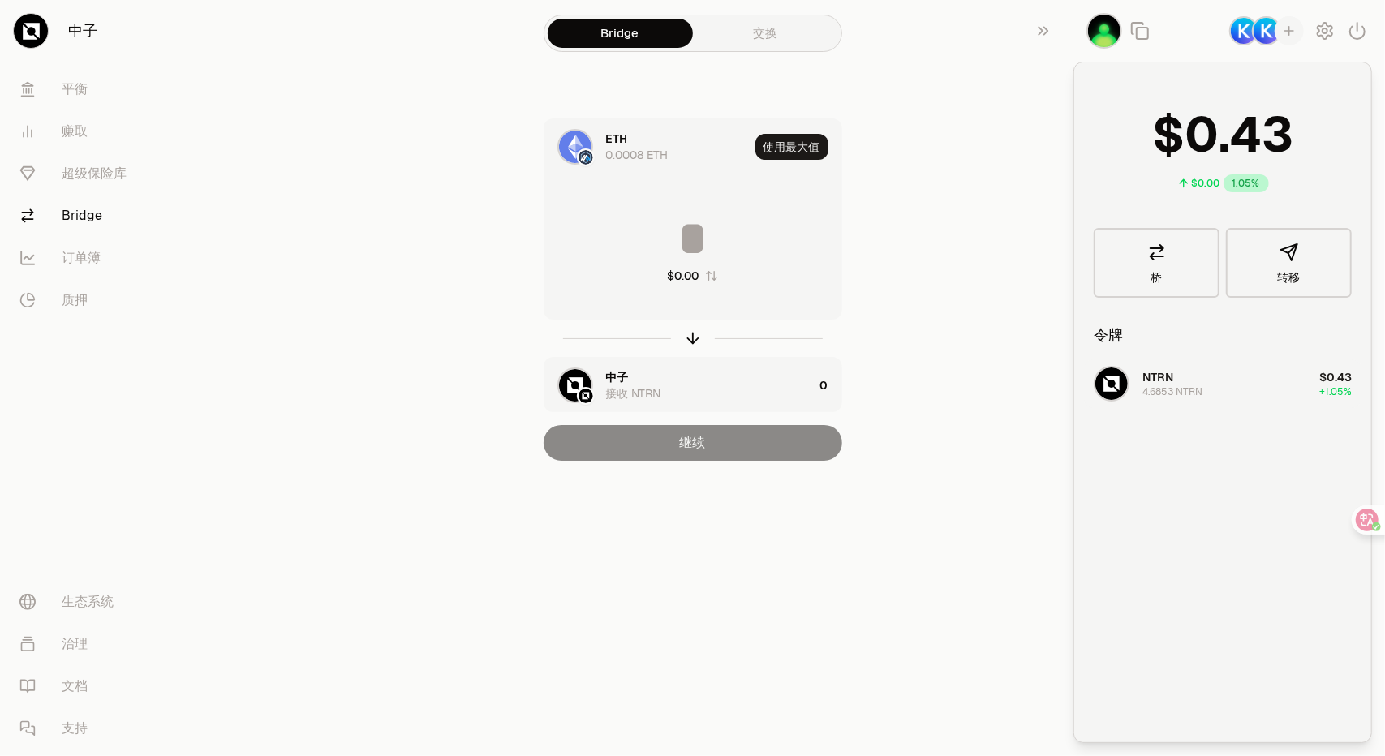
click at [1301, 390] on button "NTRN 4.6853 NTRN $0.43 +1.05%" at bounding box center [1222, 383] width 277 height 49
